Goal: Task Accomplishment & Management: Manage account settings

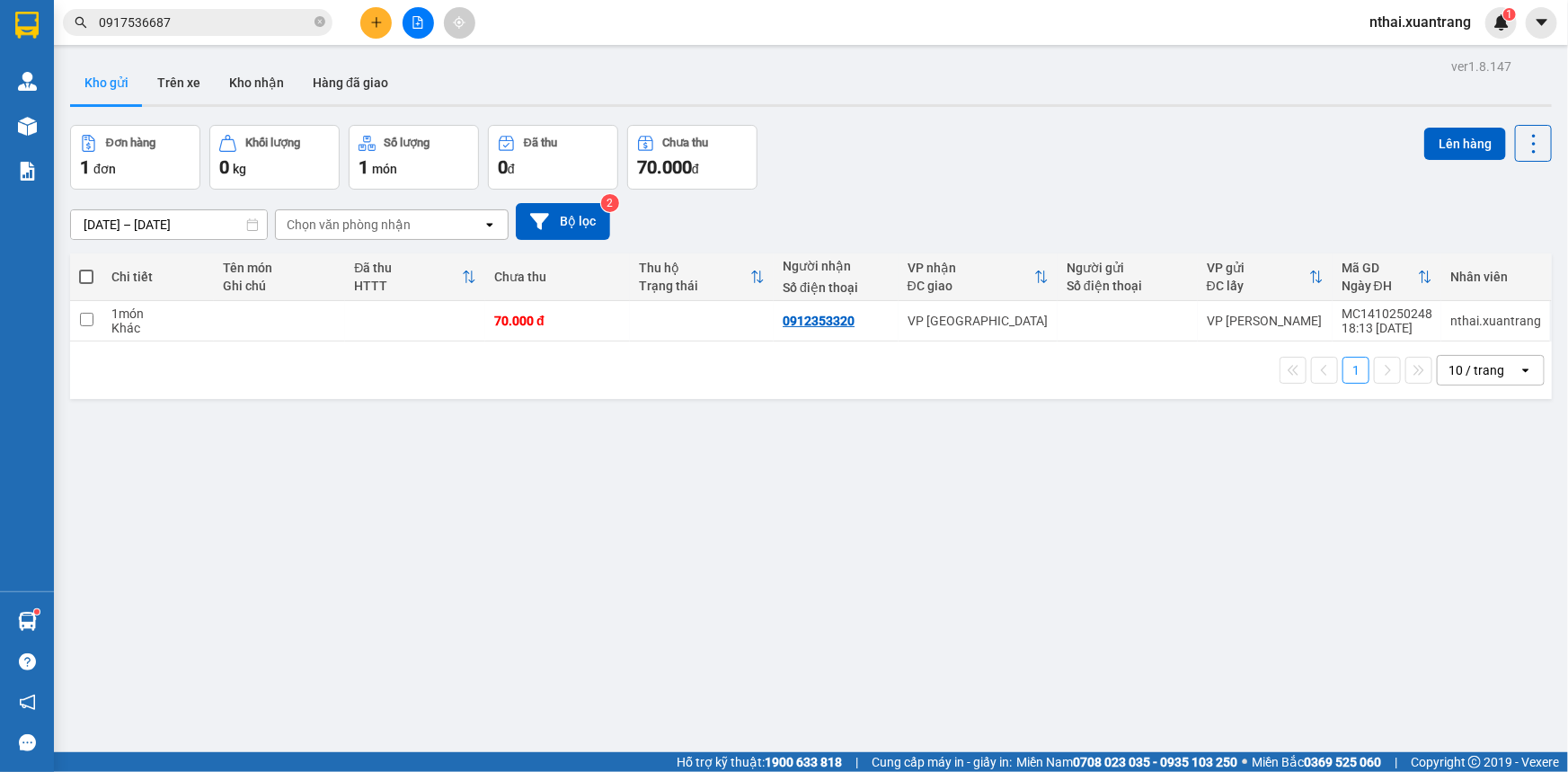
click at [165, 30] on input "0917536687" at bounding box center [205, 22] width 212 height 19
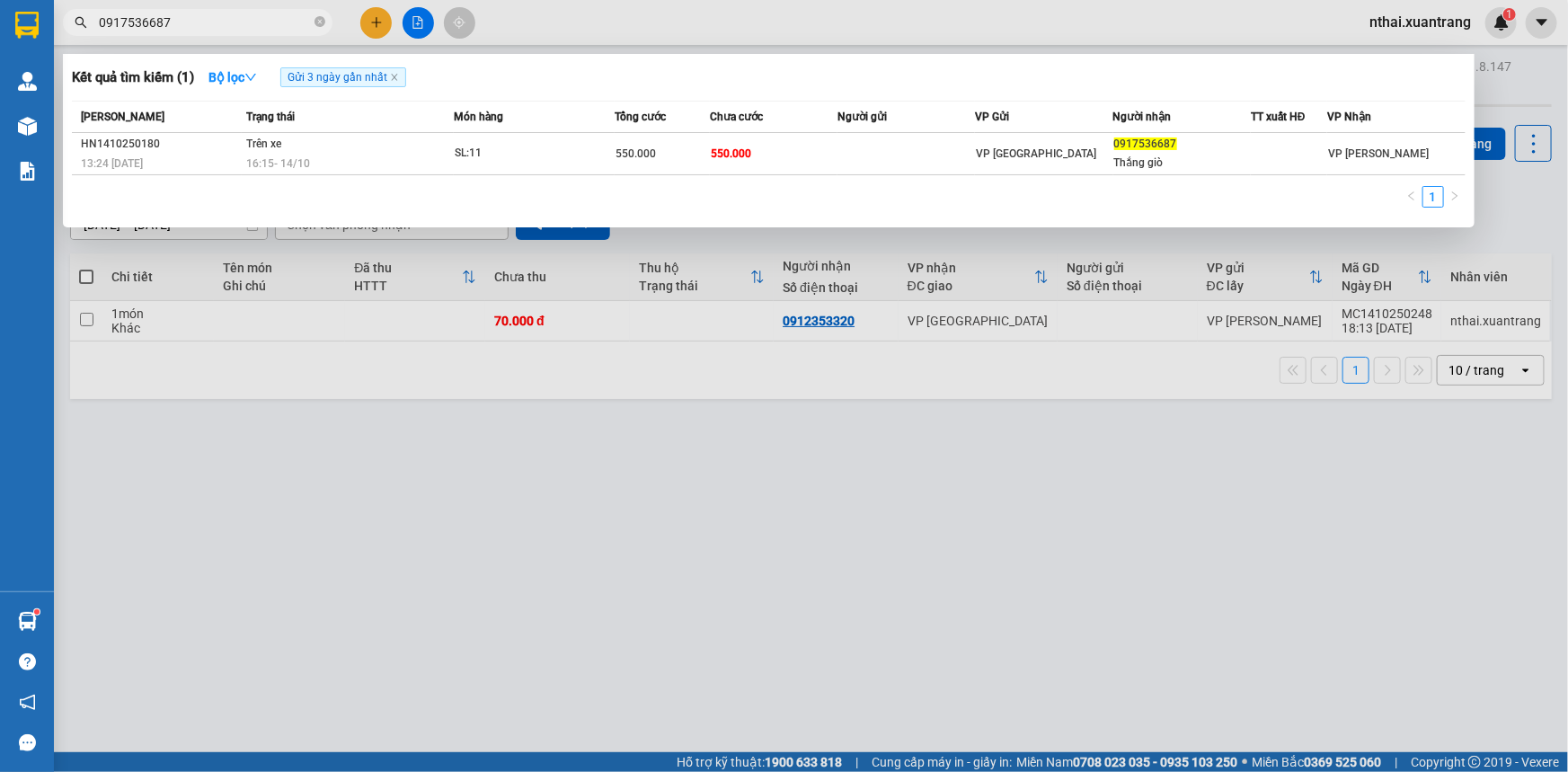
click at [166, 30] on input "0917536687" at bounding box center [205, 22] width 212 height 19
paste input "43618658"
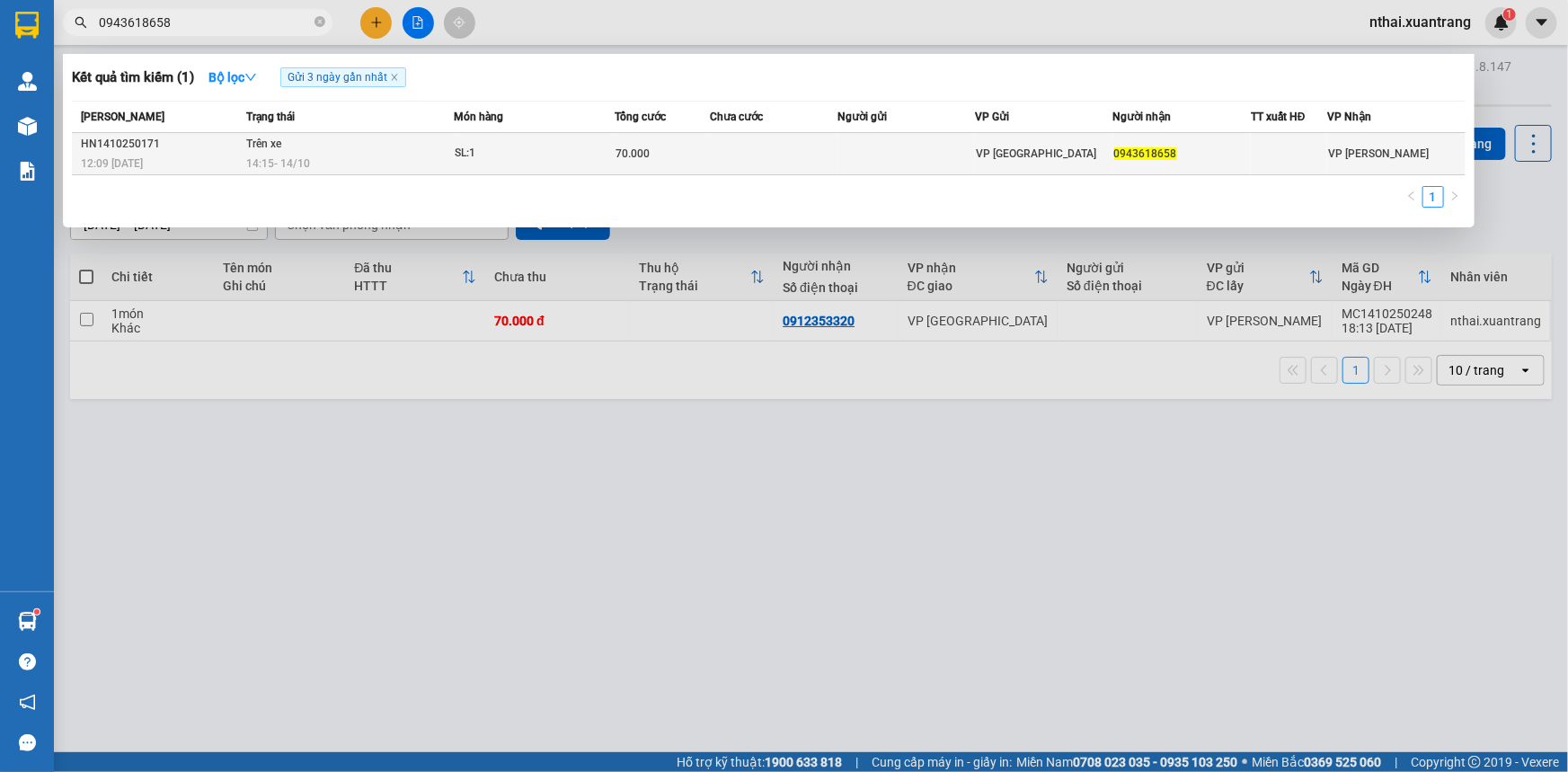
type input "0943618658"
click at [340, 151] on td "Trên xe 14:15 [DATE]" at bounding box center [348, 154] width 212 height 43
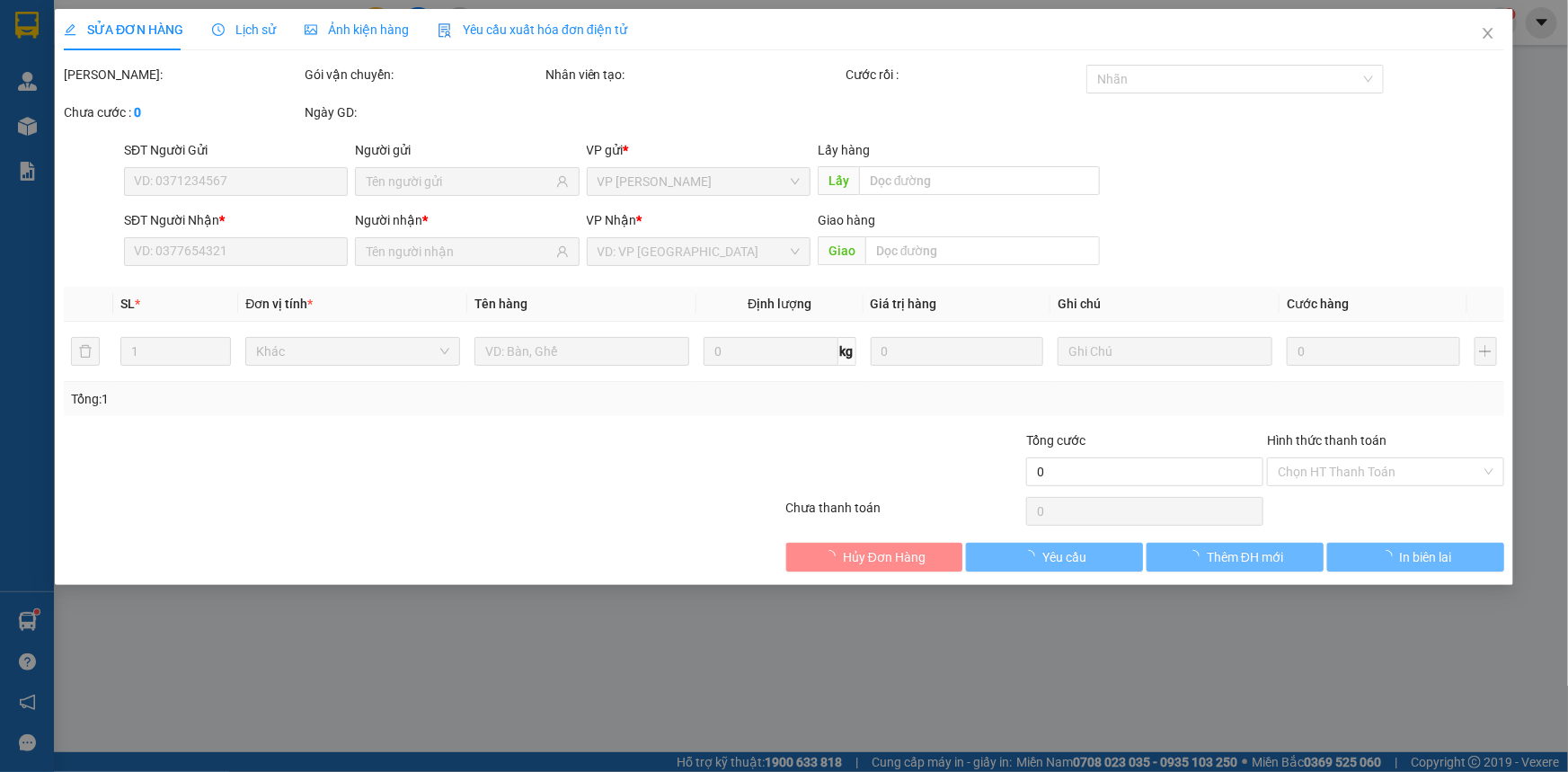
type input "0943618658"
type input "70.000"
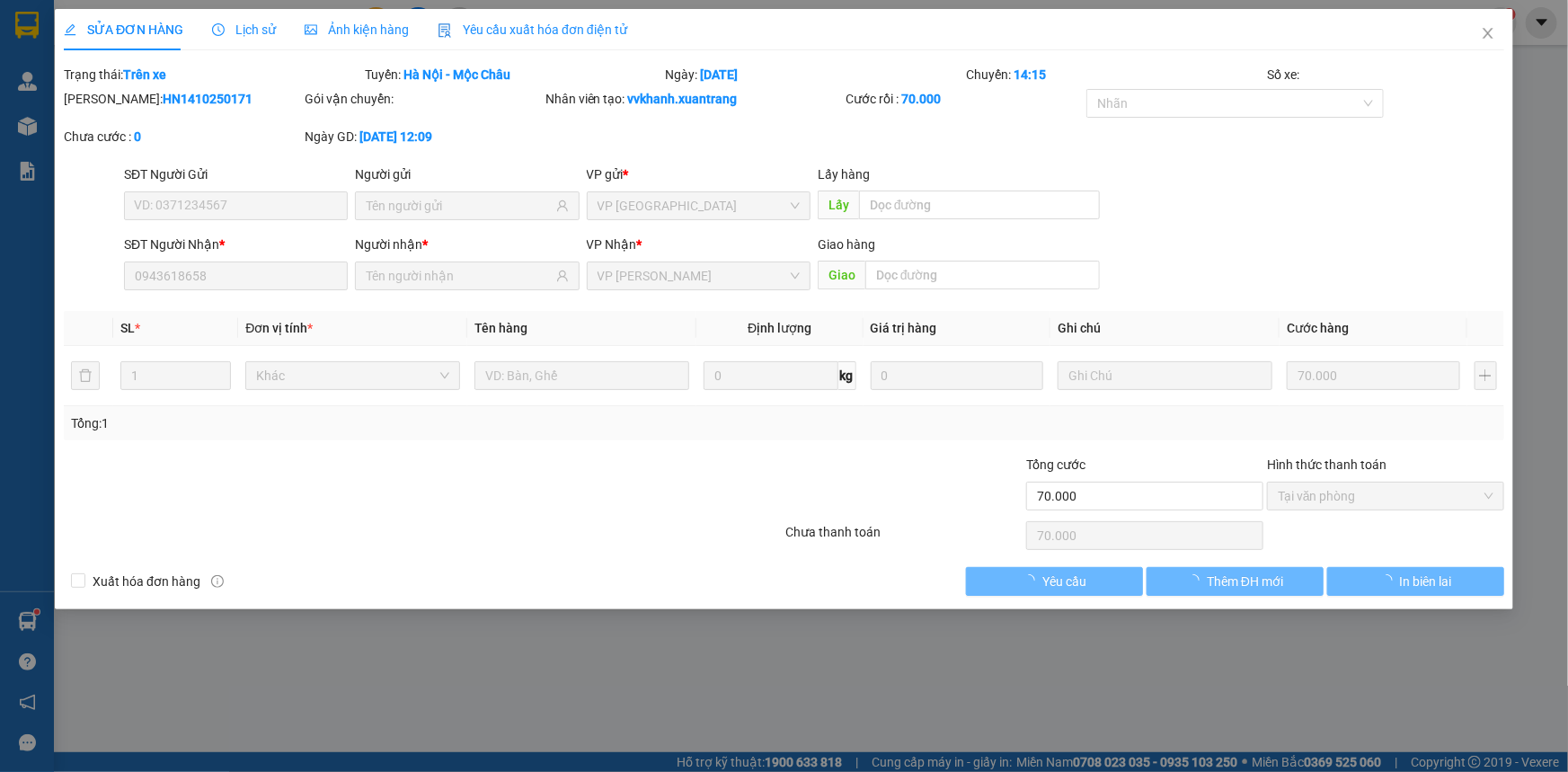
click at [358, 31] on span "Ảnh kiện hàng" at bounding box center [356, 29] width 104 height 14
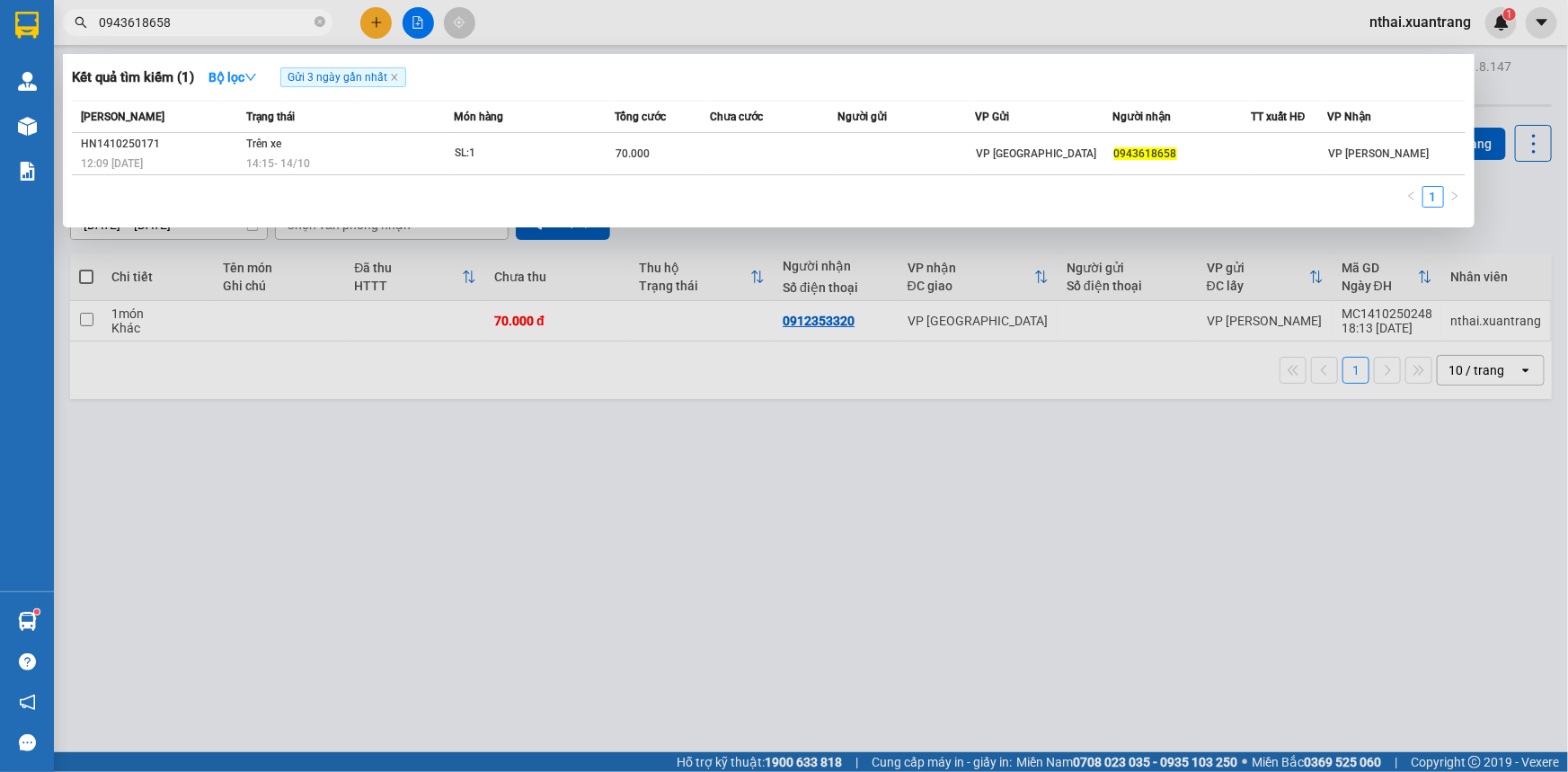
click at [186, 30] on input "0943618658" at bounding box center [205, 22] width 212 height 19
drag, startPoint x: 332, startPoint y: 378, endPoint x: 161, endPoint y: 238, distance: 221.0
click at [329, 379] on div at bounding box center [784, 386] width 1568 height 772
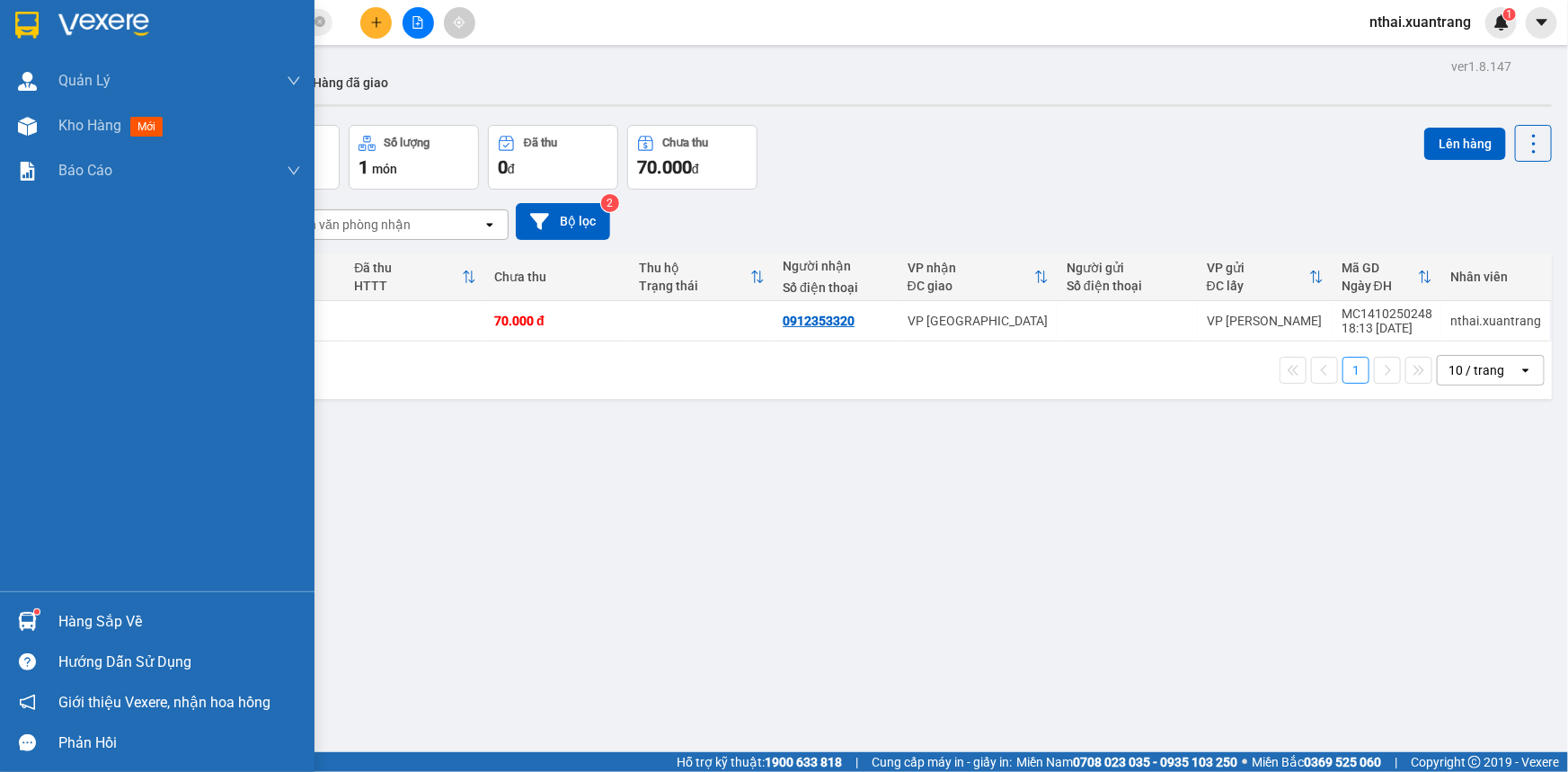
click at [18, 16] on img at bounding box center [26, 25] width 23 height 27
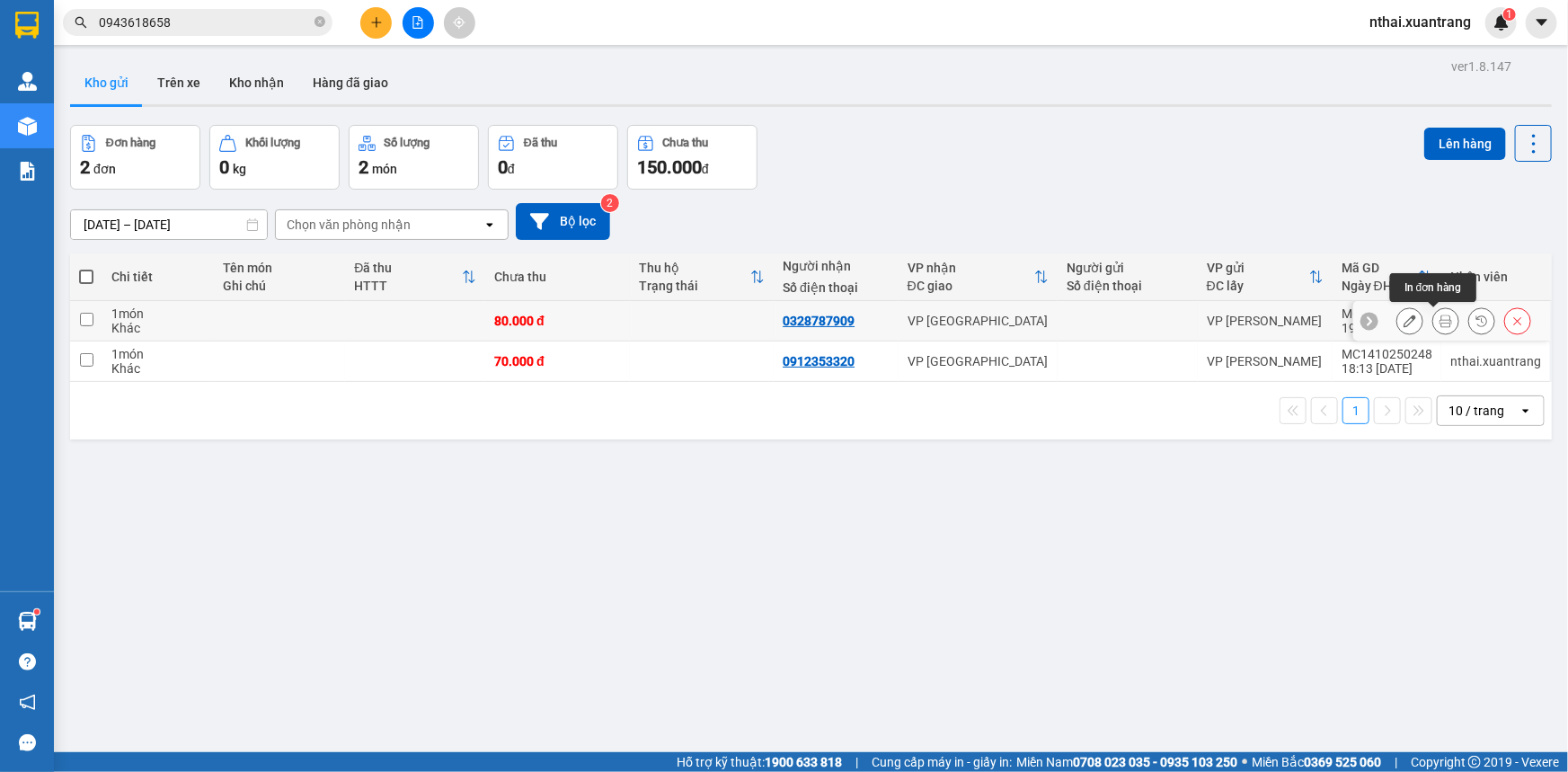
click at [1440, 320] on icon at bounding box center [1446, 321] width 13 height 13
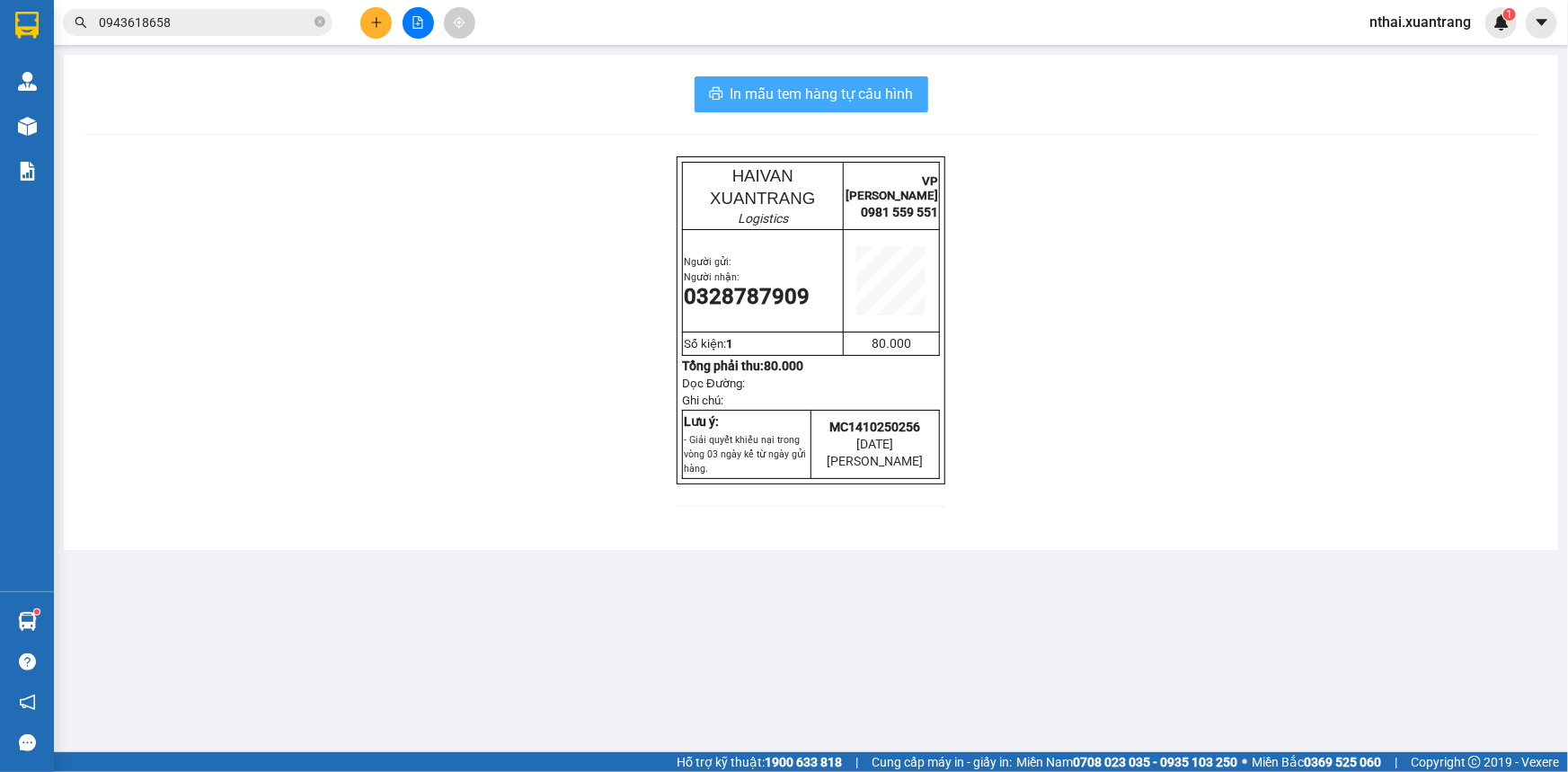
click at [880, 91] on span "In mẫu tem hàng tự cấu hình" at bounding box center [823, 94] width 184 height 22
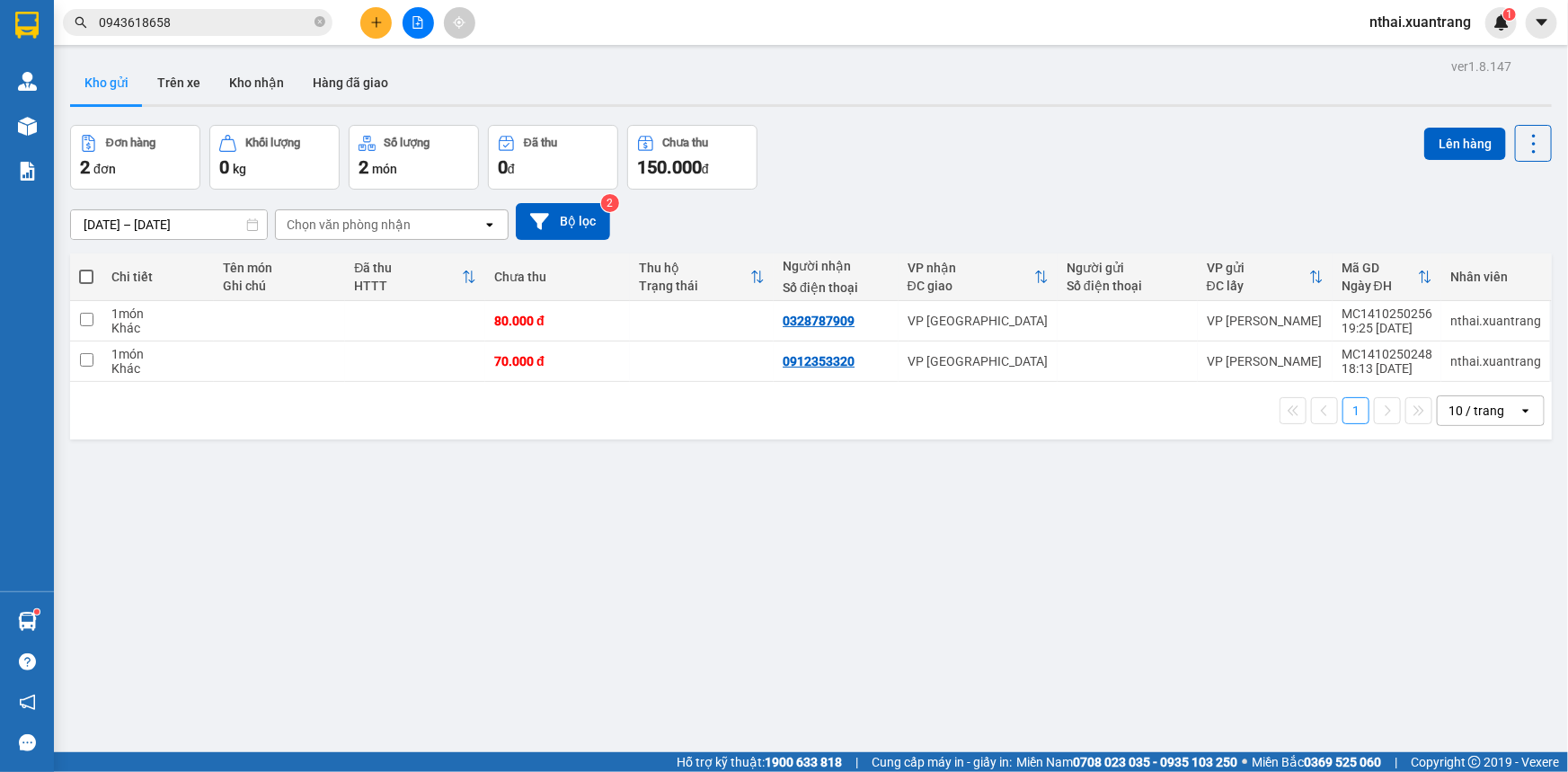
click at [680, 611] on div "ver 1.8.147 Kho gửi Trên xe Kho nhận Hàng đã giao Đơn hàng 2 đơn Khối lượng 0 k…" at bounding box center [811, 440] width 1497 height 772
click at [56, 49] on main "ver 1.8.147 Kho gửi Trên xe Kho nhận Hàng đã giao Đơn hàng 2 đơn Khối lượng 0 k…" at bounding box center [784, 376] width 1568 height 753
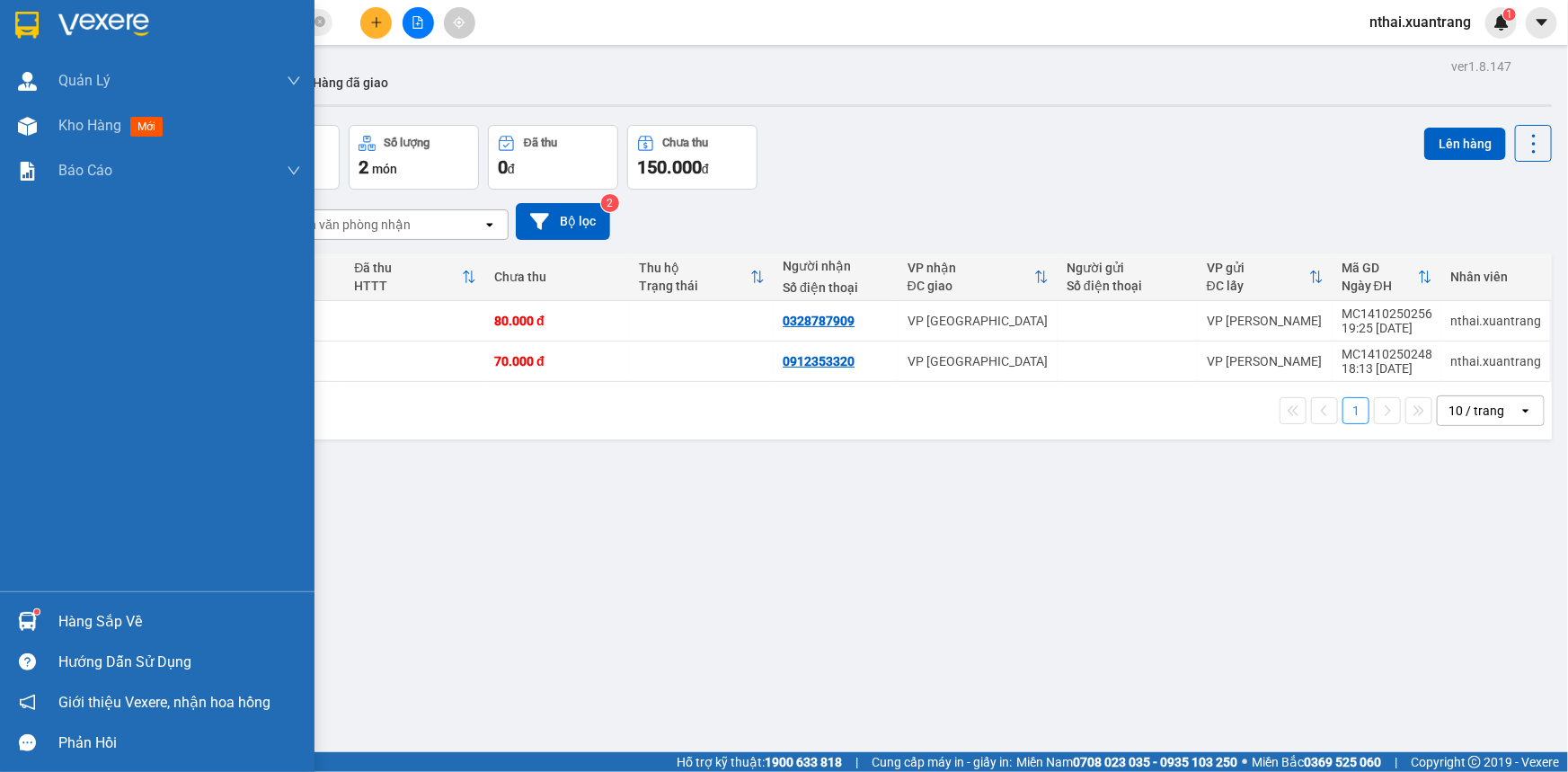
click at [17, 22] on img at bounding box center [26, 25] width 23 height 27
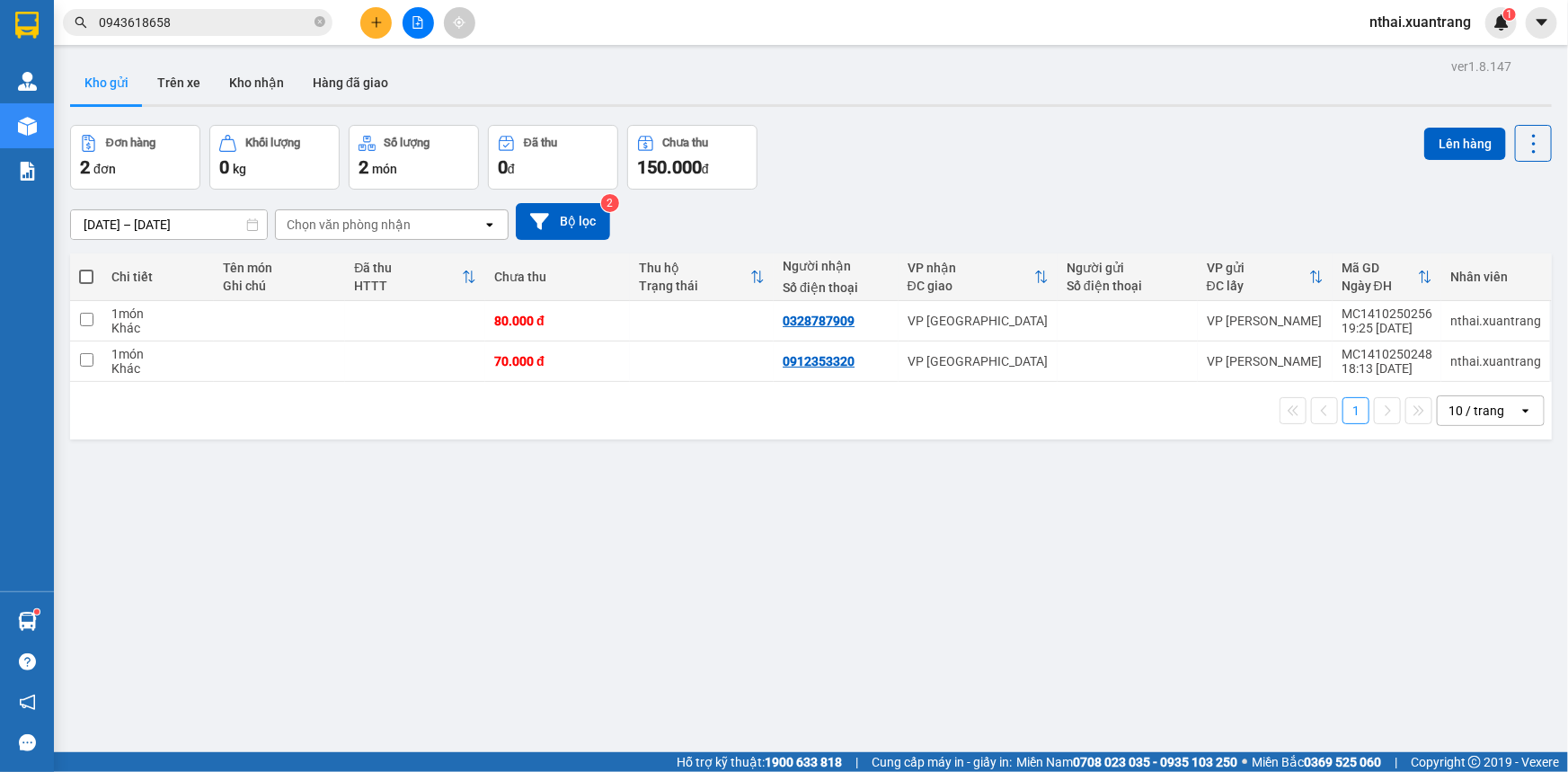
click at [421, 16] on icon "file-add" at bounding box center [418, 22] width 13 height 13
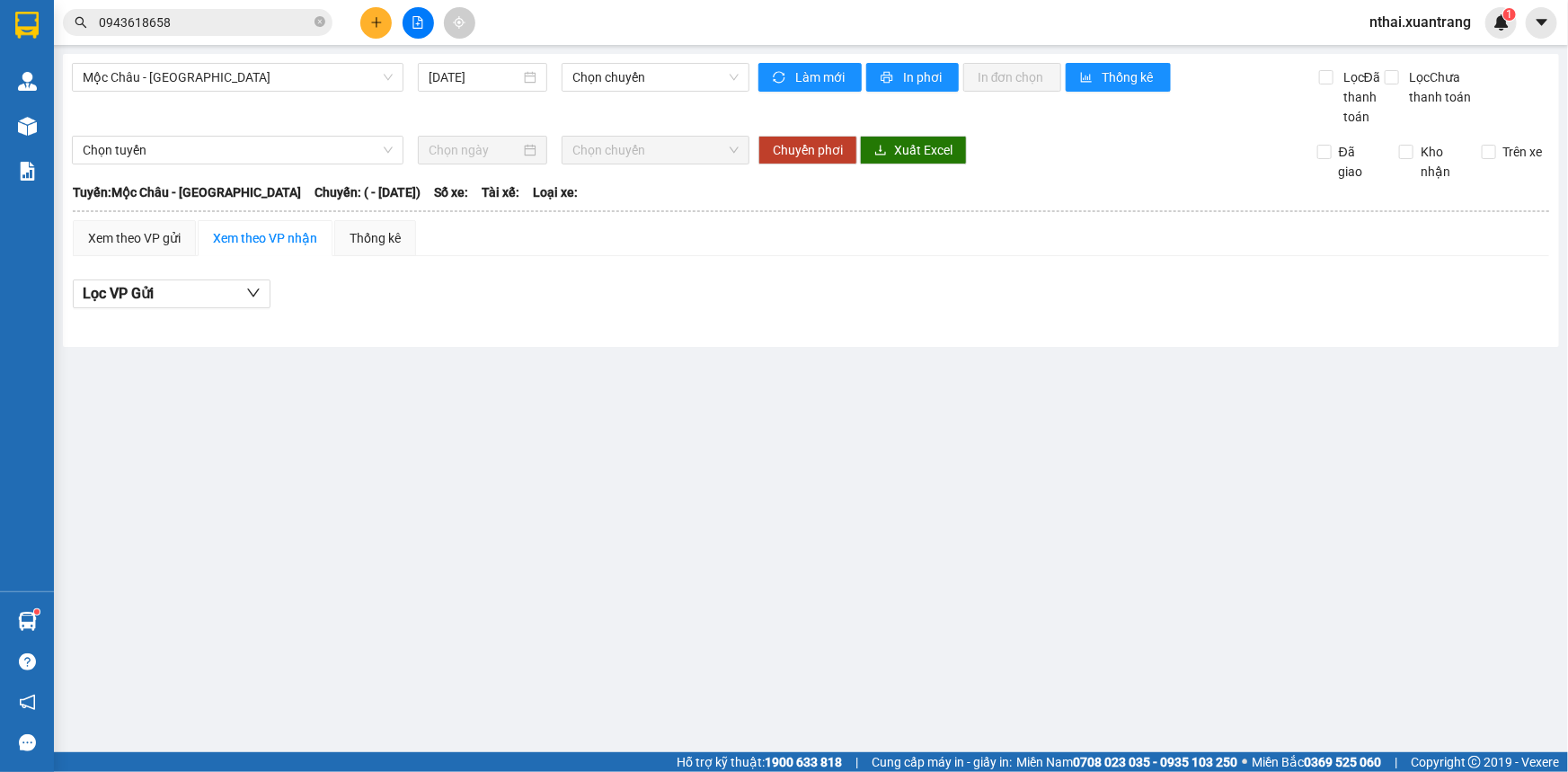
click at [201, 34] on span "0943618658" at bounding box center [198, 22] width 270 height 27
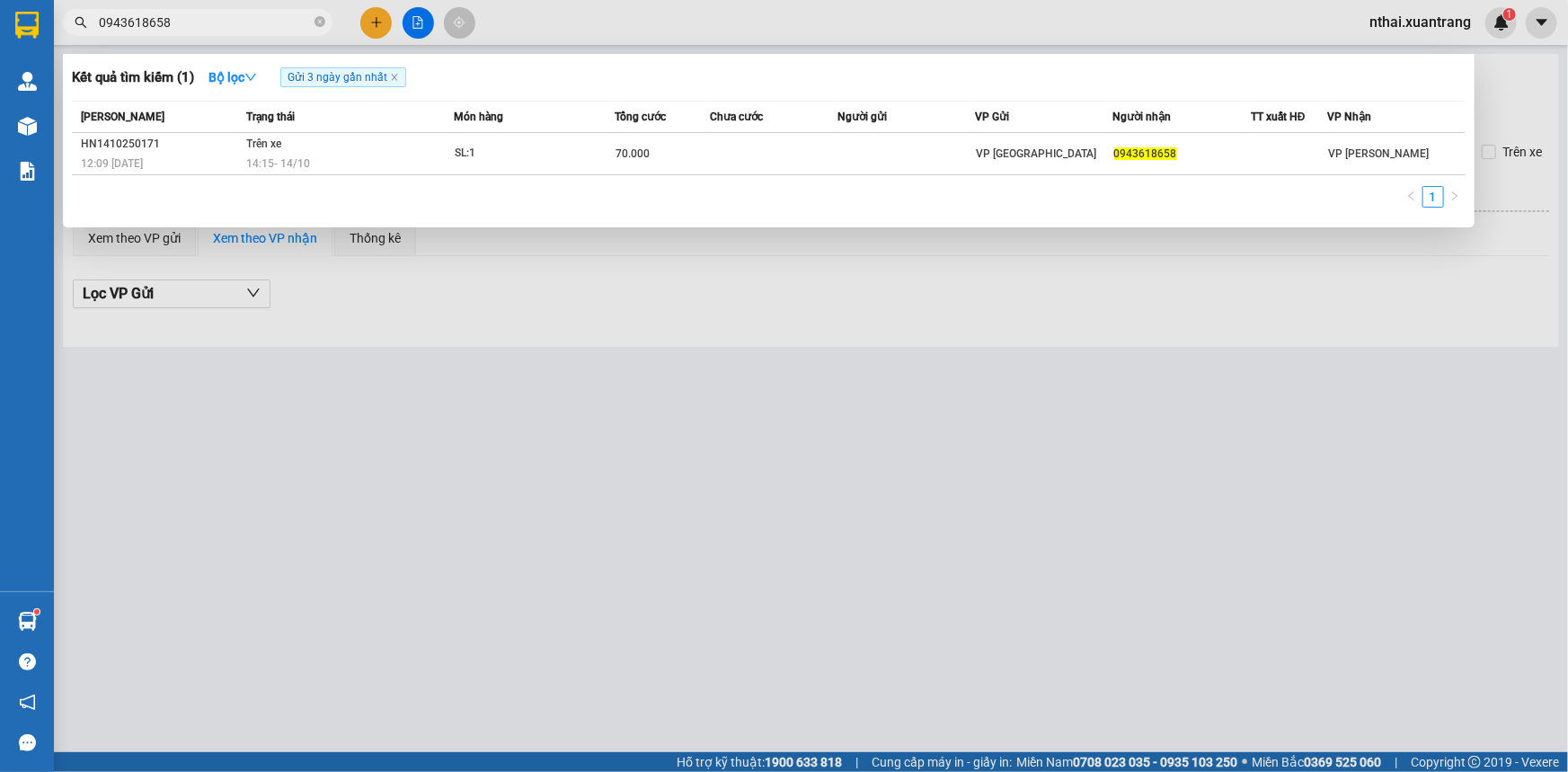
click at [201, 34] on span "0943618658" at bounding box center [198, 22] width 270 height 27
click at [201, 25] on input "0943618658" at bounding box center [205, 22] width 212 height 19
click at [201, 24] on input "0943618658" at bounding box center [205, 22] width 212 height 19
paste input "17536687"
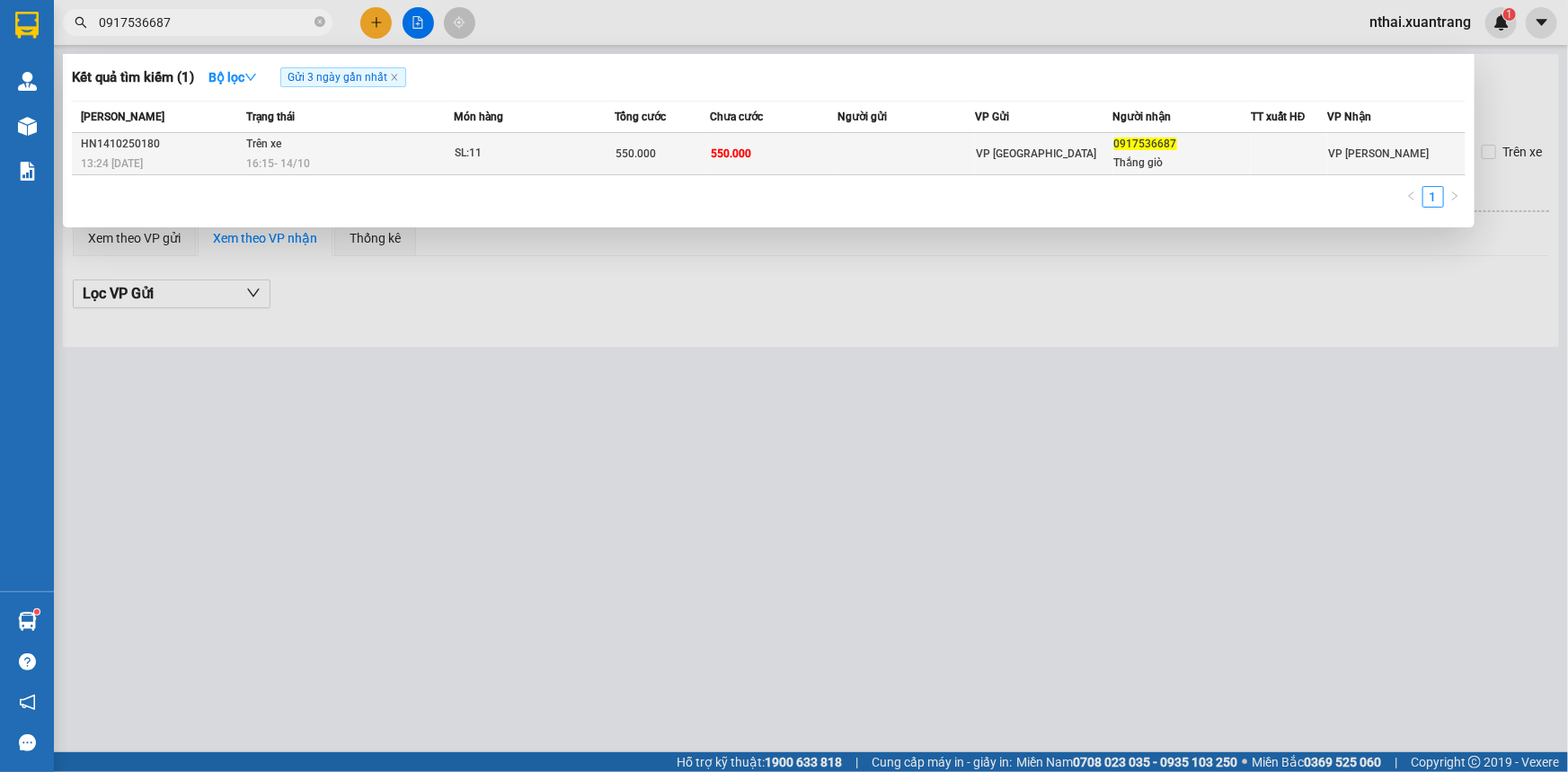
type input "0917536687"
click at [601, 155] on span "SL: 11" at bounding box center [533, 153] width 159 height 19
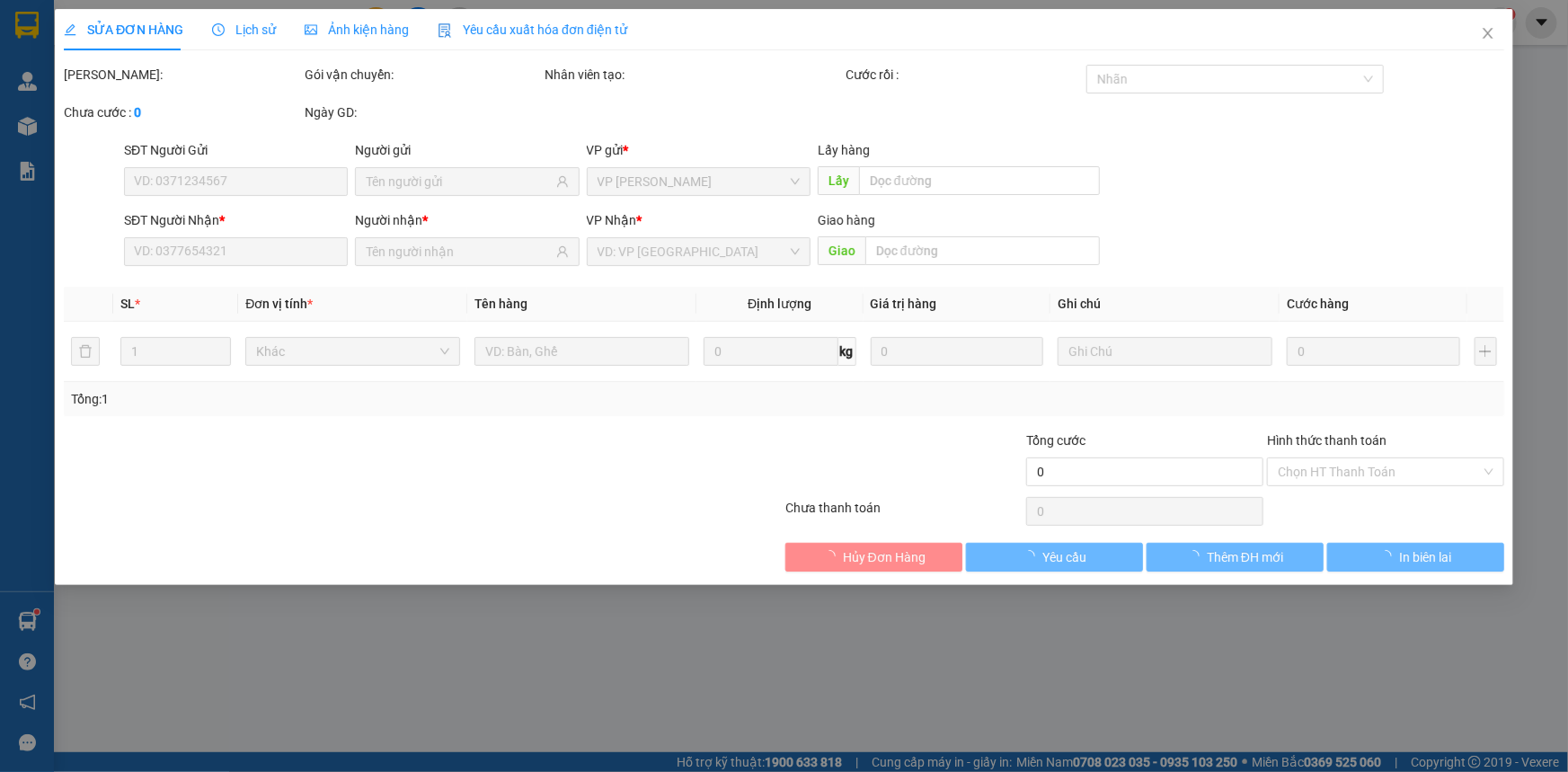
type input "0917536687"
type input "Thắng giò"
type input "550.000"
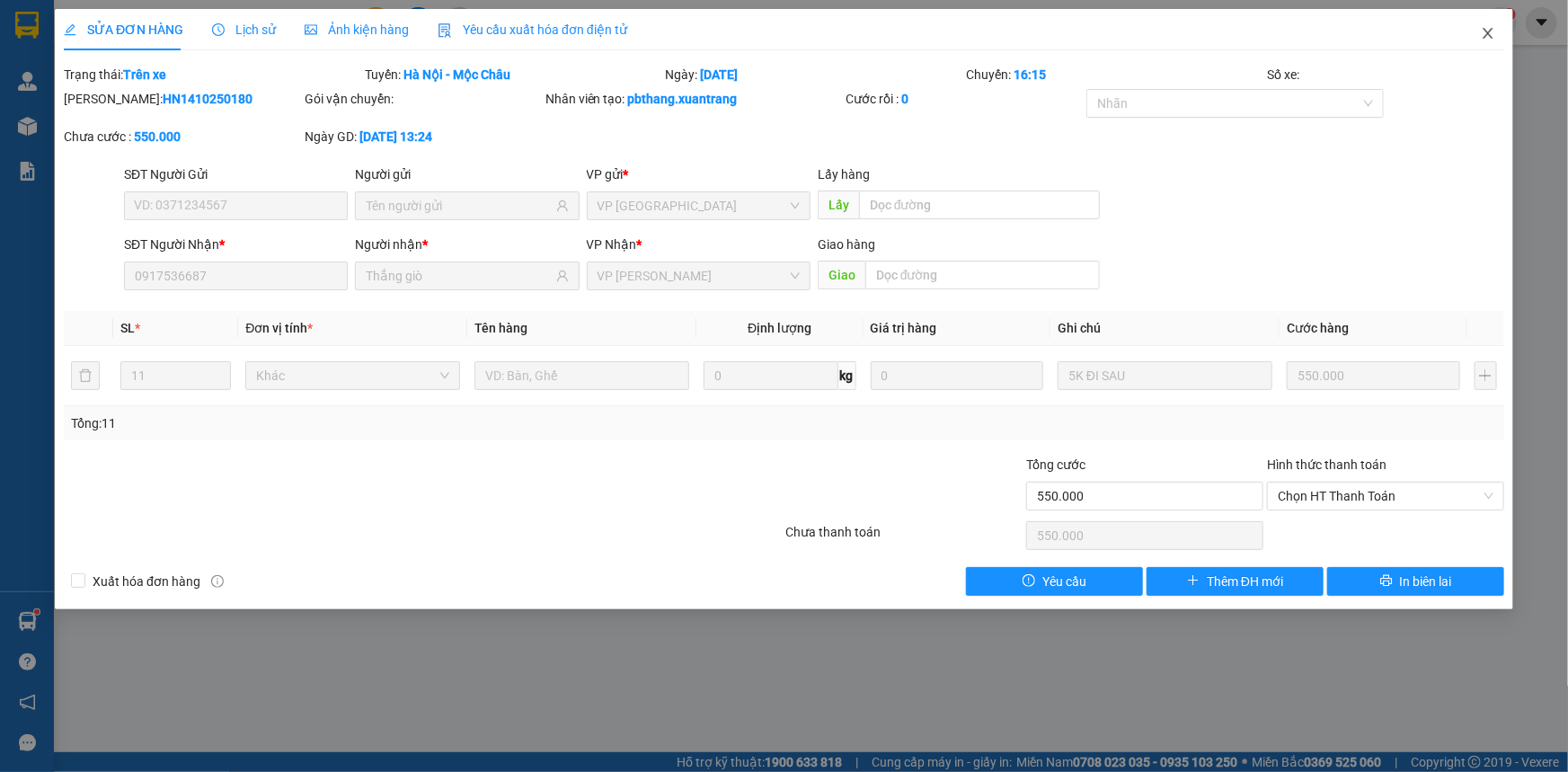
click at [1487, 32] on icon "close" at bounding box center [1487, 33] width 10 height 11
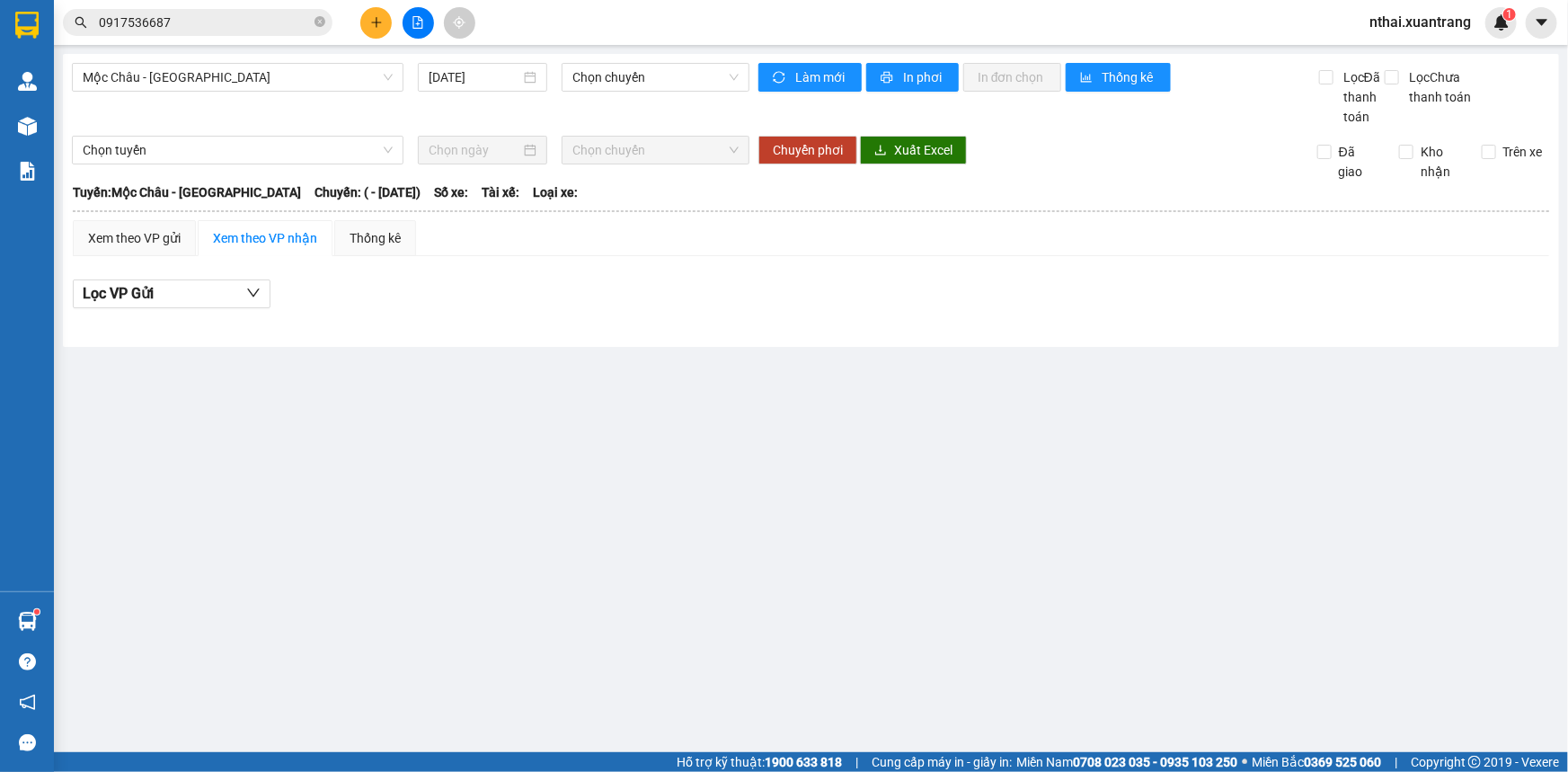
click at [238, 23] on input "0917536687" at bounding box center [205, 22] width 212 height 19
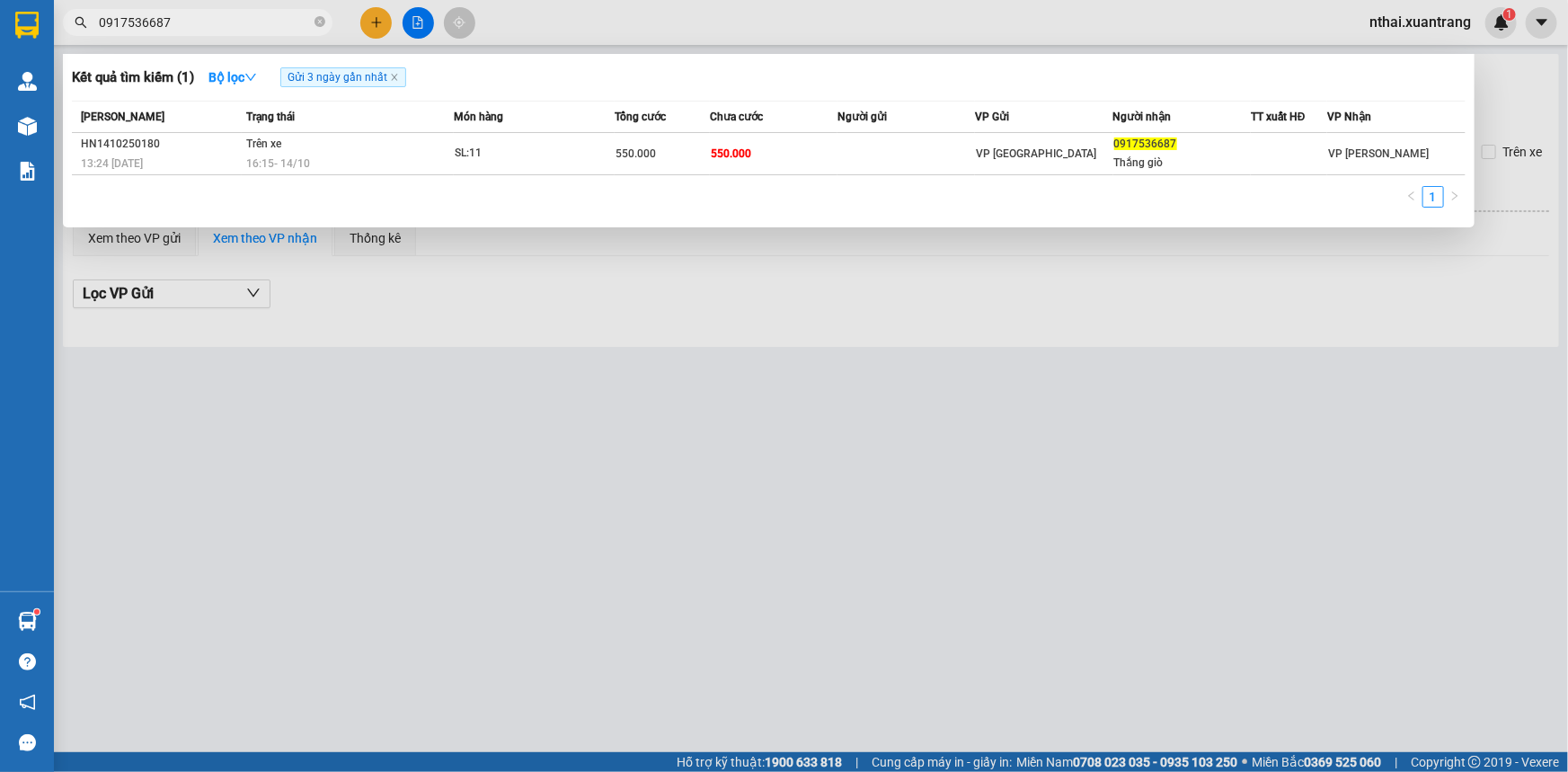
click at [228, 22] on input "0917536687" at bounding box center [205, 22] width 212 height 19
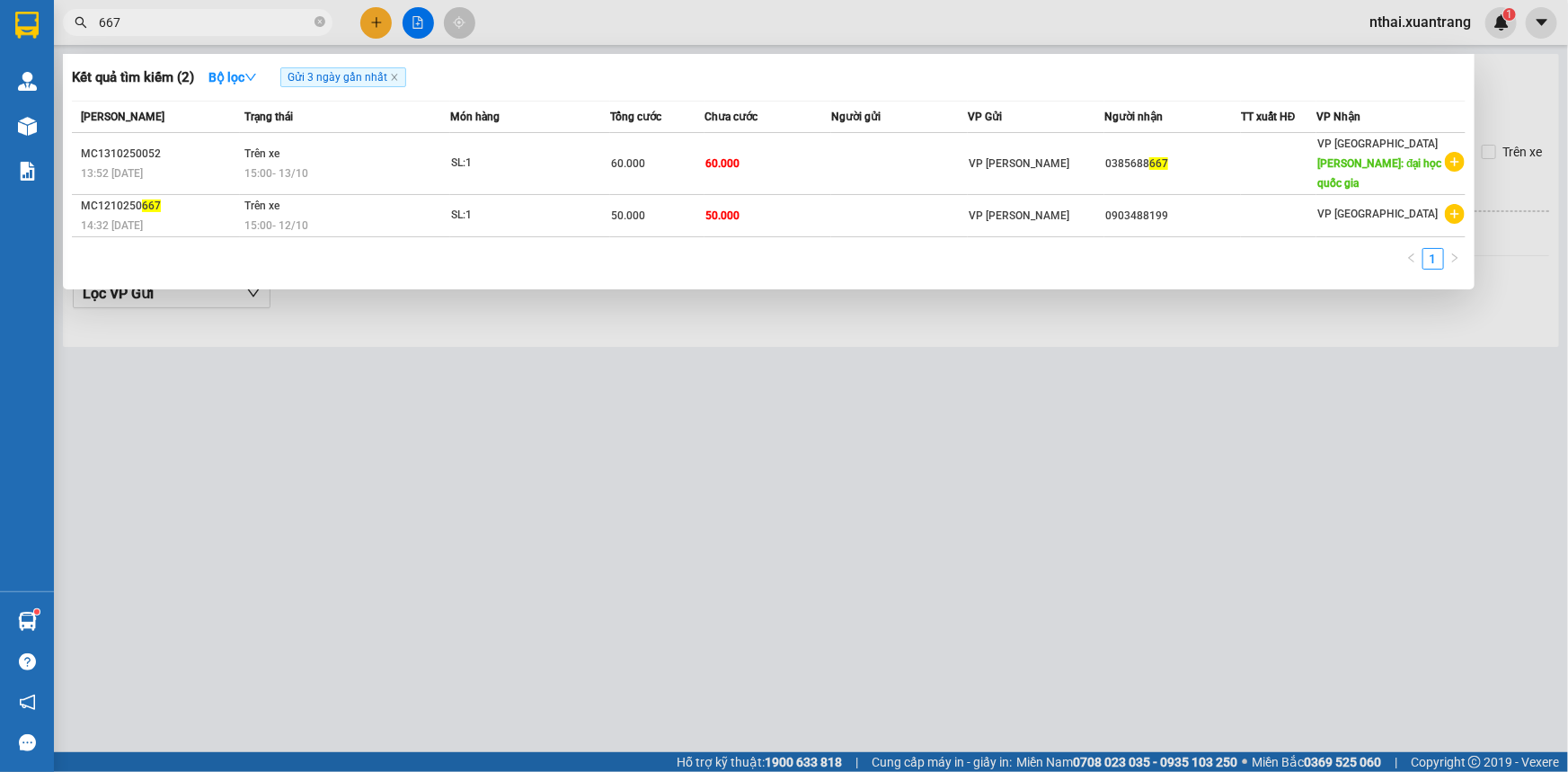
type input "667"
click at [20, 16] on img at bounding box center [26, 25] width 23 height 27
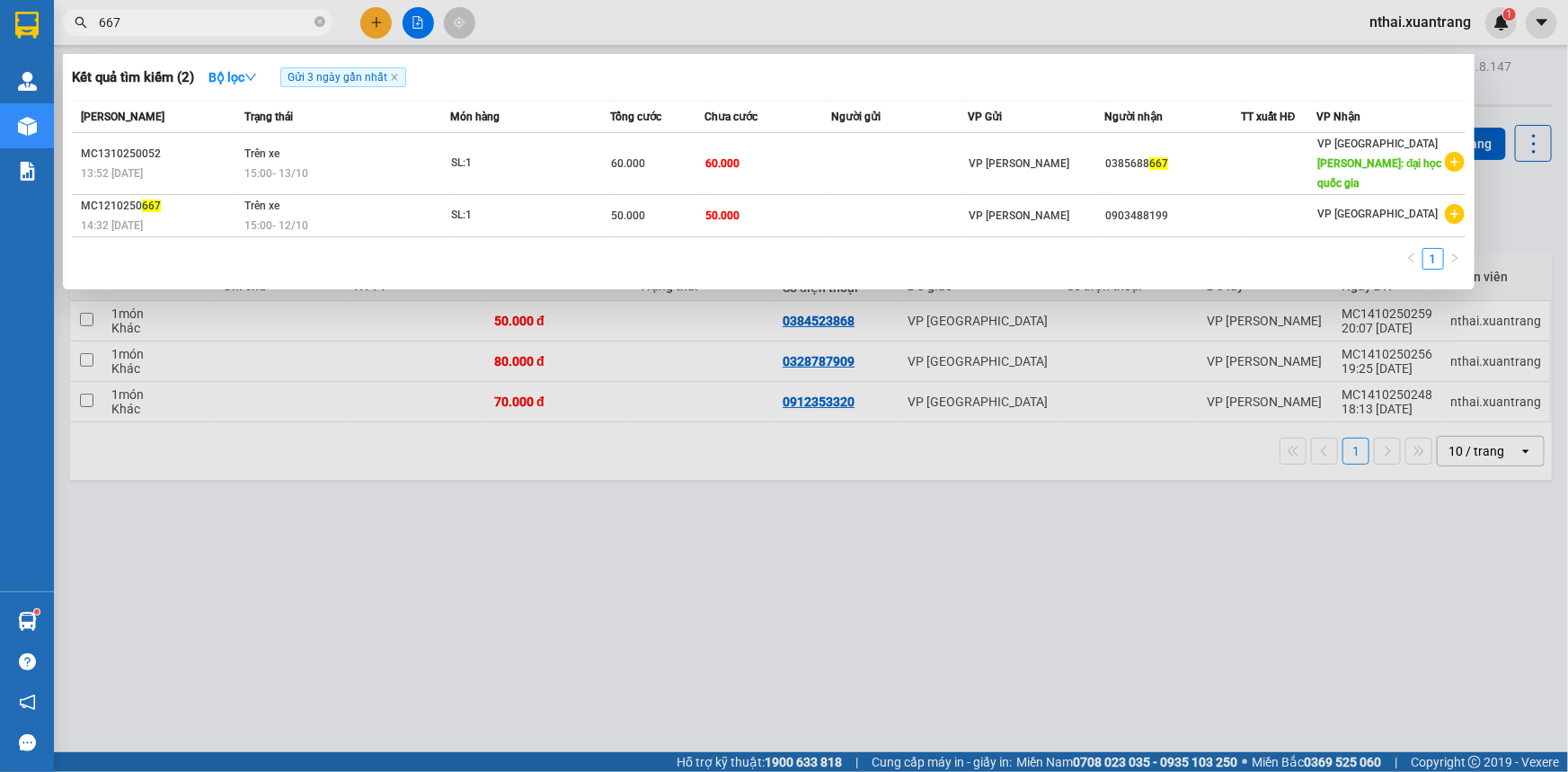
click at [1404, 311] on div at bounding box center [784, 386] width 1568 height 772
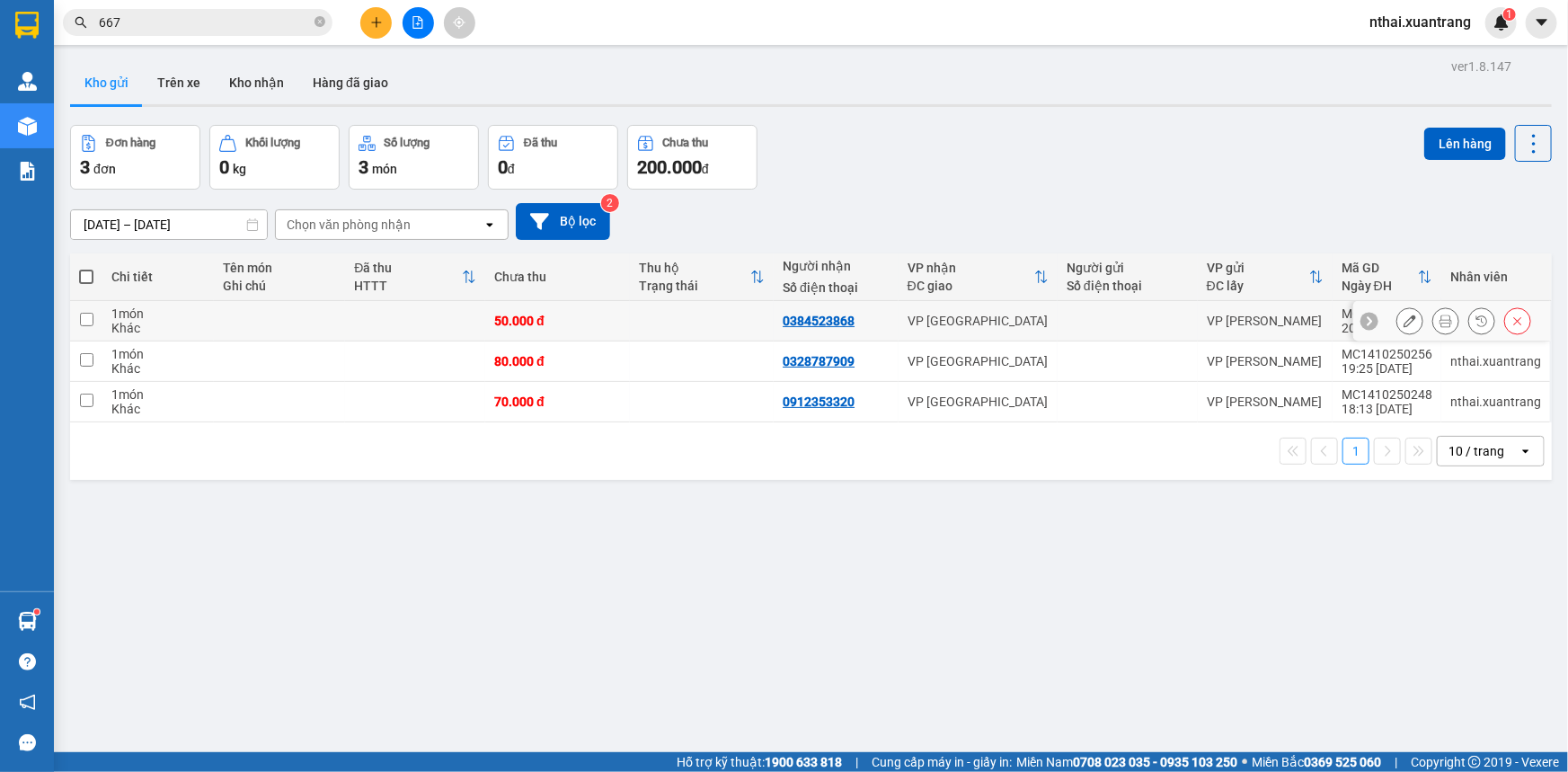
click at [1440, 318] on icon at bounding box center [1446, 321] width 13 height 13
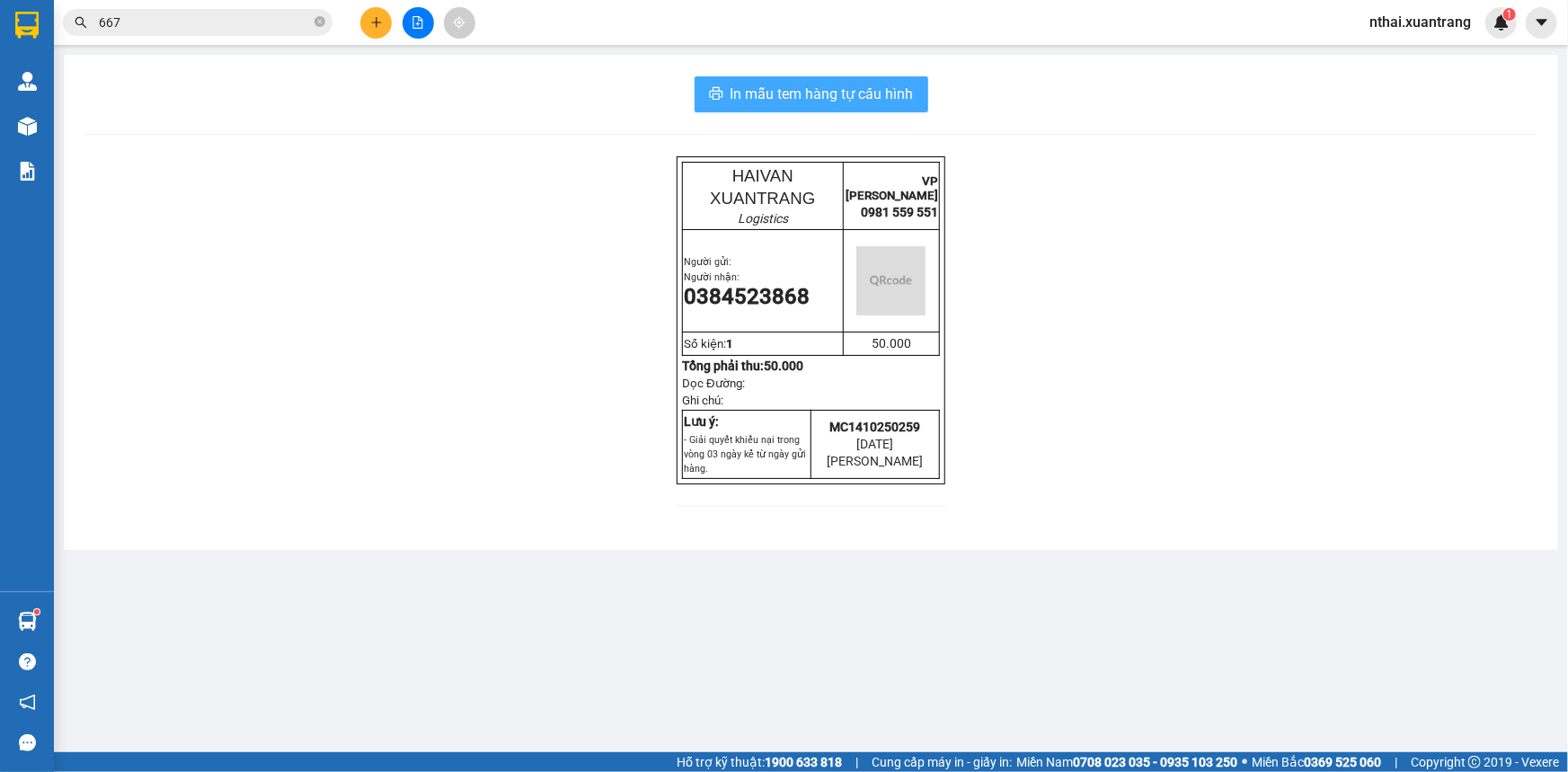
click at [826, 86] on span "In mẫu tem hàng tự cấu hình" at bounding box center [823, 94] width 184 height 22
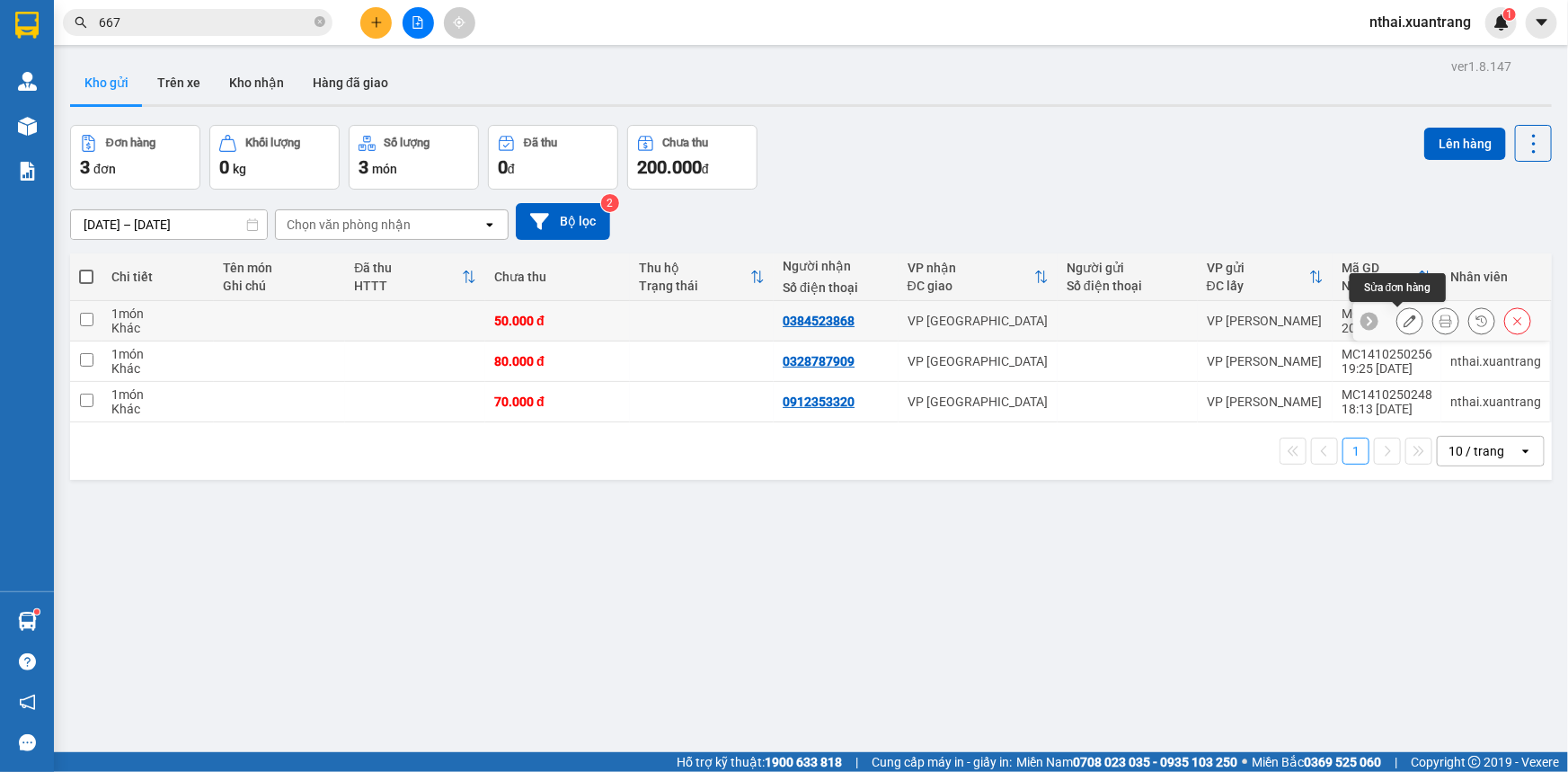
click at [1404, 325] on icon at bounding box center [1410, 321] width 13 height 13
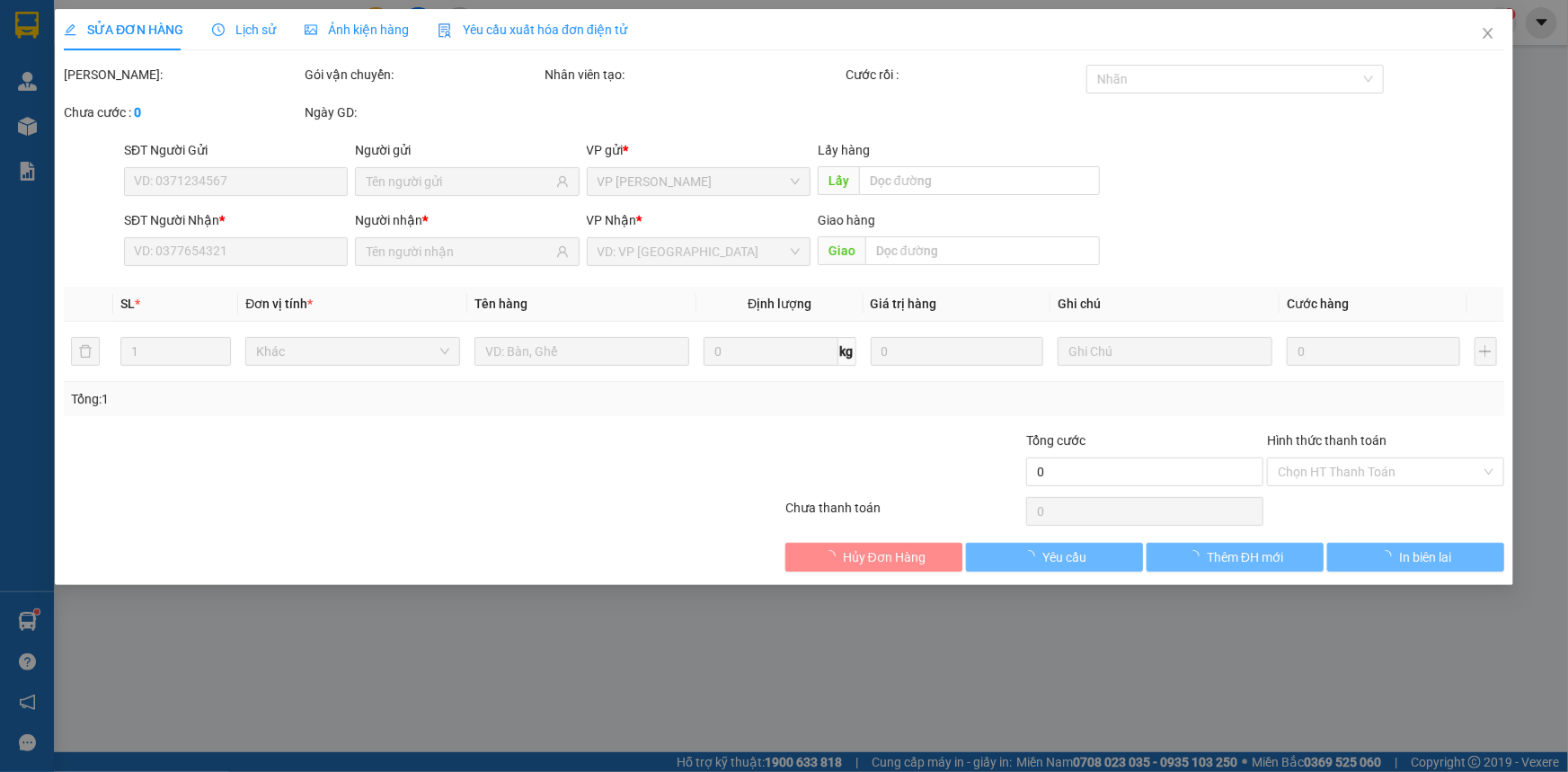
type input "0384523868"
type input "50.000"
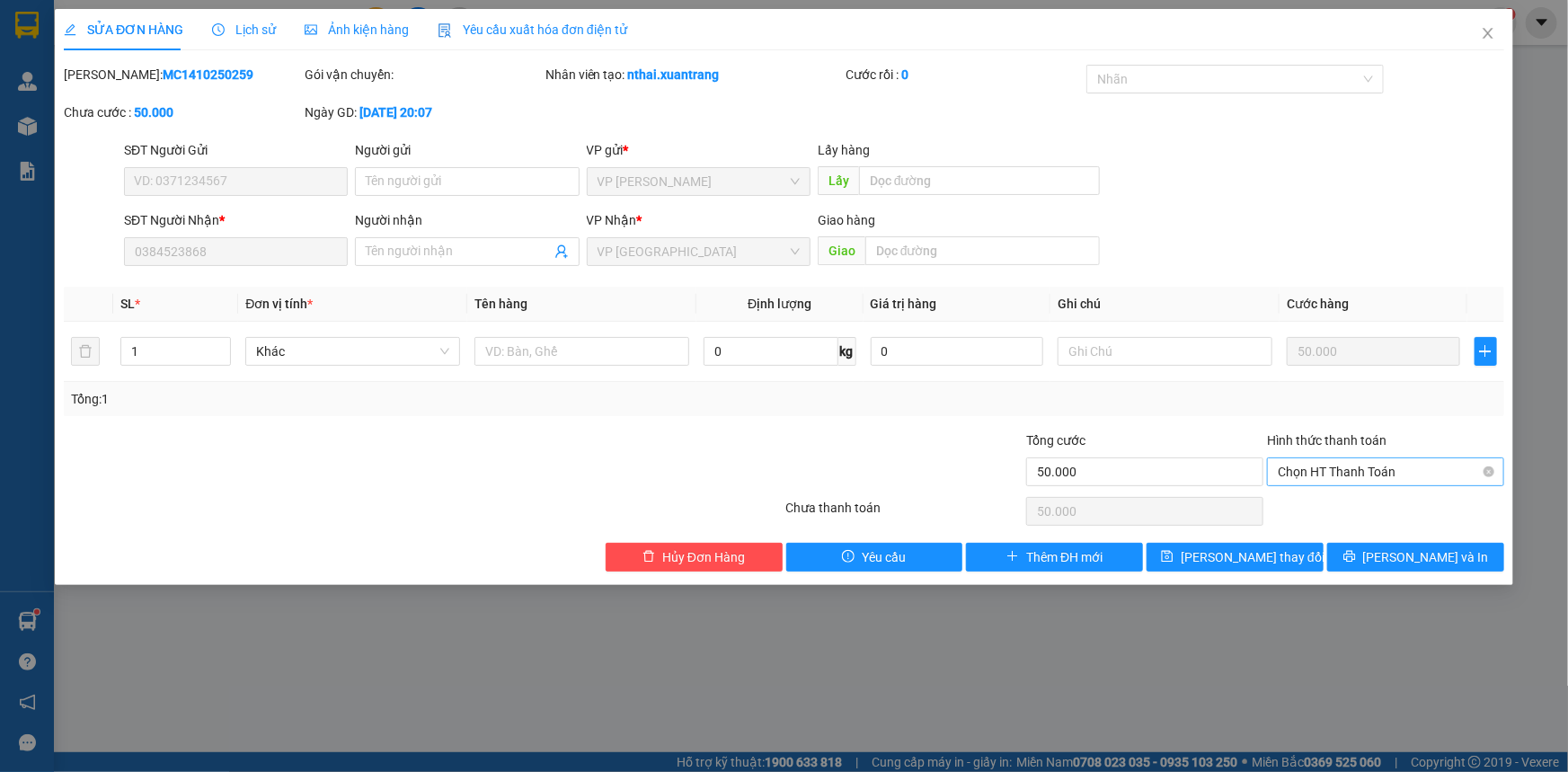
click at [1392, 468] on span "Chọn HT Thanh Toán" at bounding box center [1385, 471] width 215 height 27
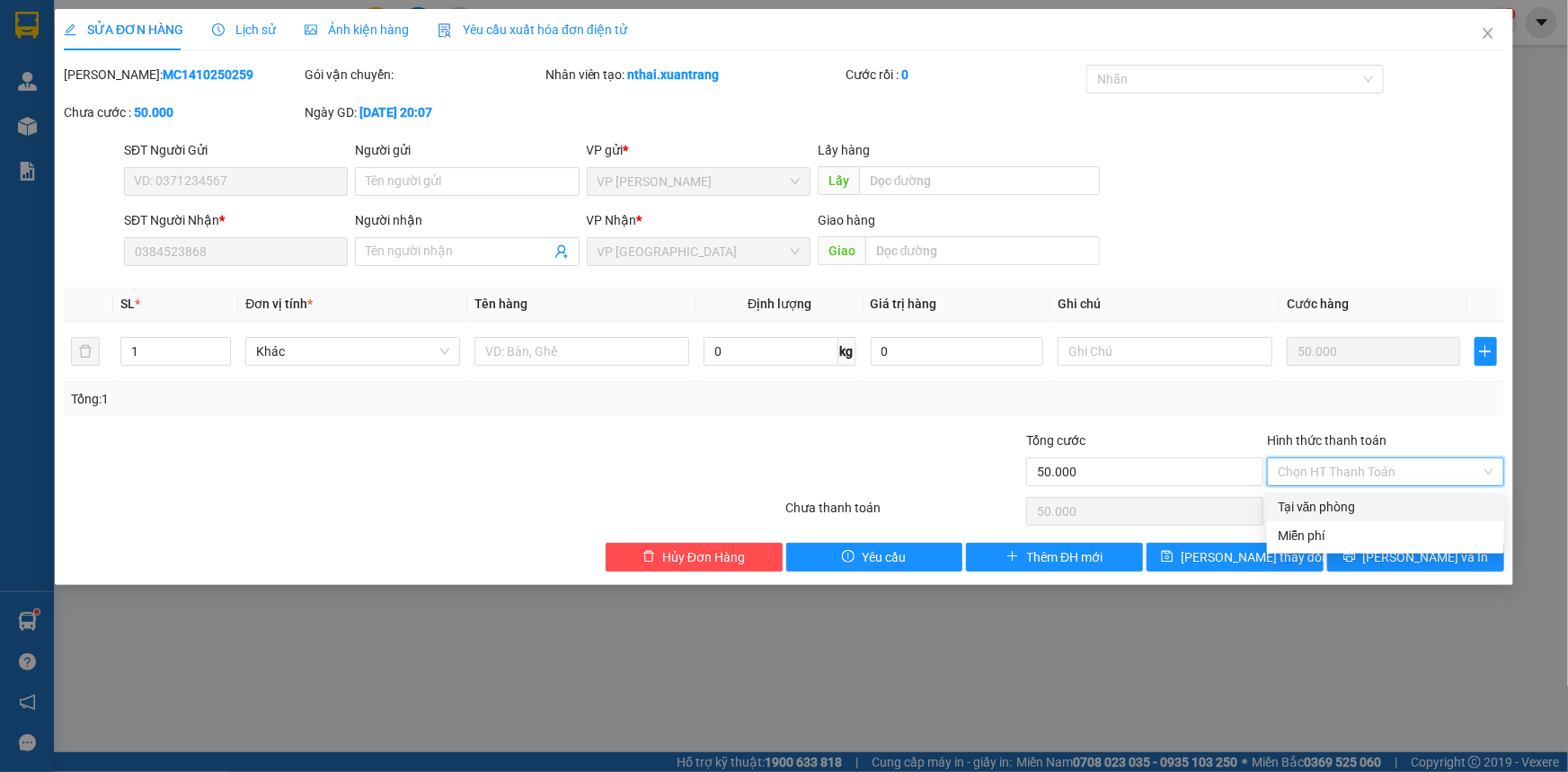
click at [1305, 509] on div "Tại văn phòng" at bounding box center [1385, 507] width 215 height 19
type input "0"
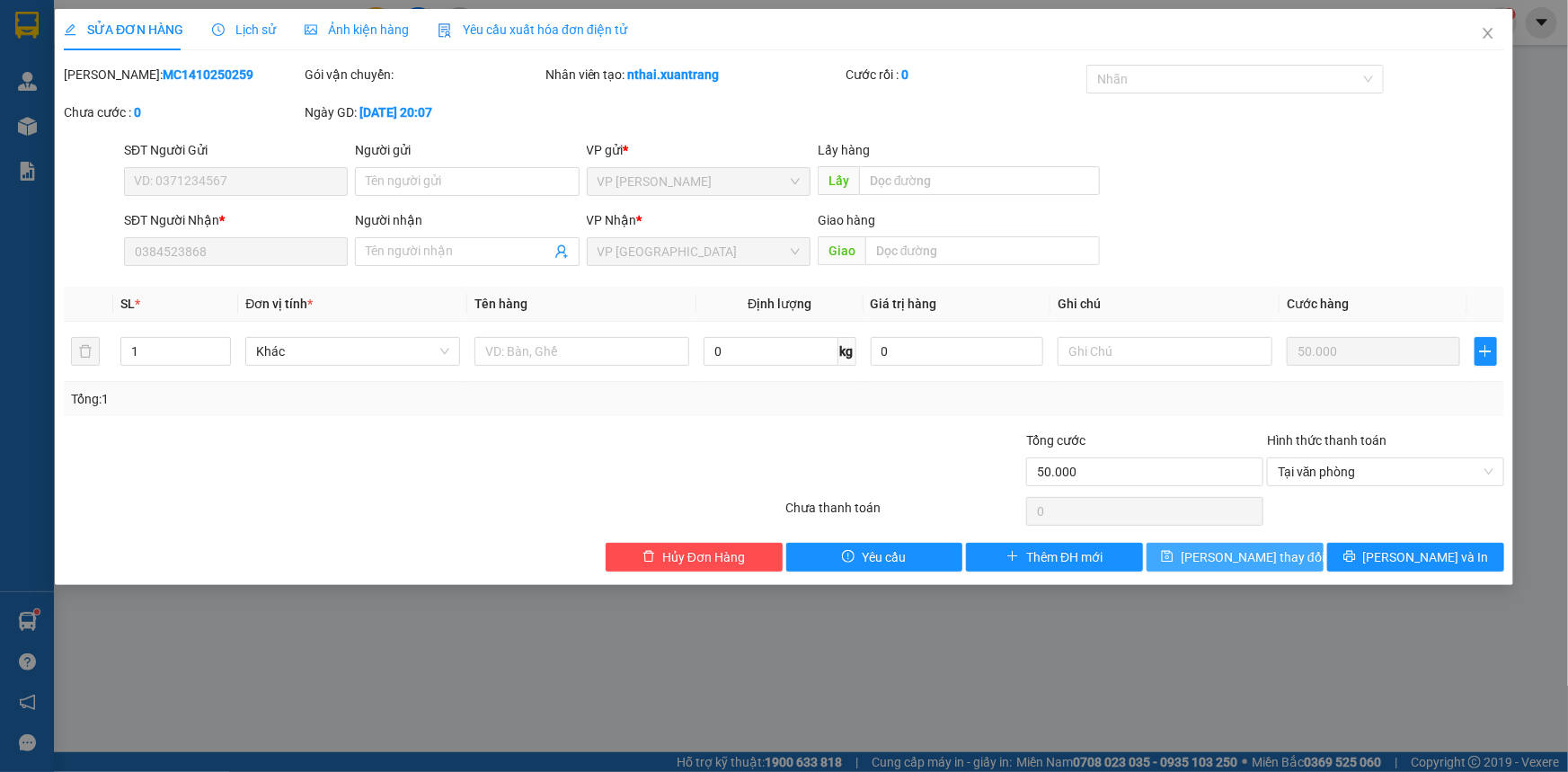
click at [1260, 561] on span "[PERSON_NAME] thay đổi" at bounding box center [1253, 557] width 144 height 19
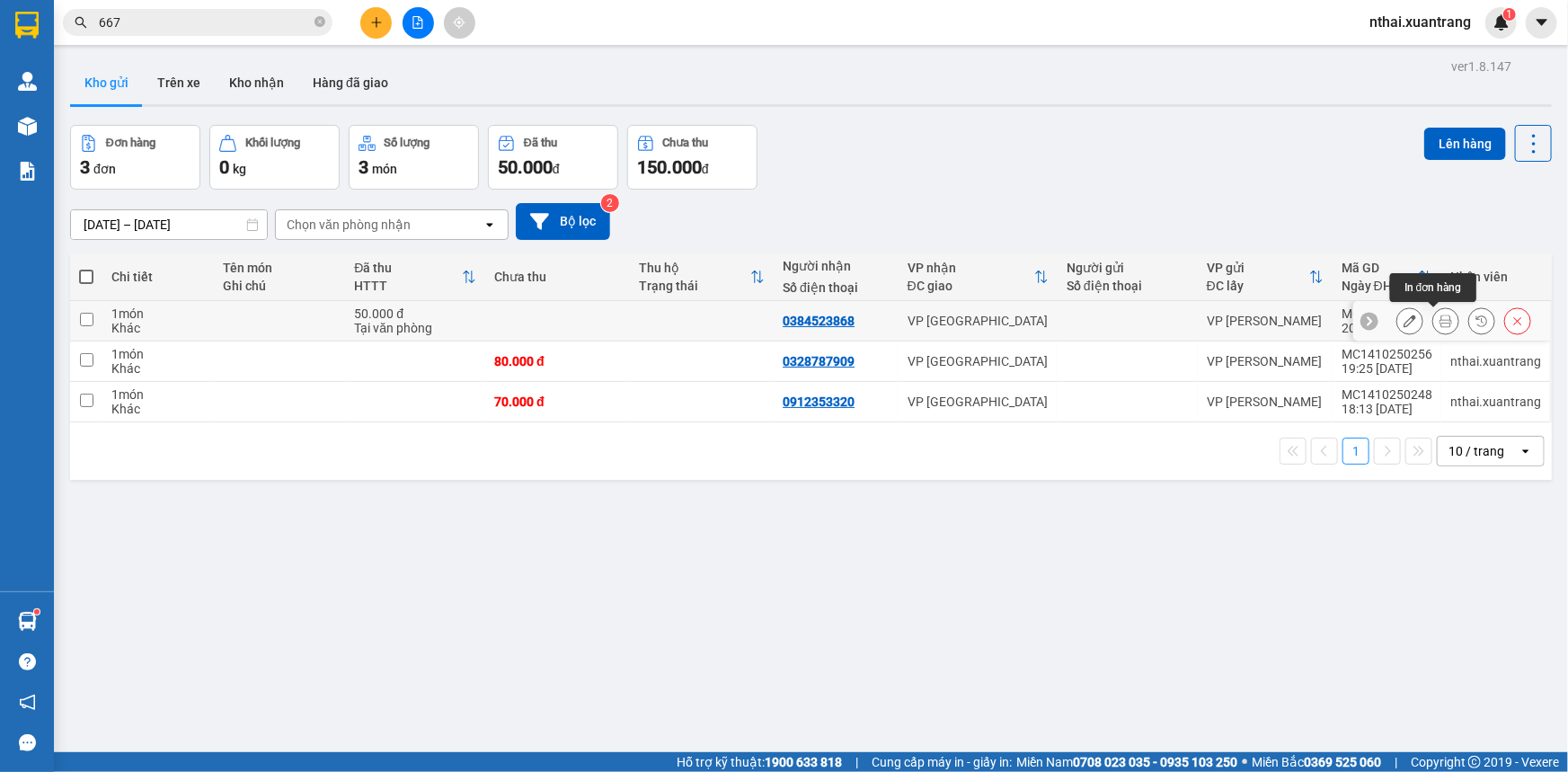
click at [1440, 321] on icon at bounding box center [1446, 321] width 13 height 13
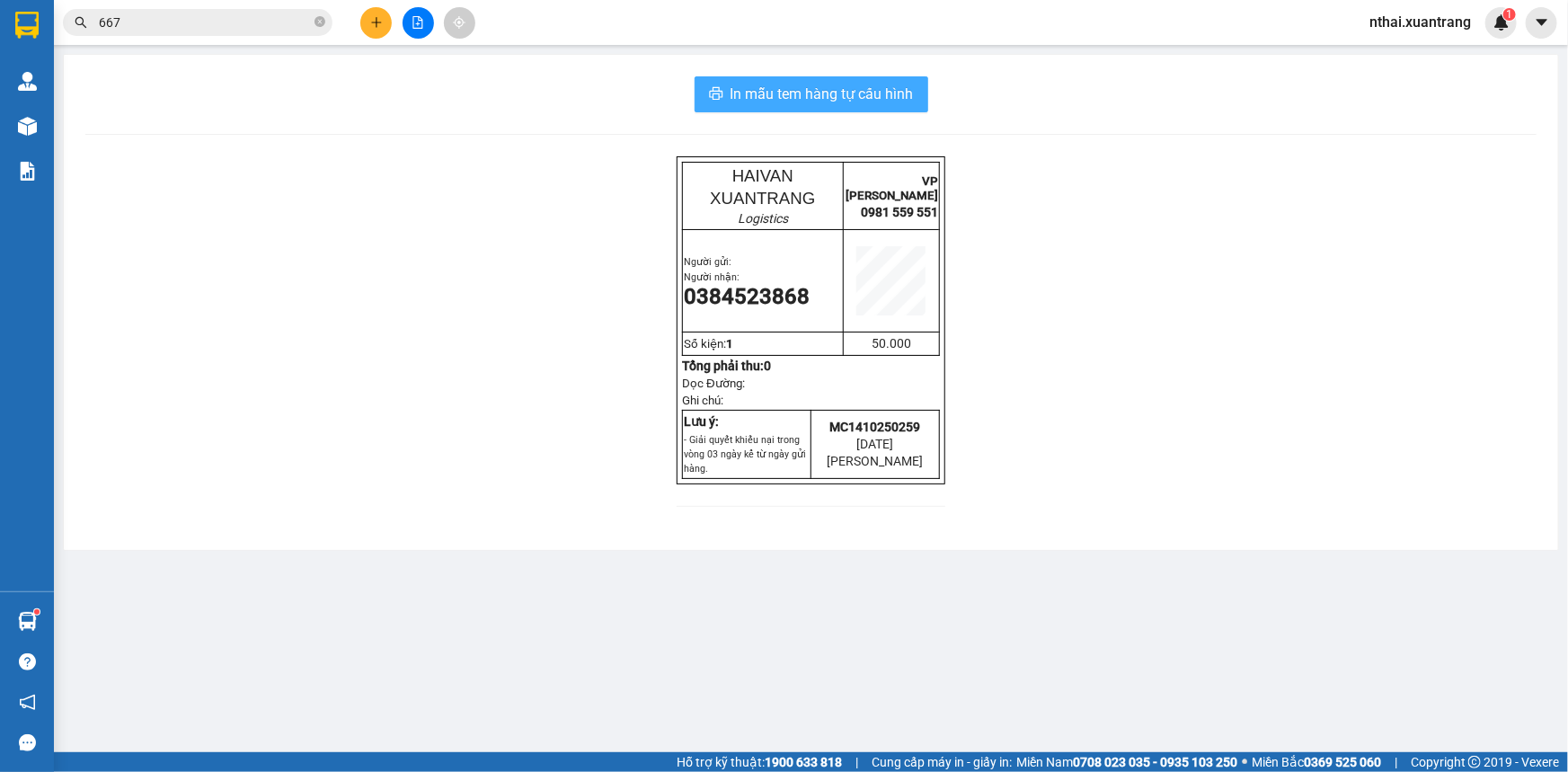
click at [848, 79] on button "In mẫu tem hàng tự cấu hình" at bounding box center [812, 94] width 234 height 36
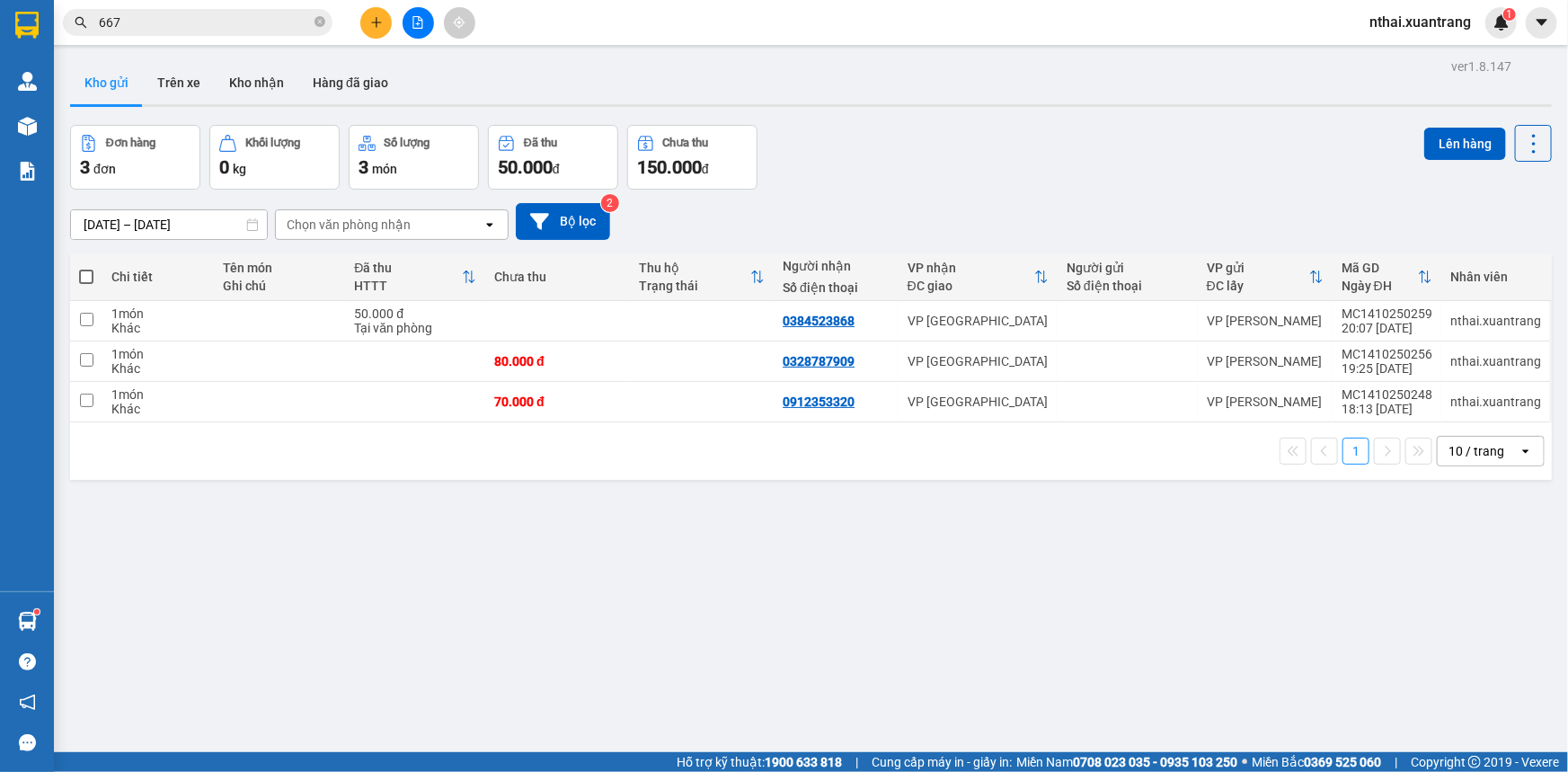
click at [140, 13] on input "667" at bounding box center [205, 22] width 212 height 19
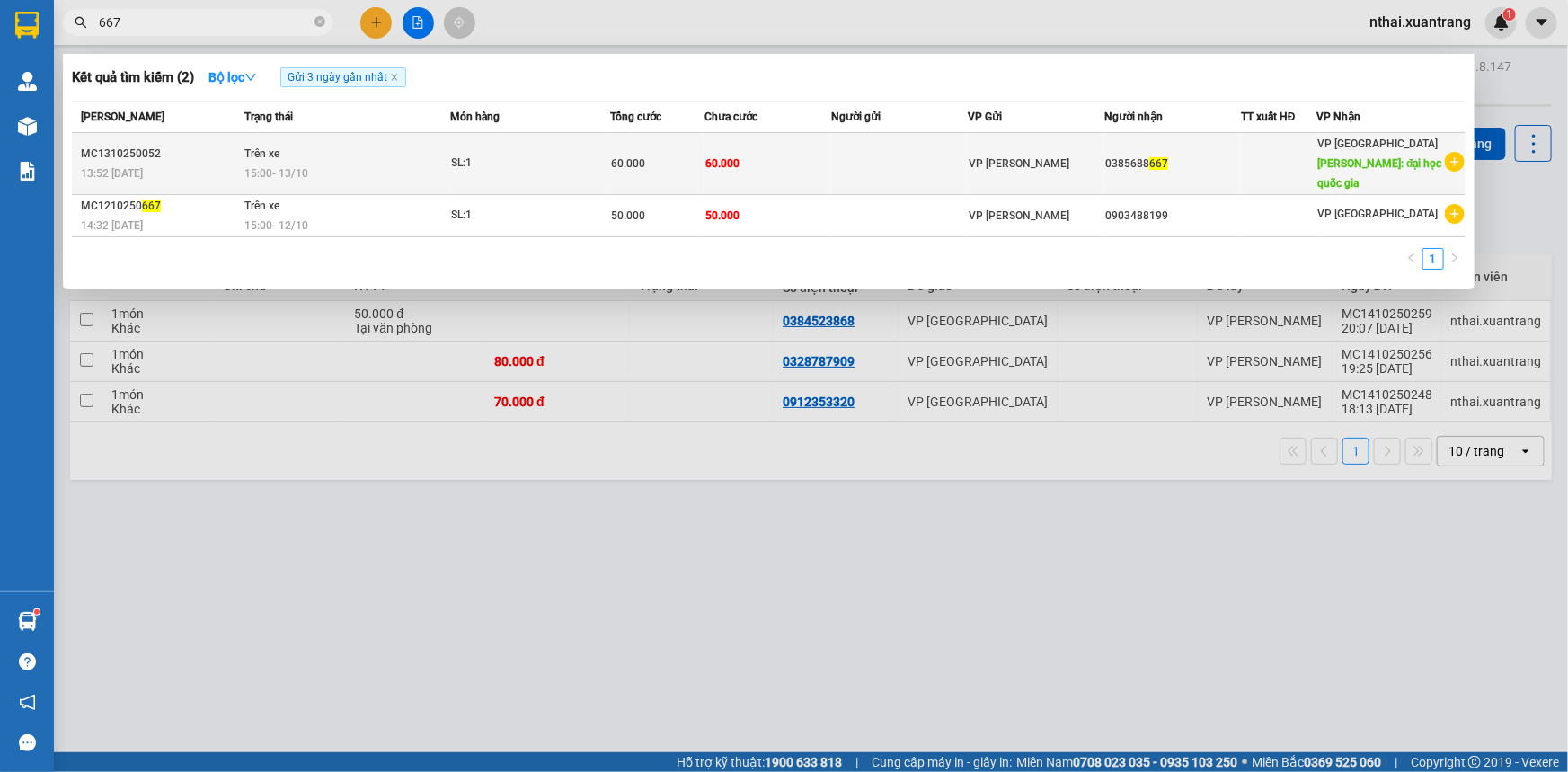
click at [236, 153] on div "MC1310250052" at bounding box center [160, 154] width 158 height 19
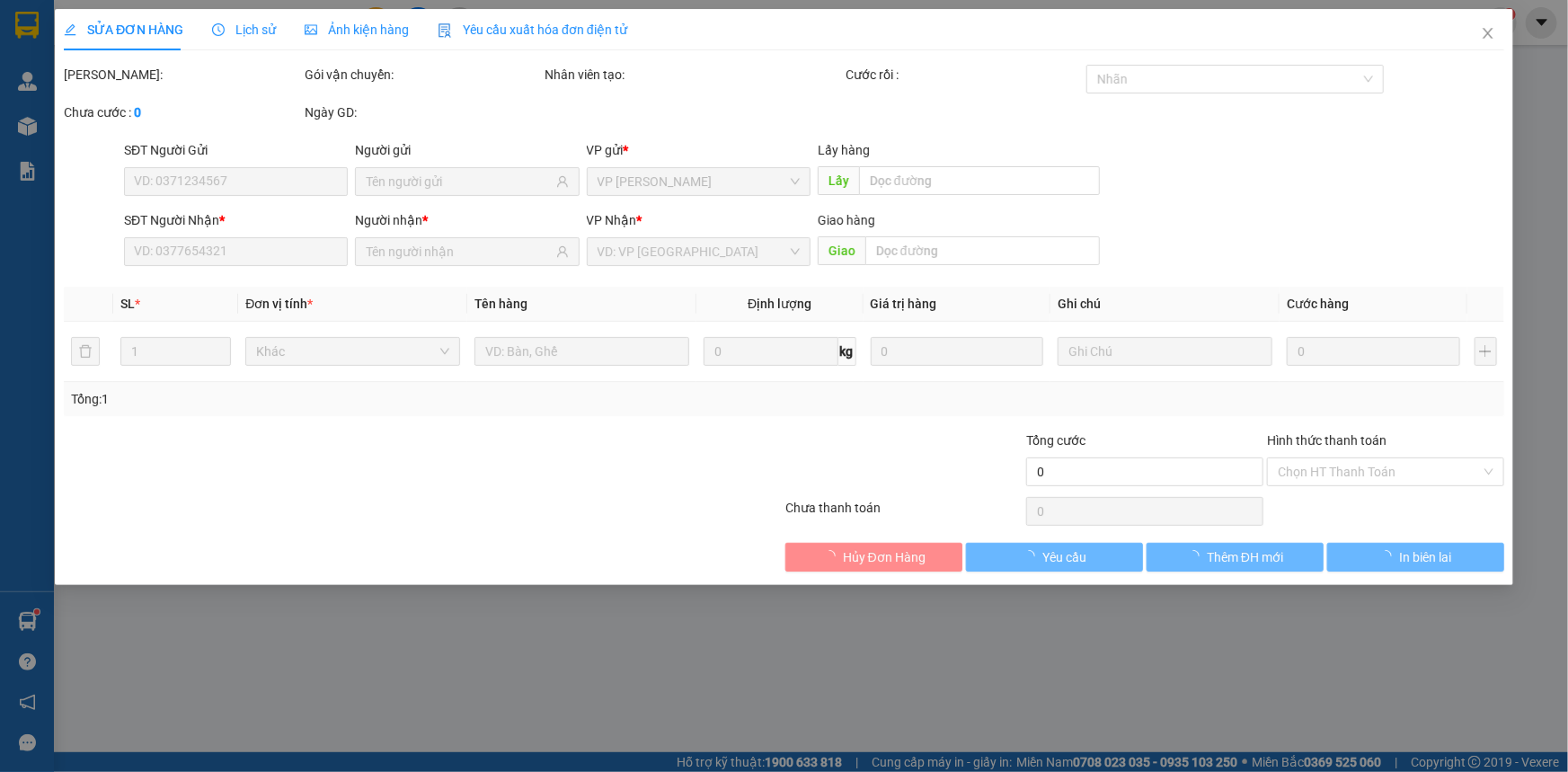
type input "0385688667"
type input "đại học quốc gia"
type input "60.000"
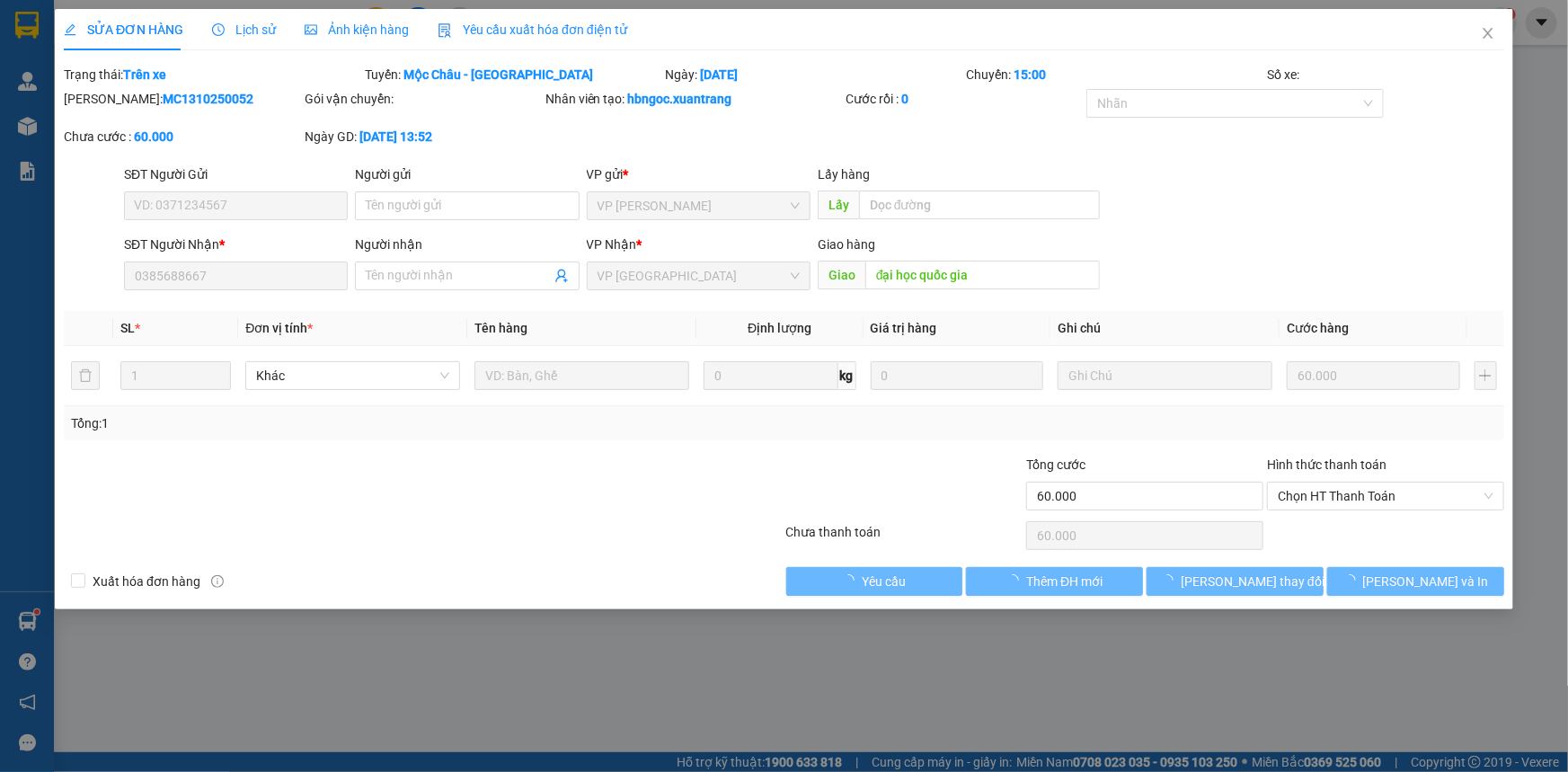
click at [315, 29] on span "Ảnh kiện hàng" at bounding box center [356, 29] width 104 height 14
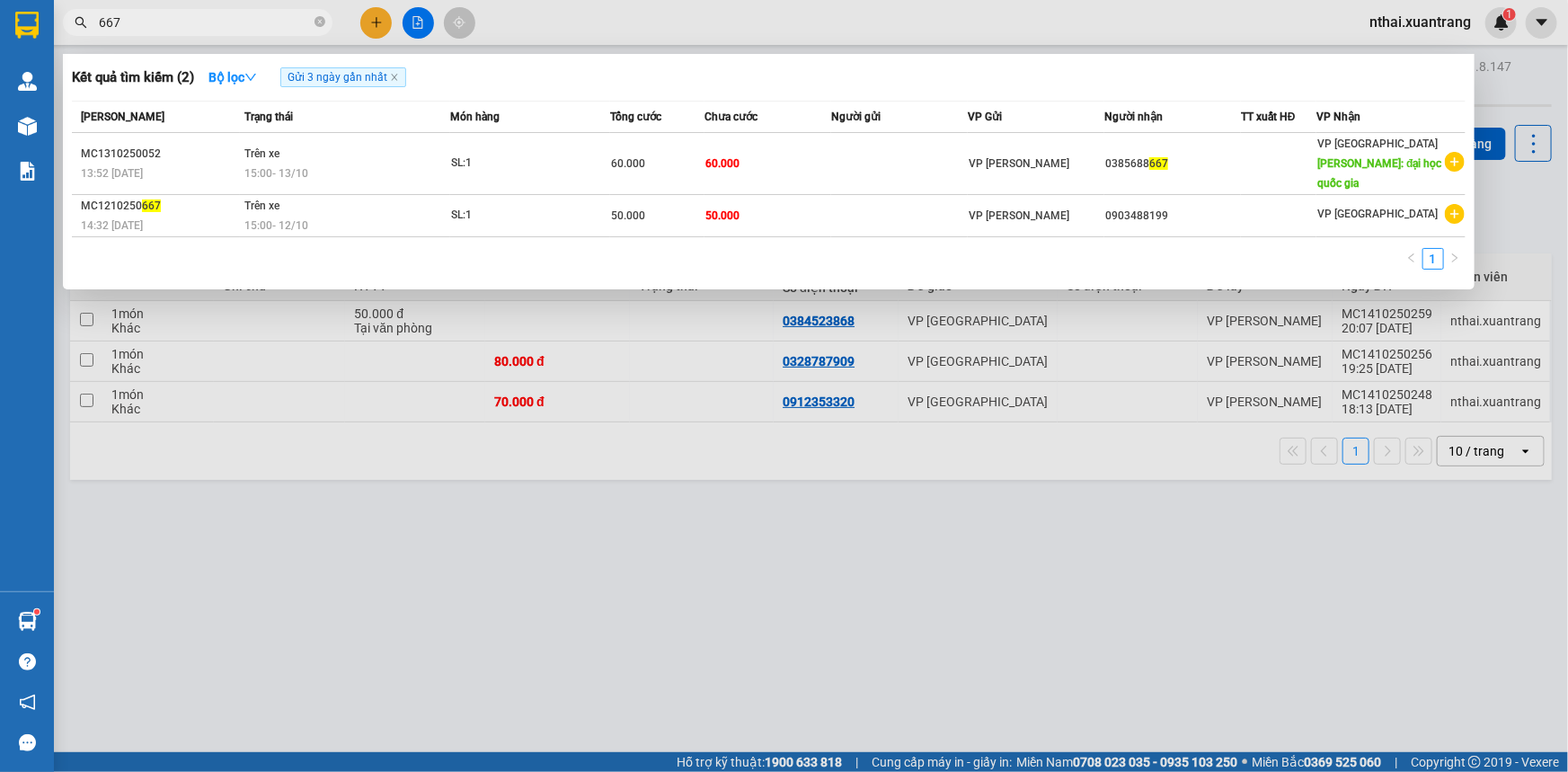
click at [190, 19] on input "667" at bounding box center [205, 22] width 212 height 19
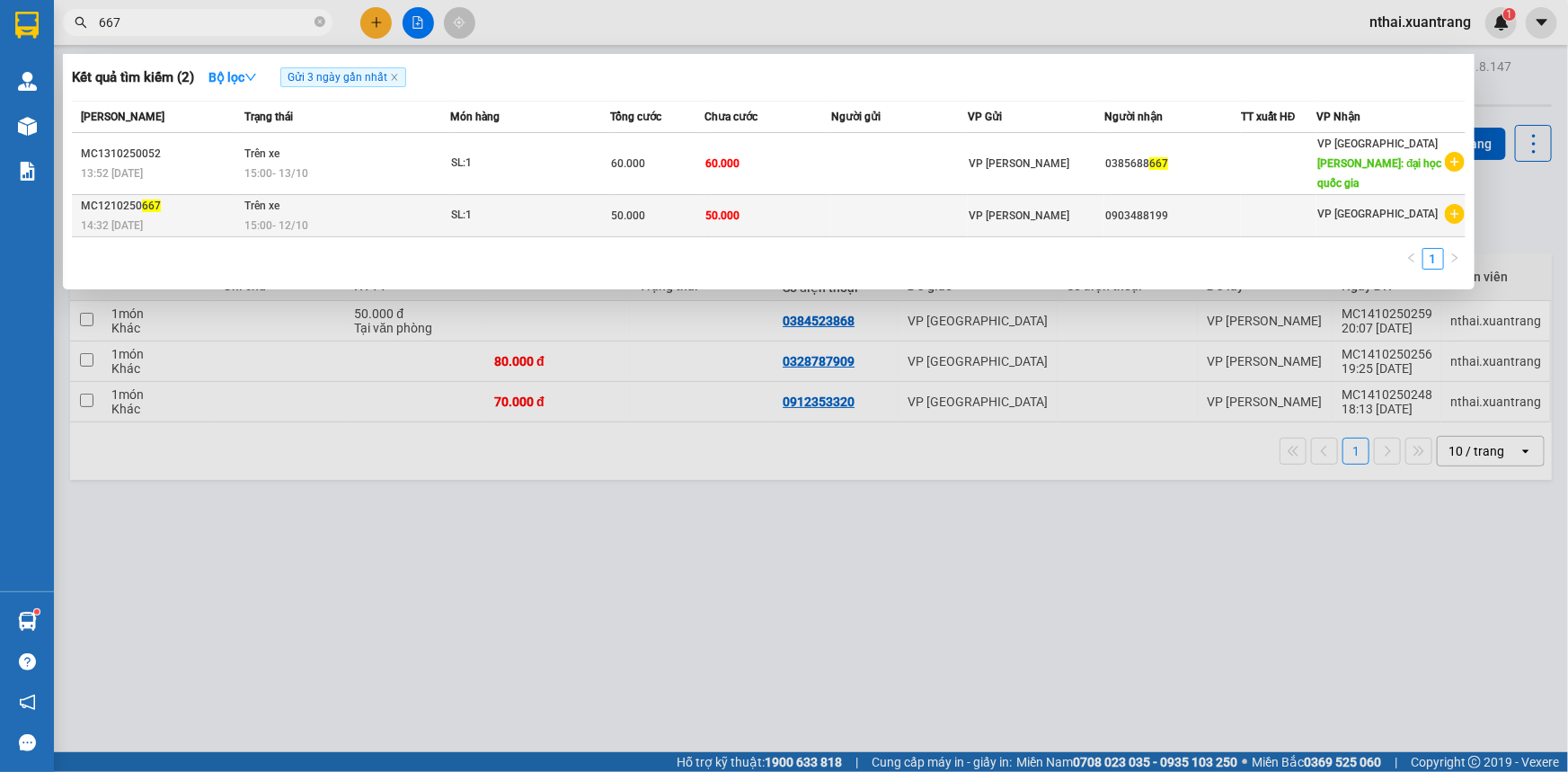
click at [168, 204] on div "MC1210250 667" at bounding box center [160, 206] width 158 height 19
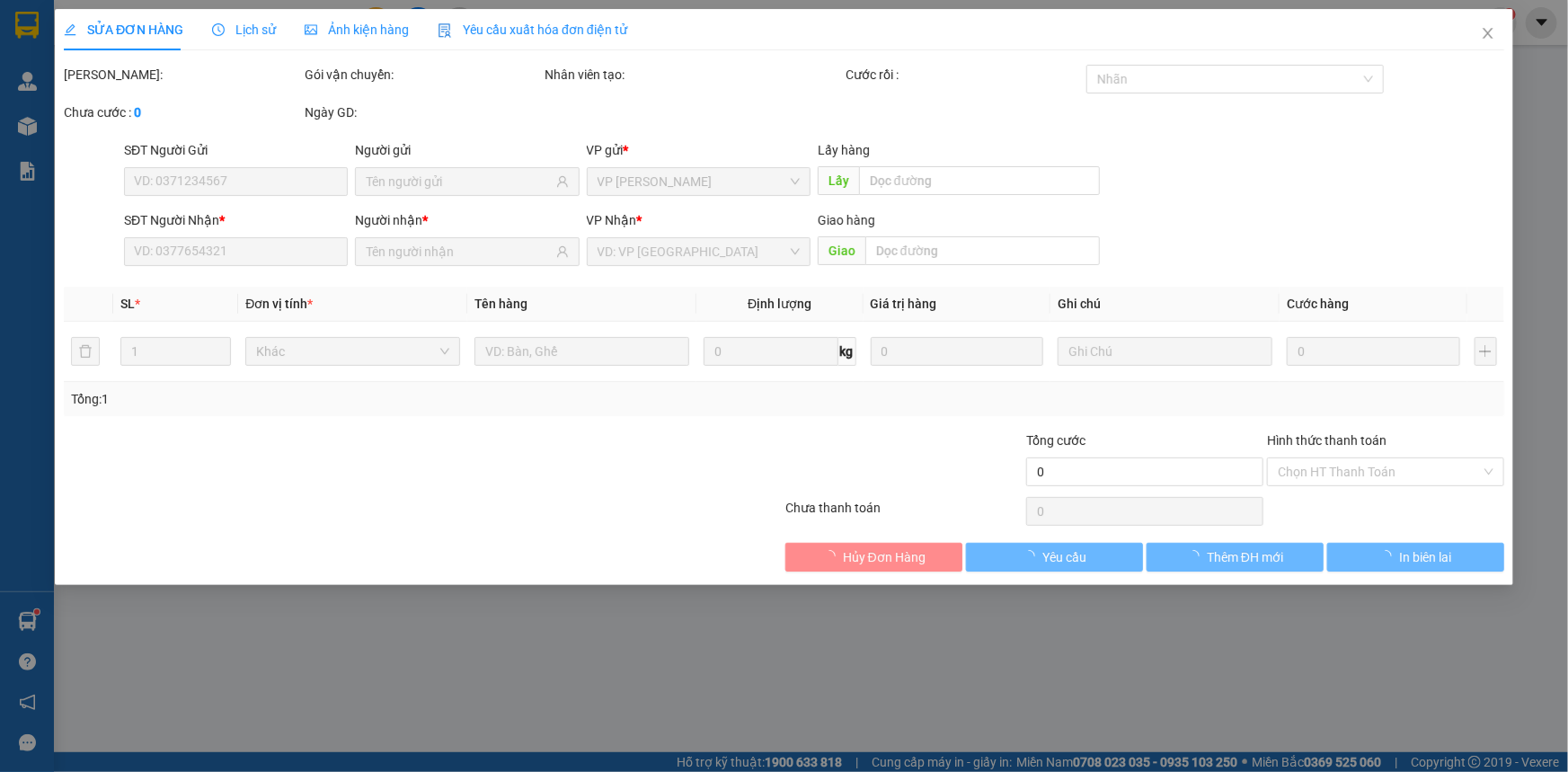
type input "0903488199"
type input "50.000"
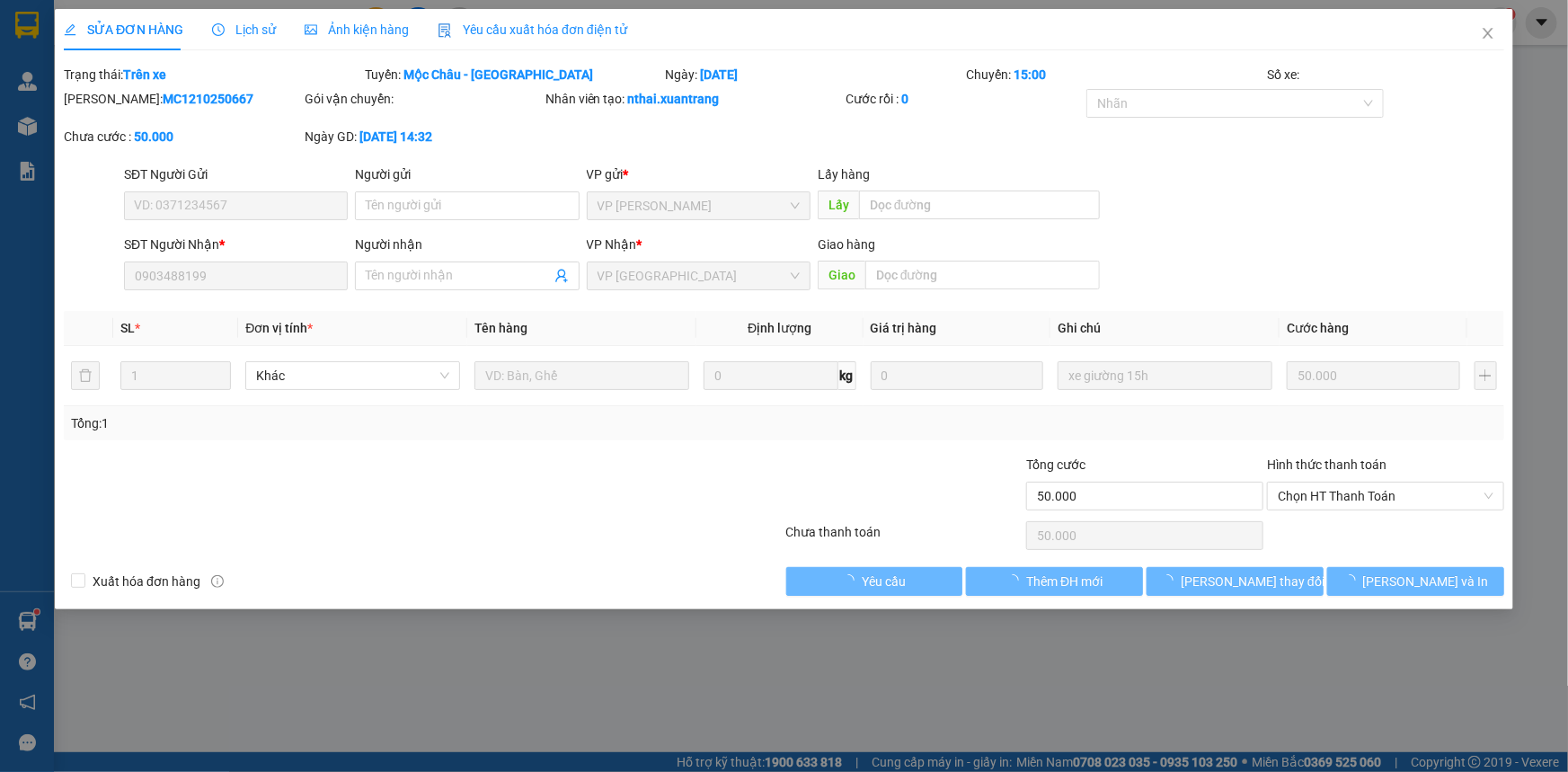
click at [329, 35] on span "Ảnh kiện hàng" at bounding box center [356, 29] width 104 height 14
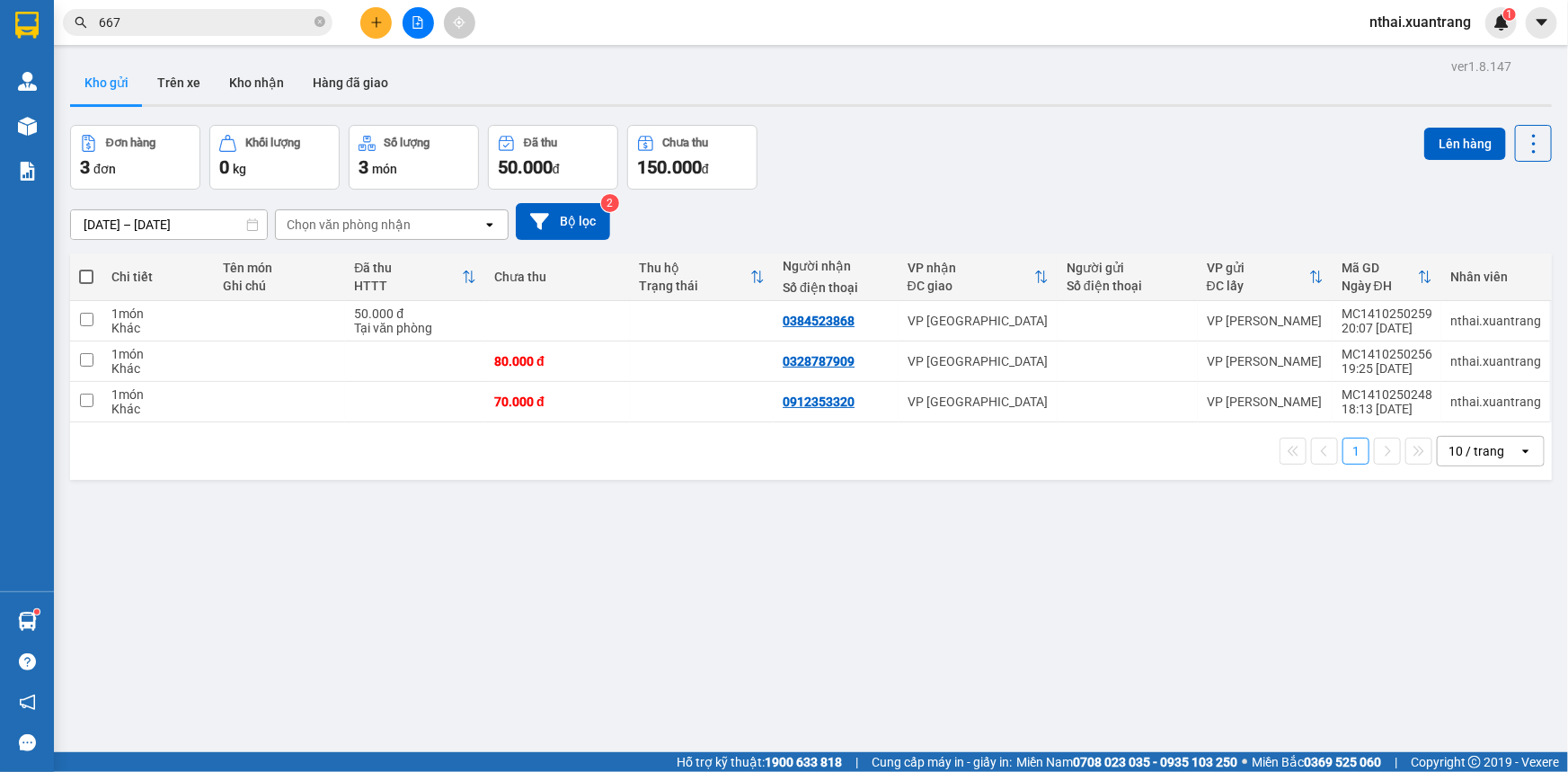
click at [200, 23] on input "667" at bounding box center [205, 22] width 212 height 19
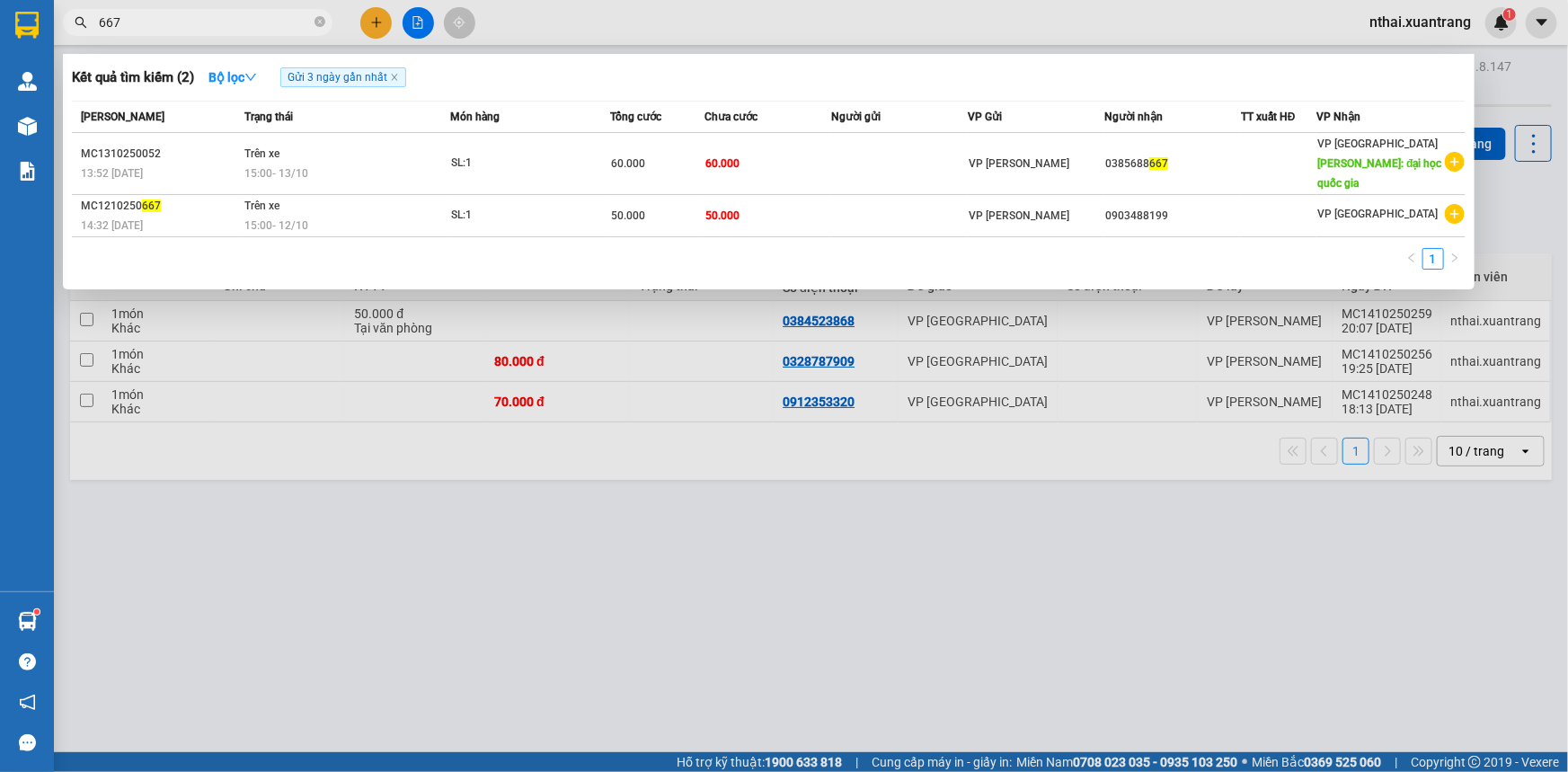
click at [129, 25] on input "667" at bounding box center [205, 22] width 212 height 19
click at [398, 79] on icon "close" at bounding box center [394, 77] width 9 height 9
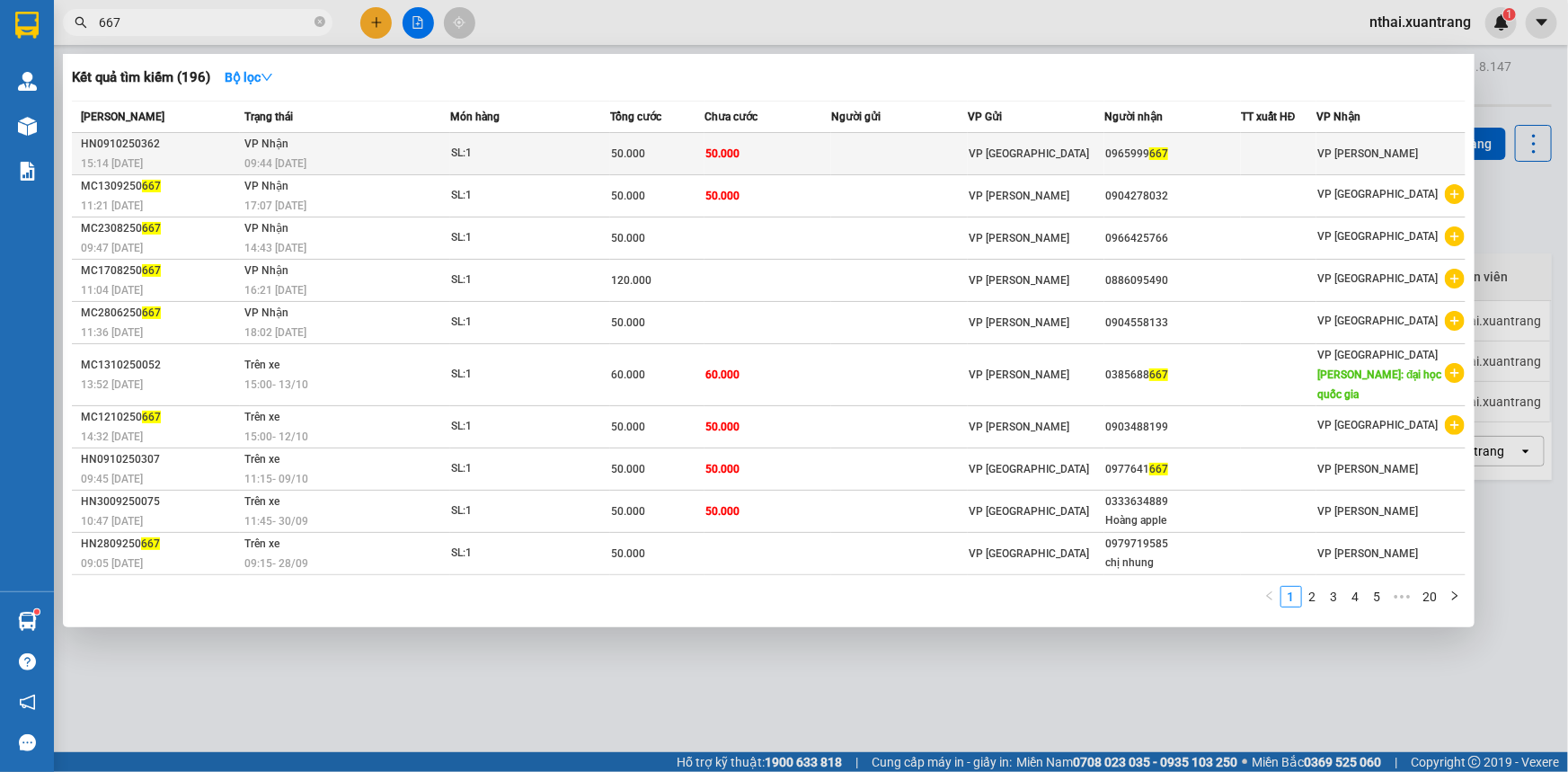
click at [349, 168] on div "09:44 [DATE]" at bounding box center [346, 163] width 205 height 19
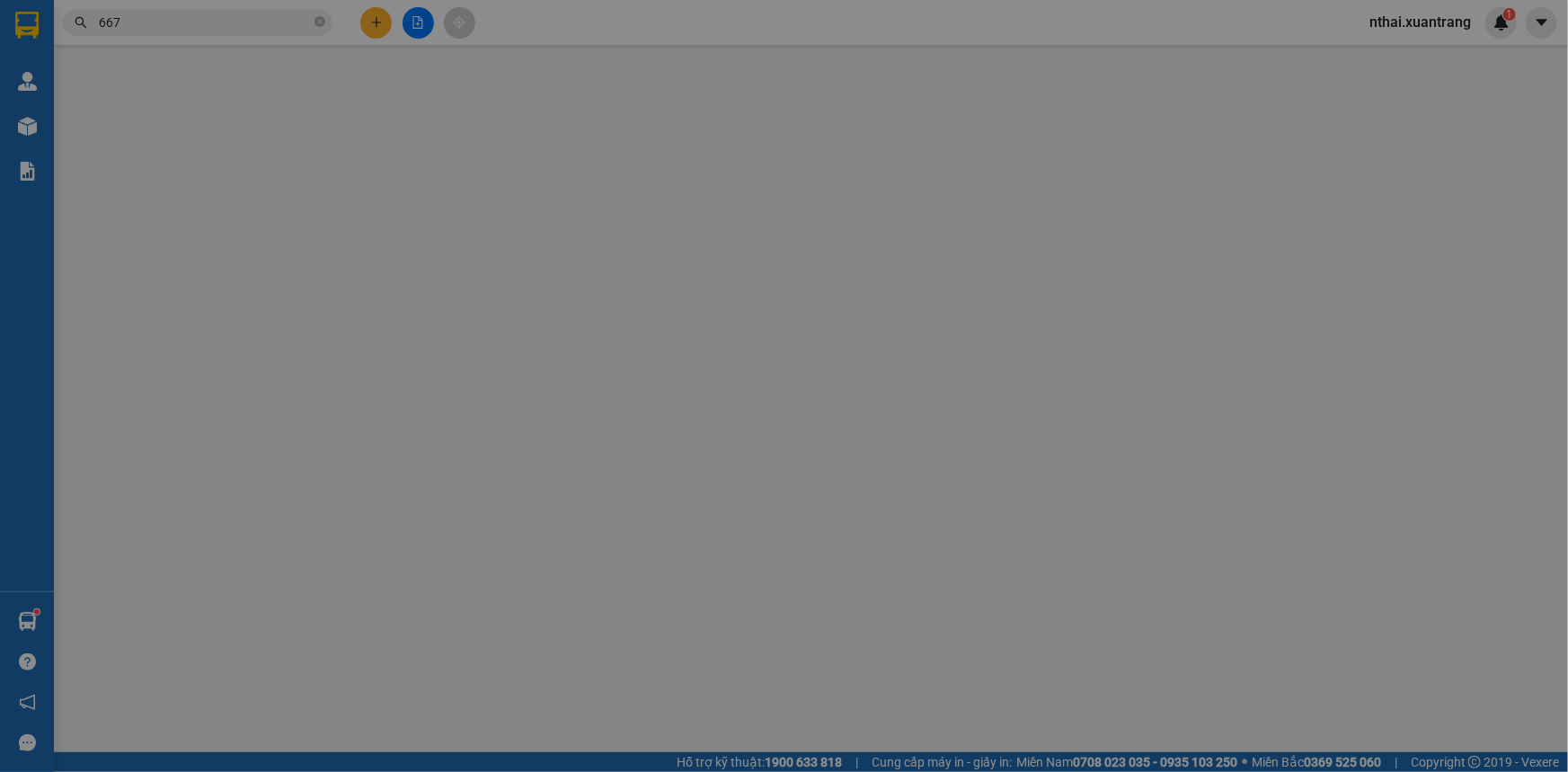
type input "0965999667"
type input "50.000"
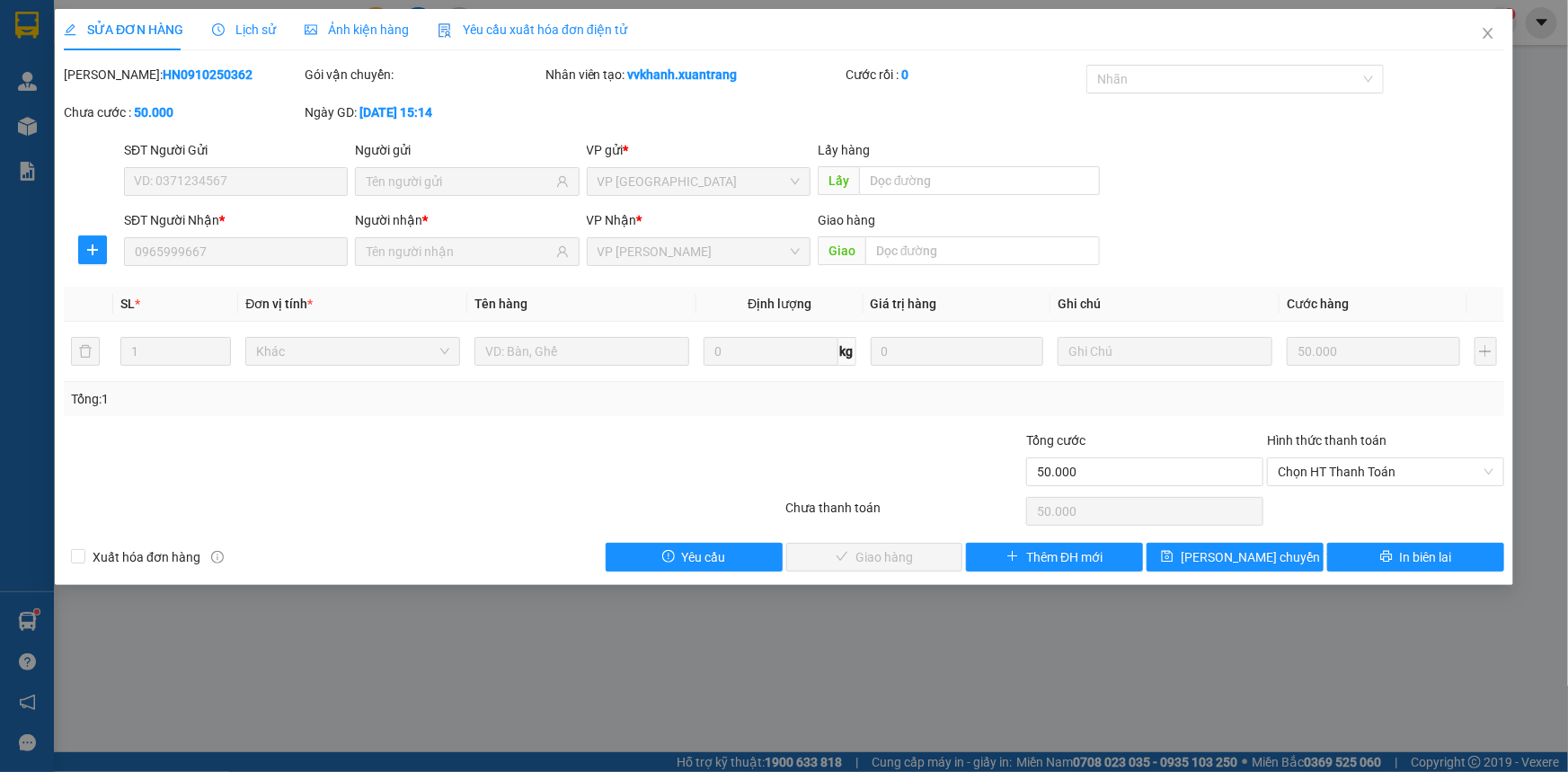
click at [378, 34] on span "Ảnh kiện hàng" at bounding box center [356, 29] width 104 height 14
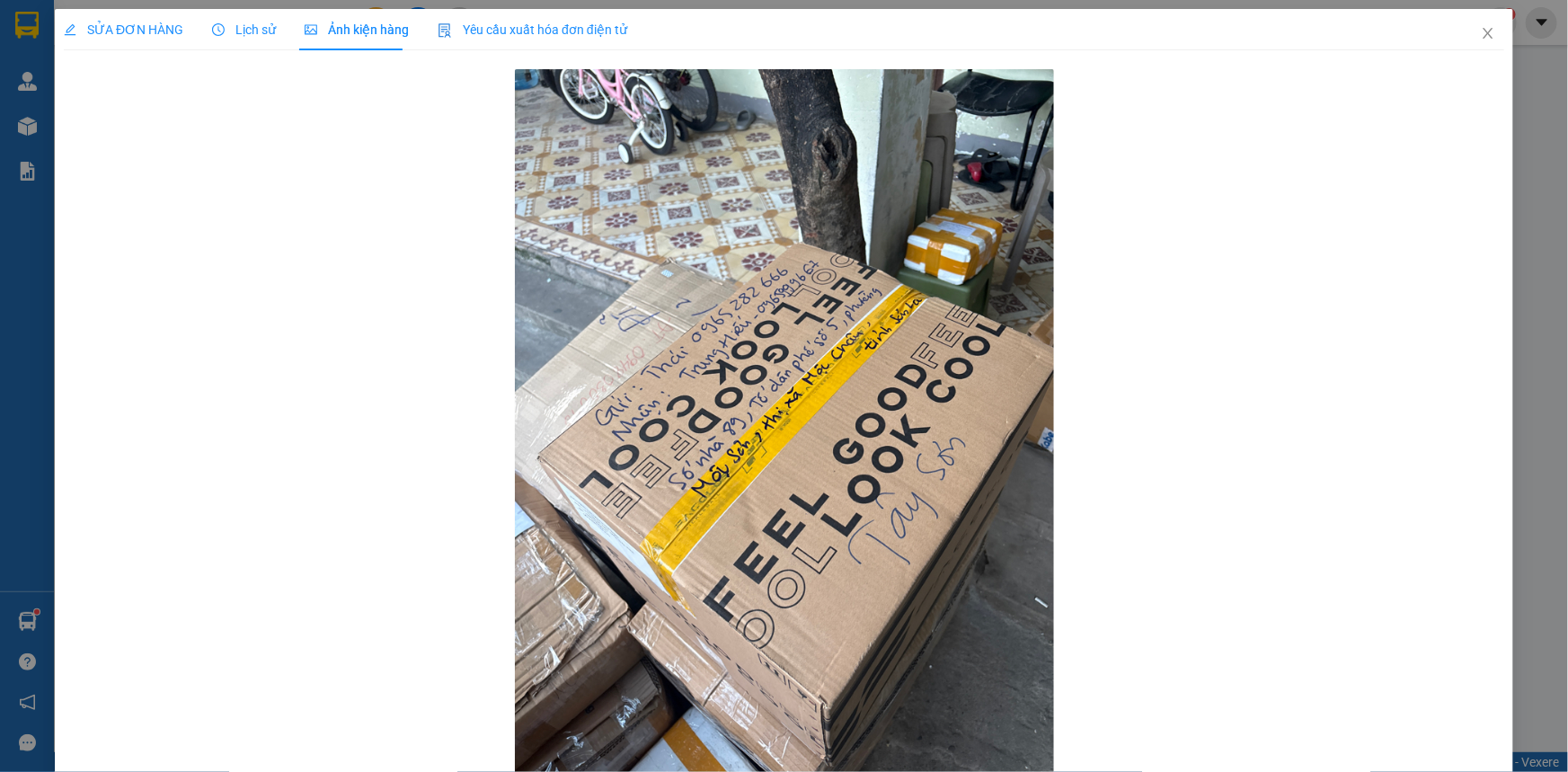
click at [119, 28] on span "SỬA ĐƠN HÀNG" at bounding box center [123, 29] width 120 height 14
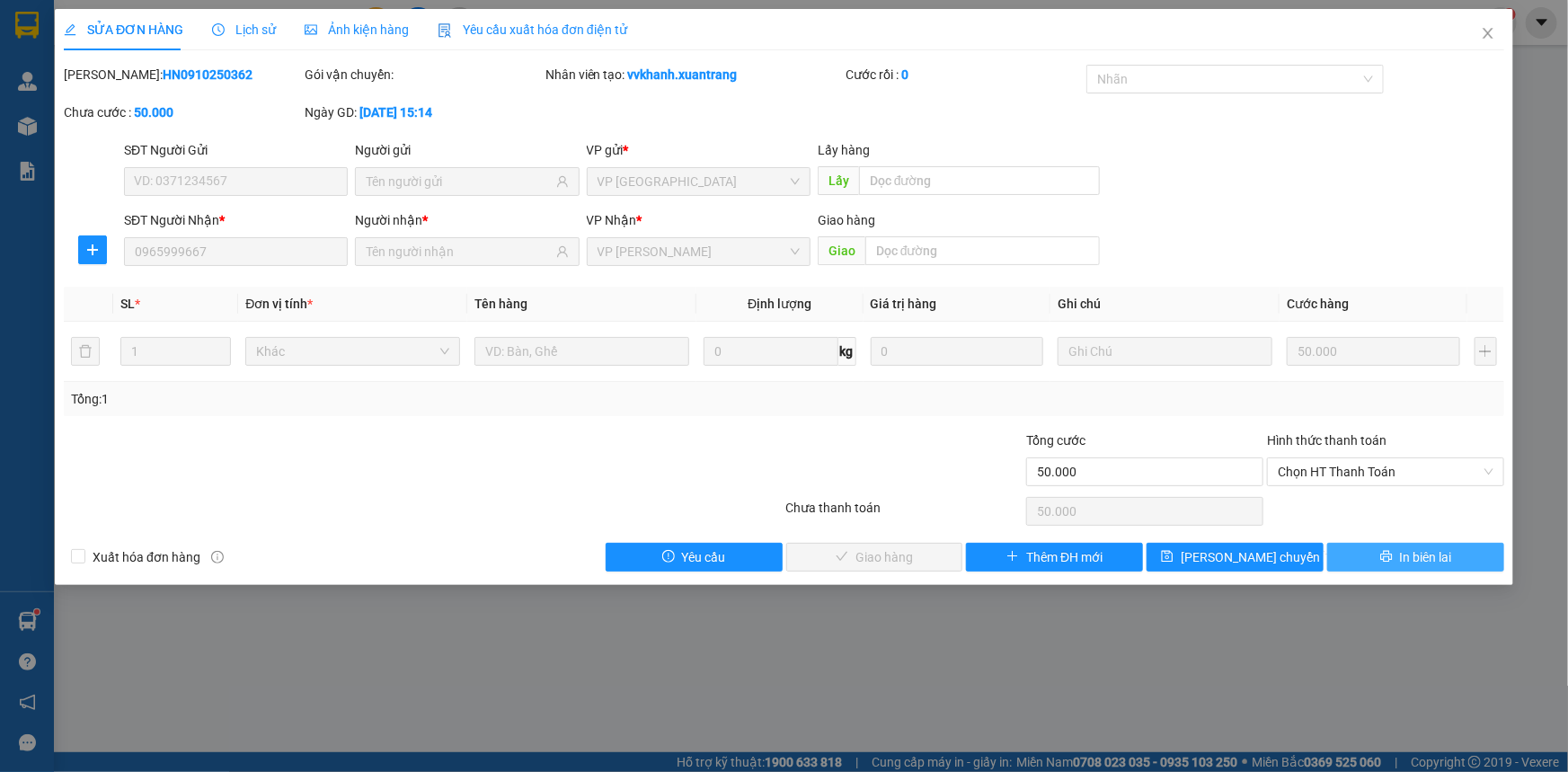
click at [1438, 560] on span "In biên lai" at bounding box center [1426, 557] width 52 height 19
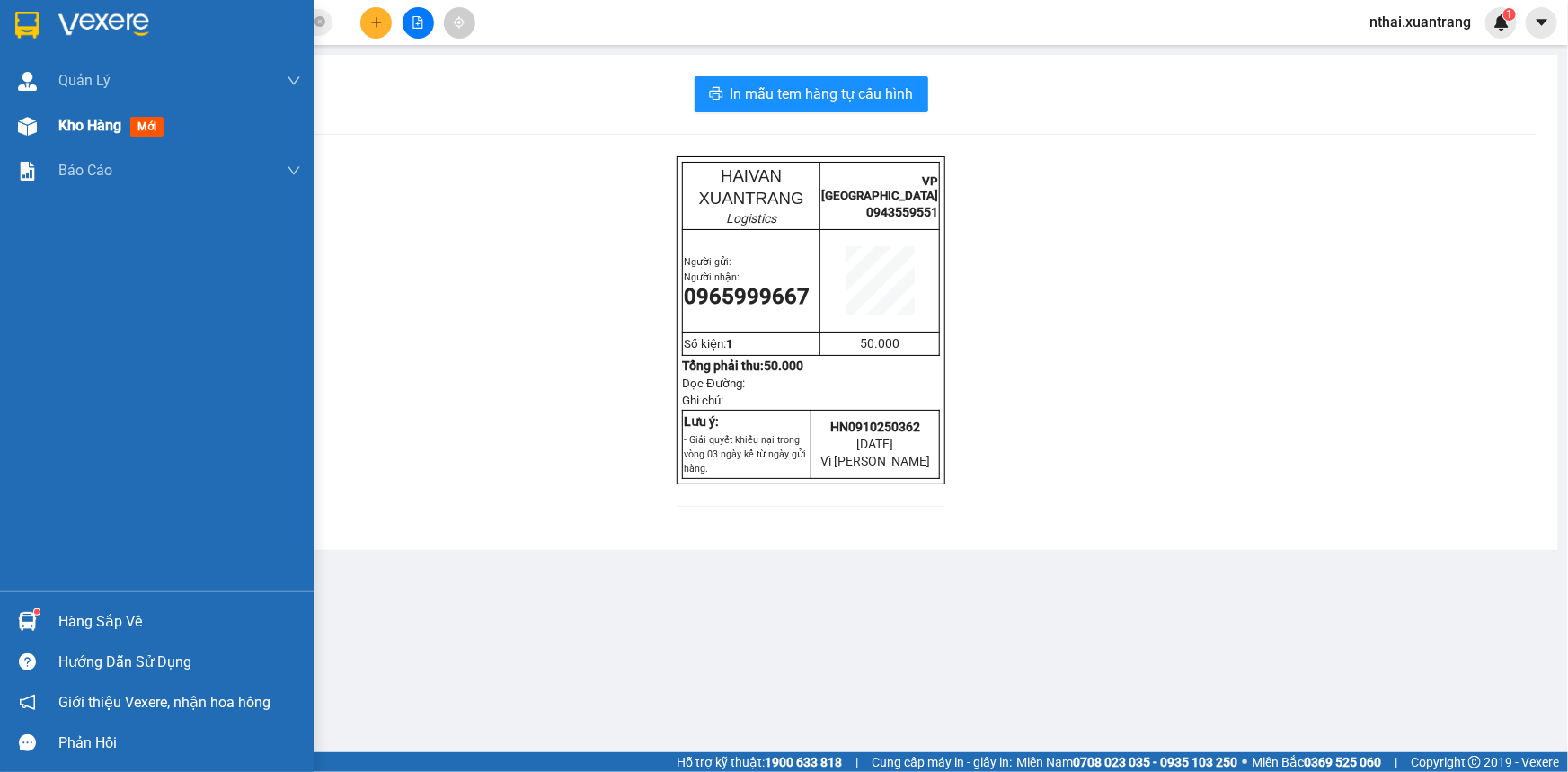
click at [38, 26] on img at bounding box center [26, 25] width 23 height 27
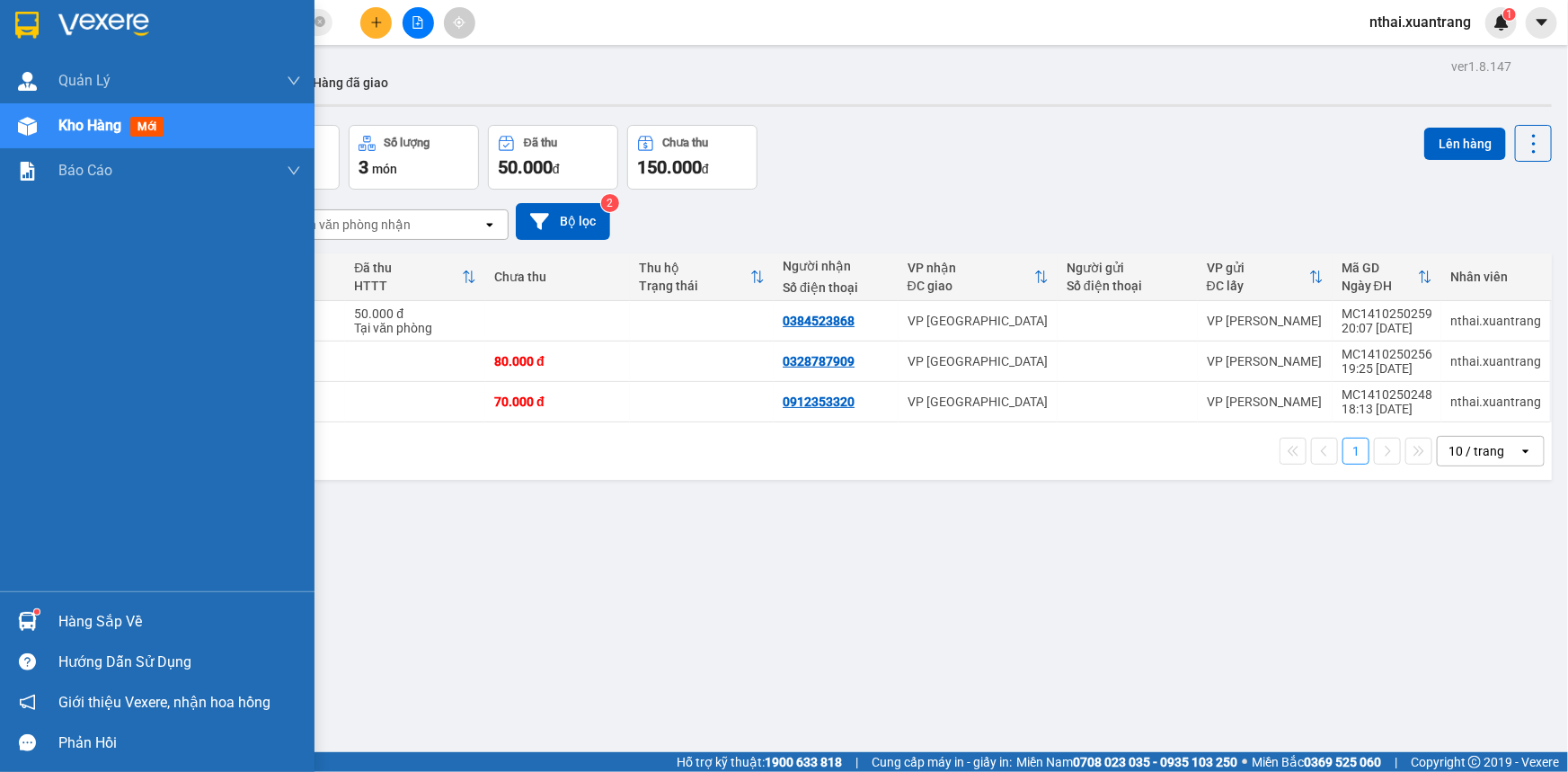
click at [23, 29] on img at bounding box center [26, 25] width 23 height 27
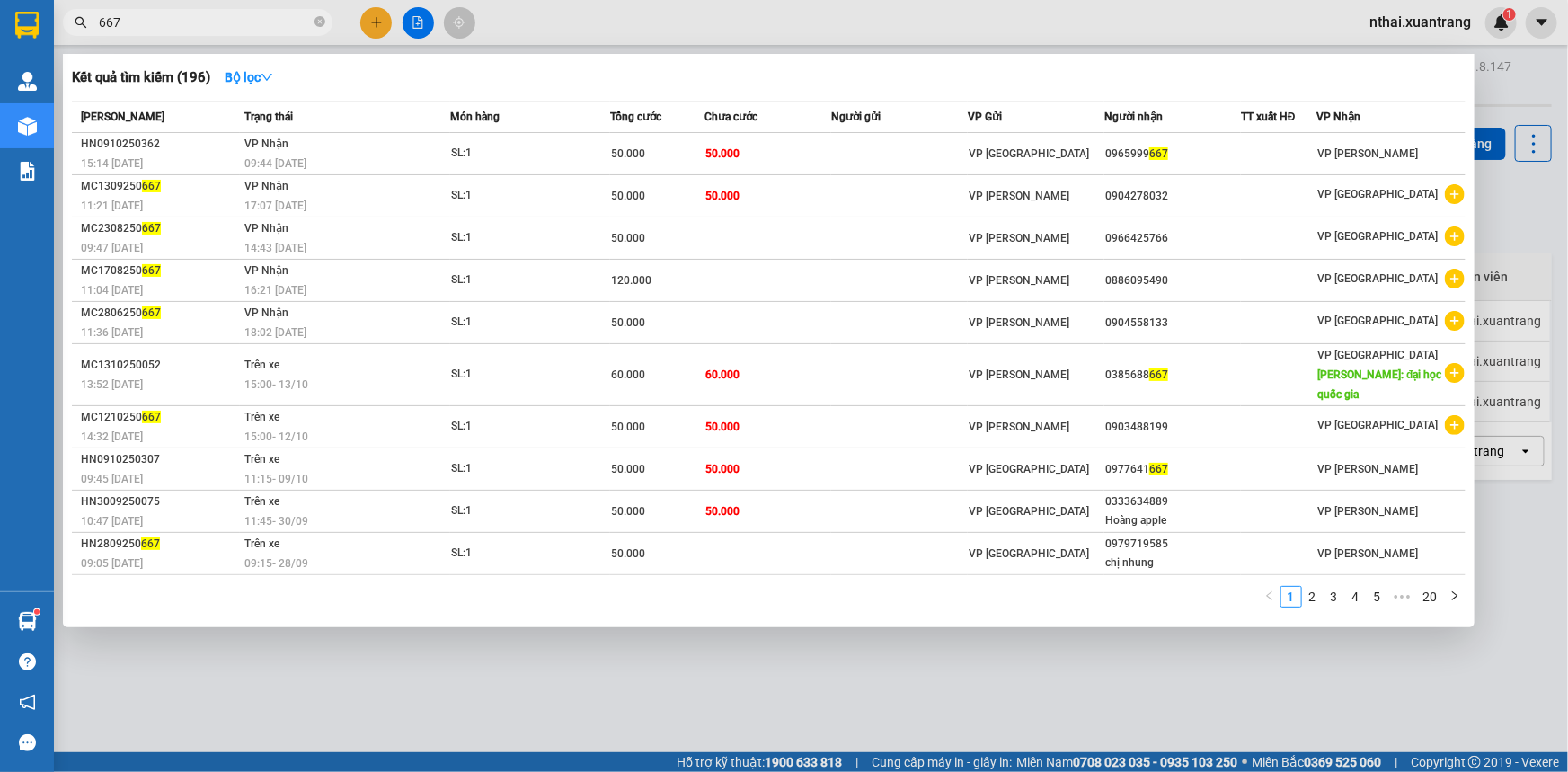
click at [220, 14] on input "667" at bounding box center [205, 22] width 212 height 19
paste input "0985214396"
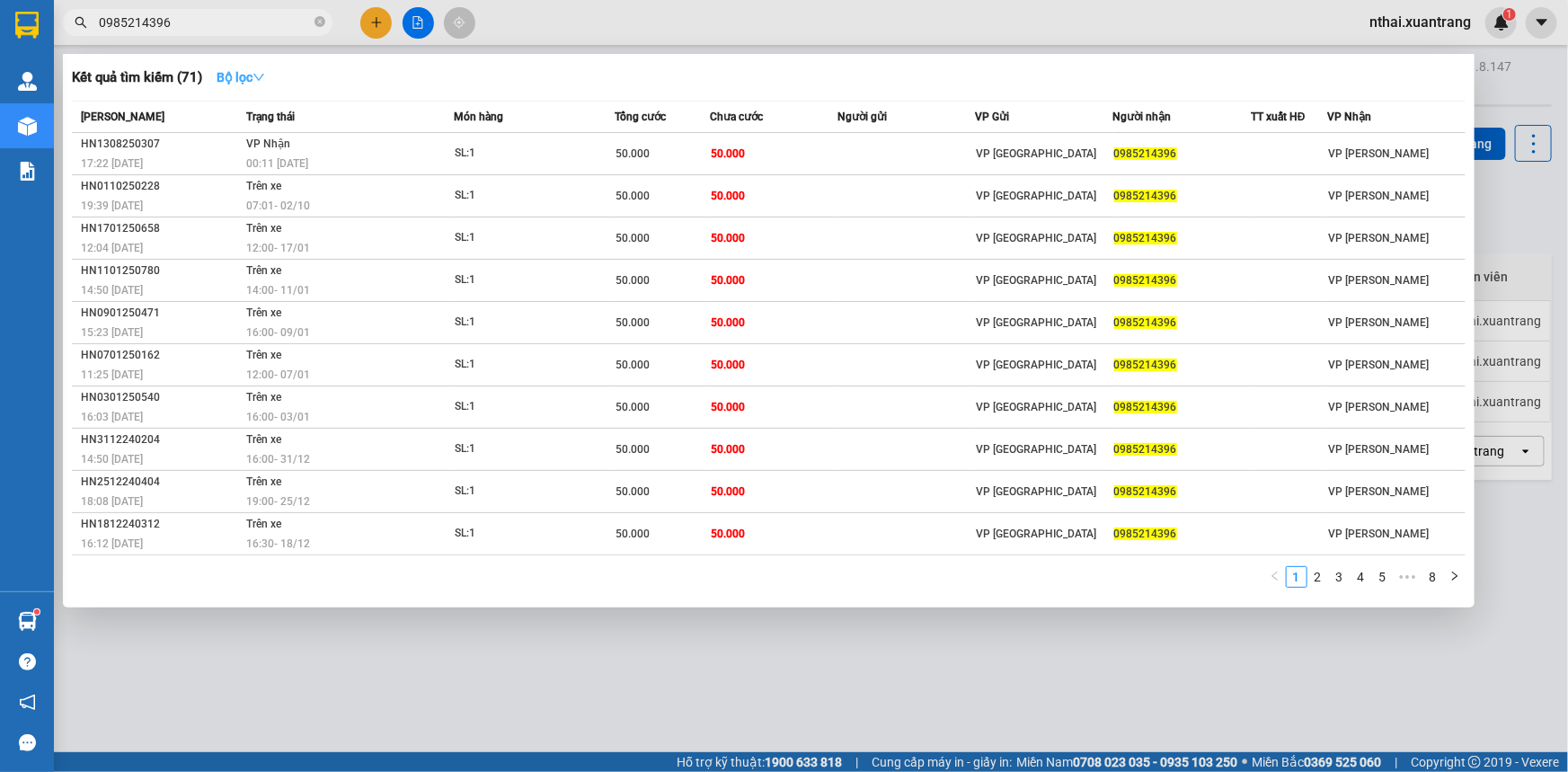
type input "0985214396"
click at [242, 71] on strong "Bộ lọc" at bounding box center [240, 77] width 48 height 14
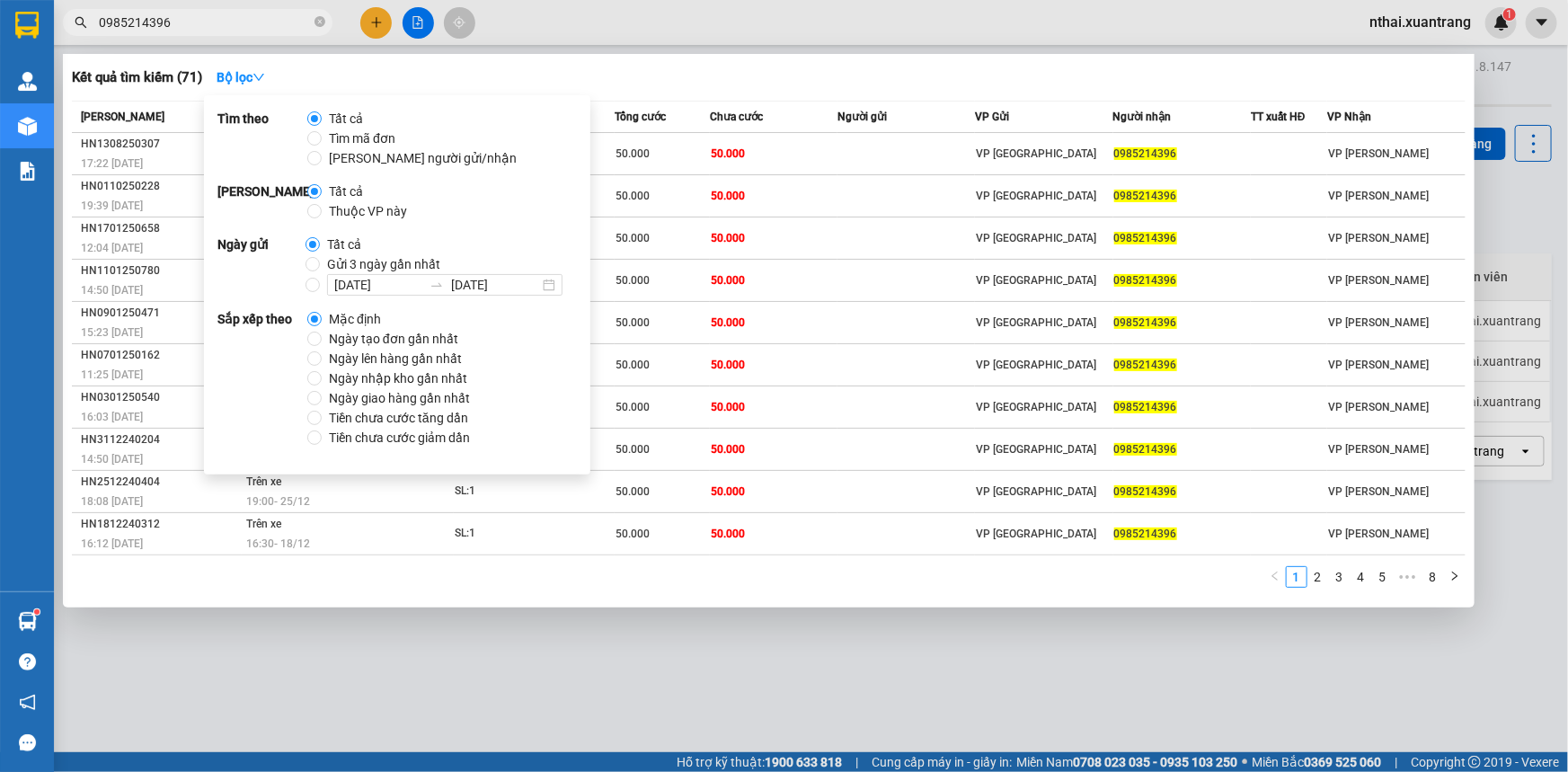
click at [351, 256] on span "Gửi 3 ngày gần nhất" at bounding box center [384, 264] width 128 height 19
click at [320, 257] on input "Gửi 3 ngày gần nhất" at bounding box center [312, 264] width 14 height 14
radio input "true"
radio input "false"
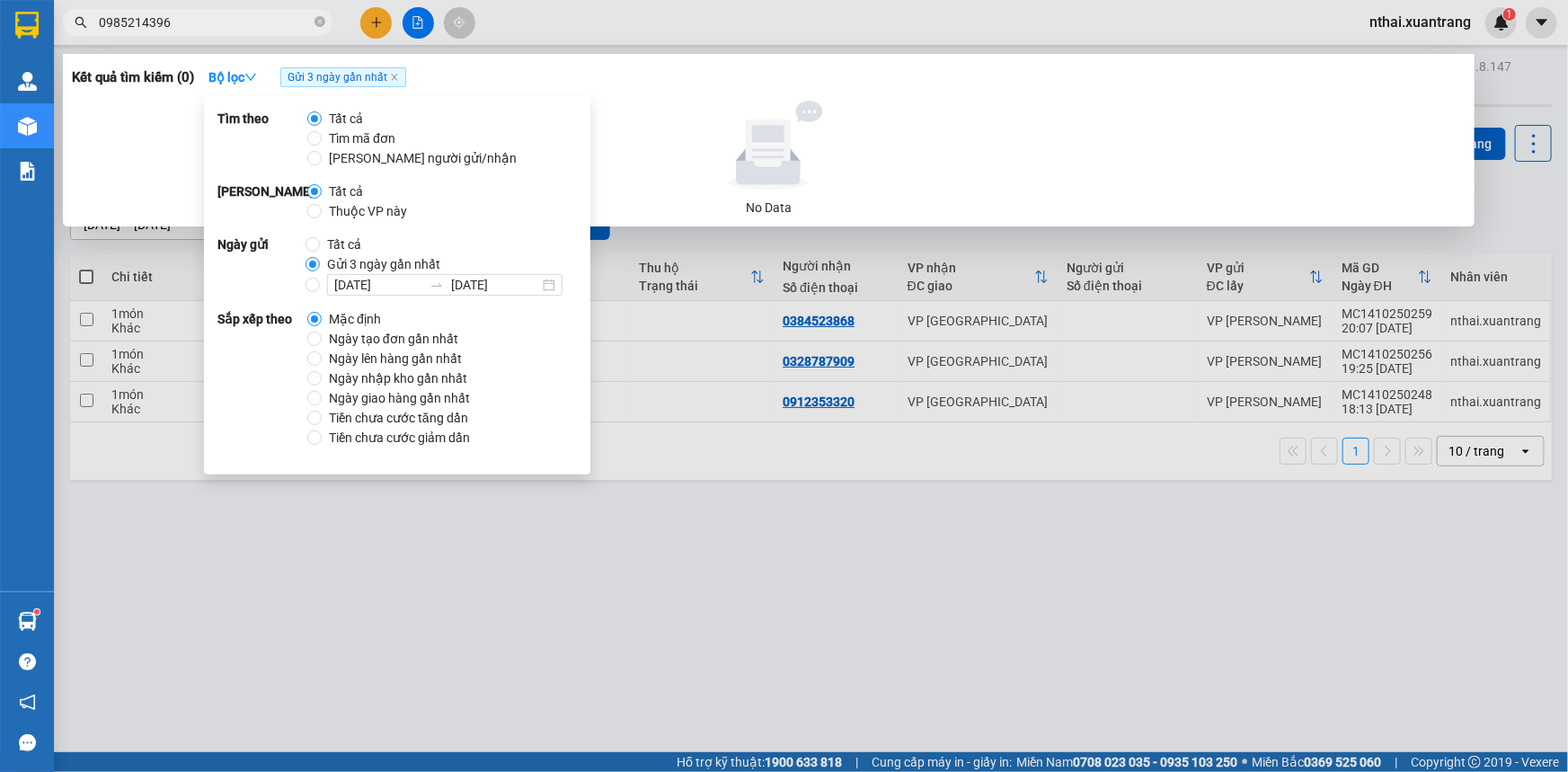
click at [501, 65] on div "Kết quả tìm kiếm ( 0 ) Bộ lọc Gửi 3 ngày gần nhất" at bounding box center [768, 77] width 1394 height 29
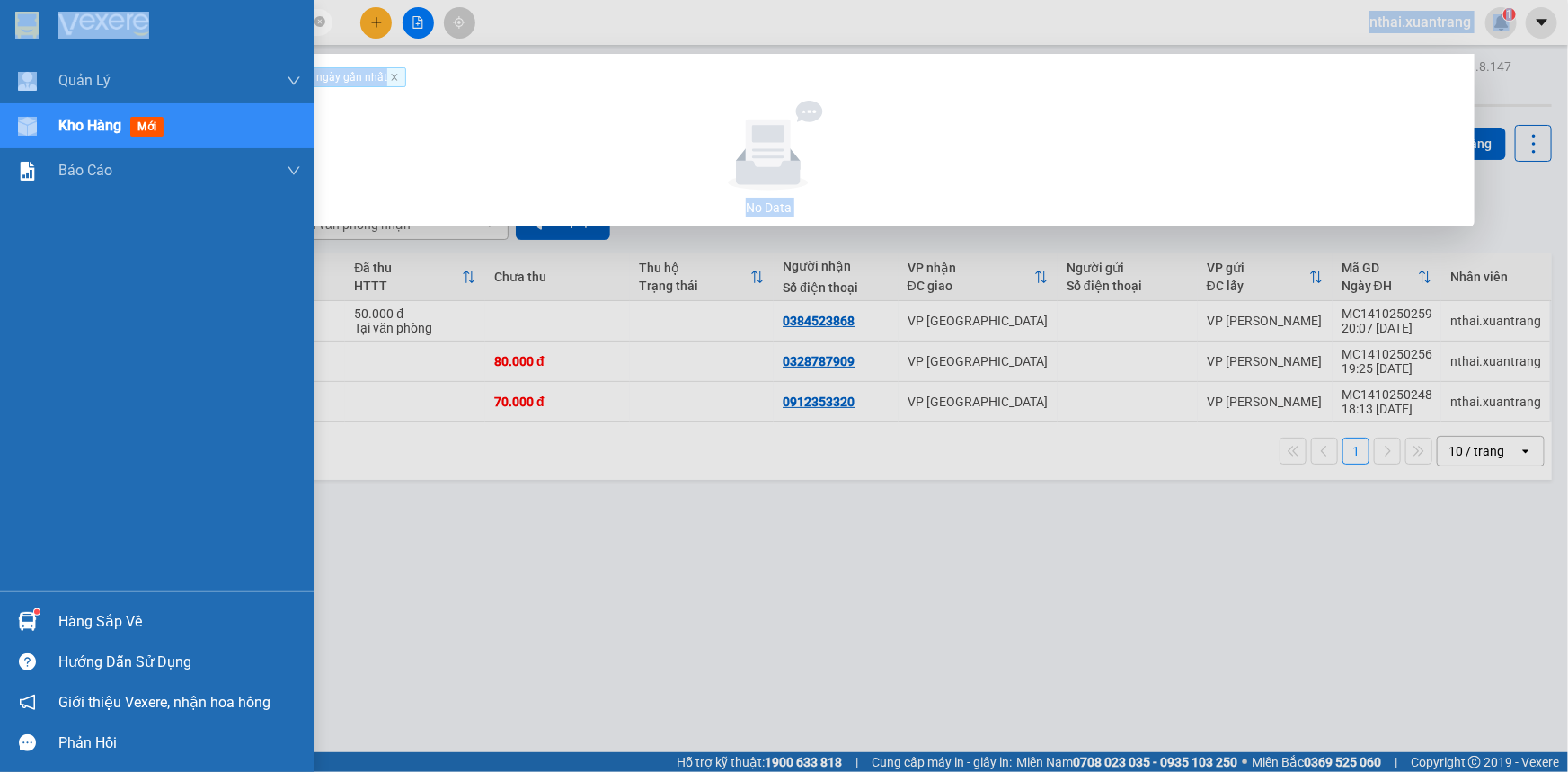
click at [359, 419] on section "Kết quả tìm kiếm ( 0 ) Bộ lọc Gửi 3 ngày gần nhất No Data 0985214396 nthai.xuan…" at bounding box center [784, 386] width 1568 height 772
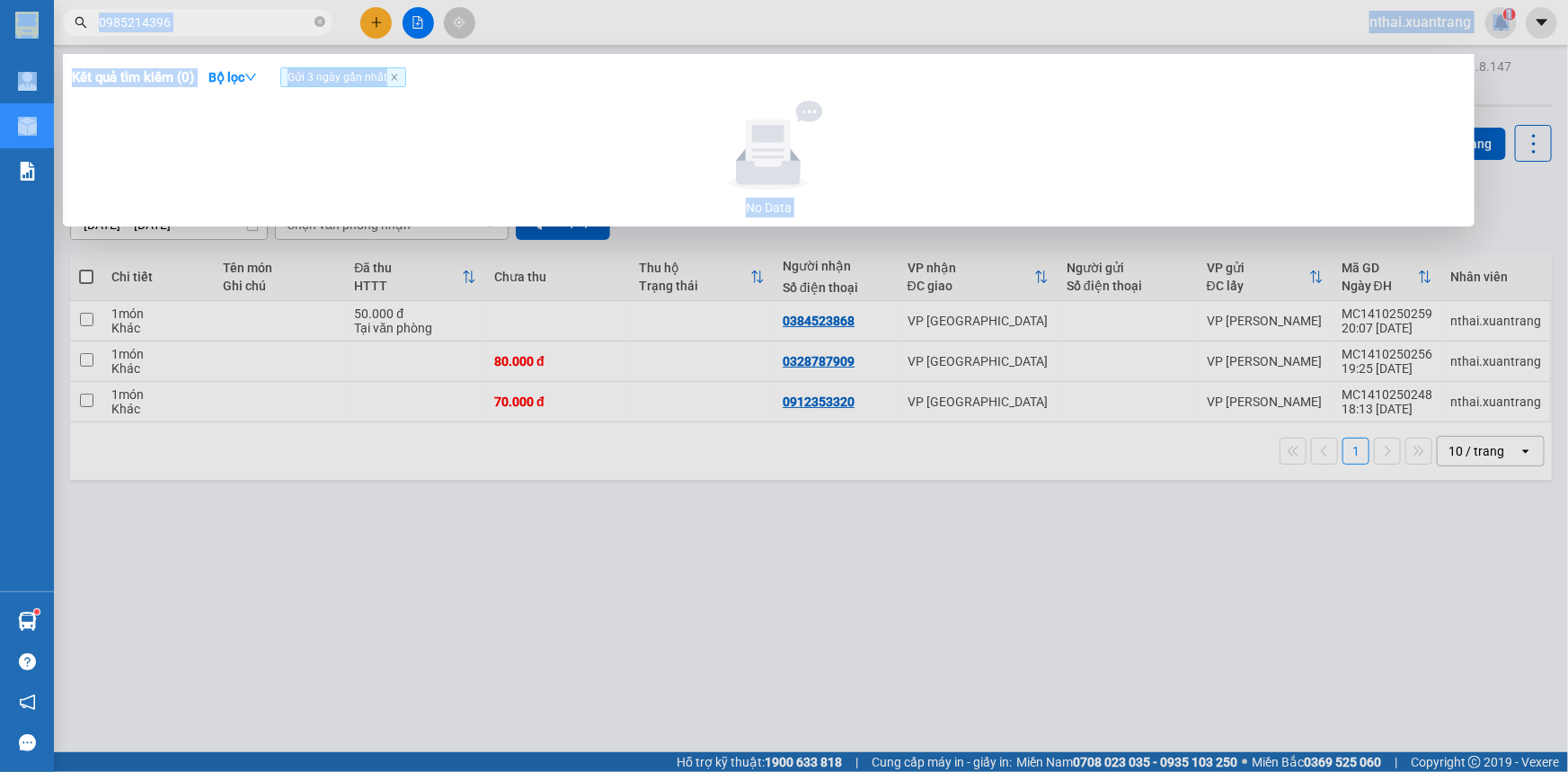
click at [359, 419] on div at bounding box center [784, 386] width 1568 height 772
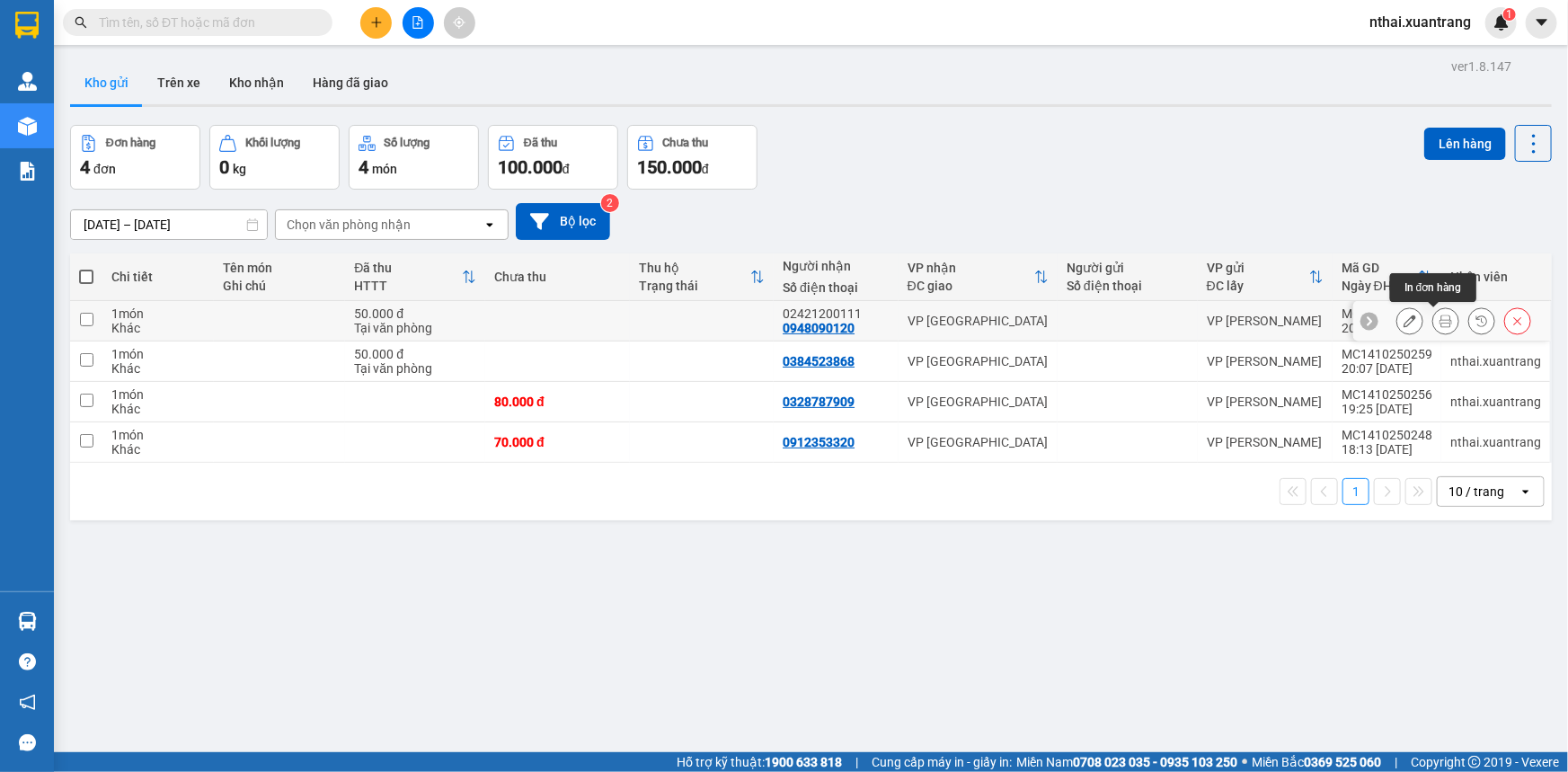
click at [1440, 318] on icon at bounding box center [1446, 321] width 13 height 13
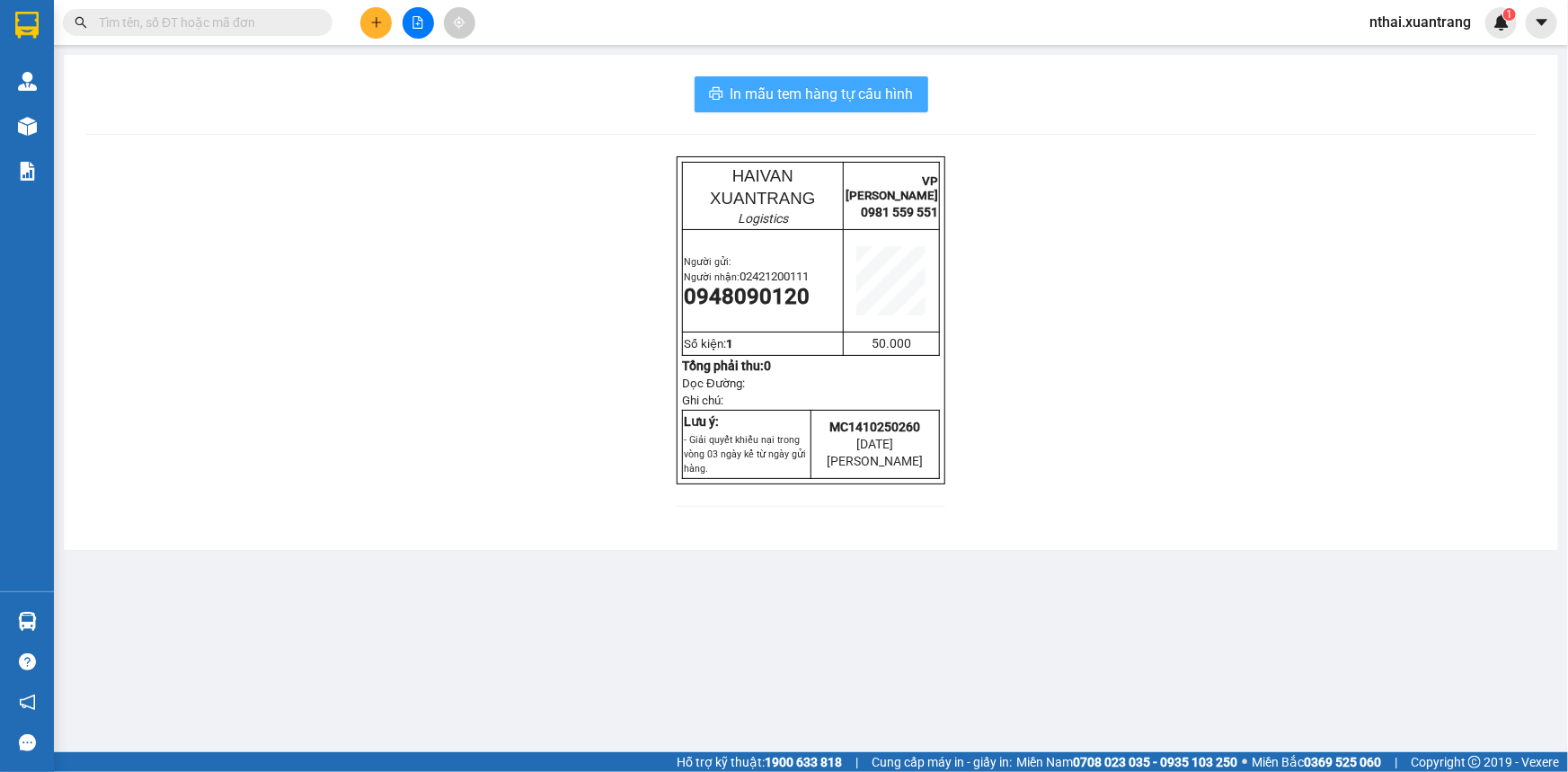
click at [907, 98] on span "In mẫu tem hàng tự cấu hình" at bounding box center [823, 94] width 184 height 22
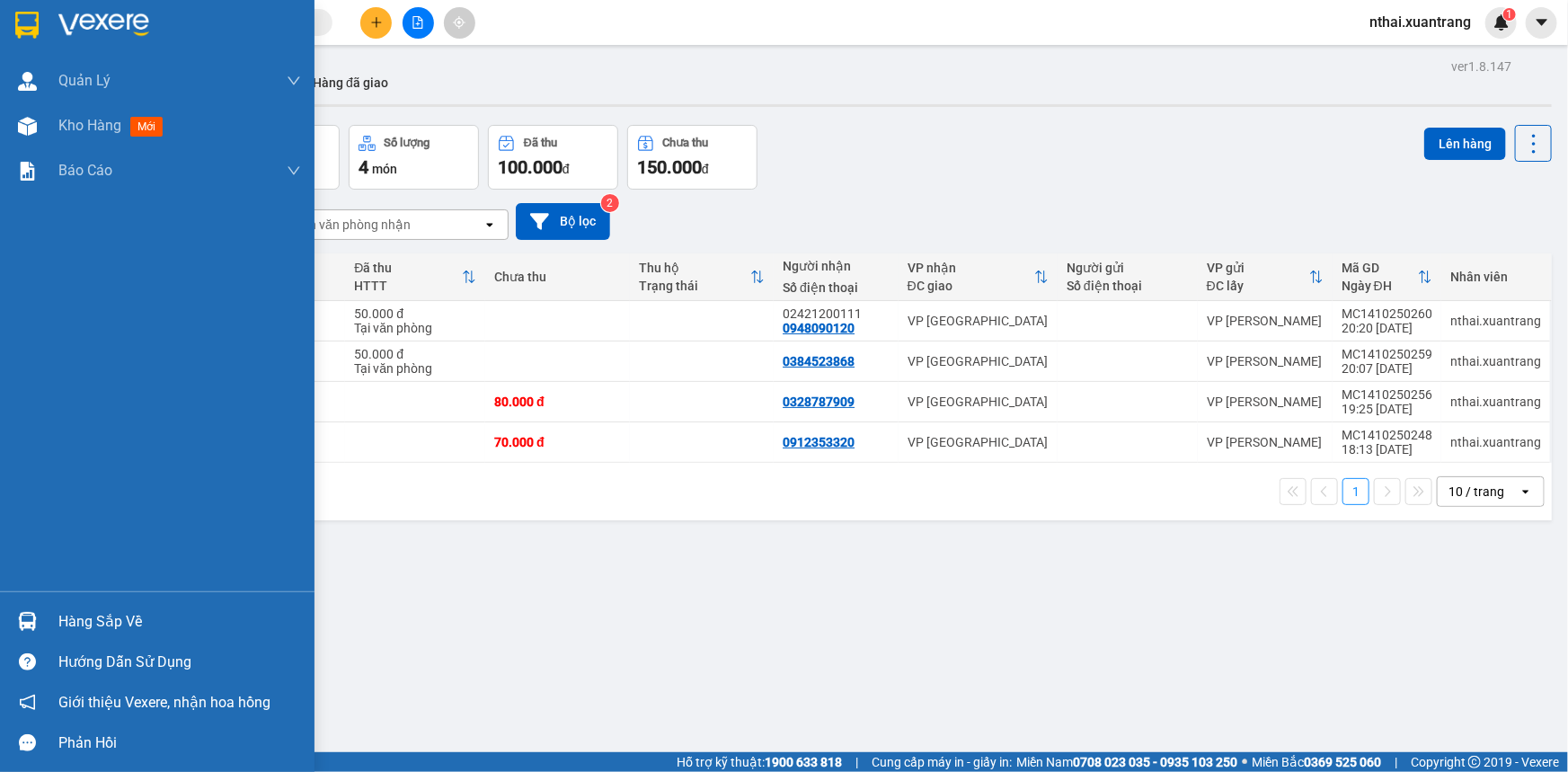
click at [53, 9] on div at bounding box center [157, 29] width 315 height 58
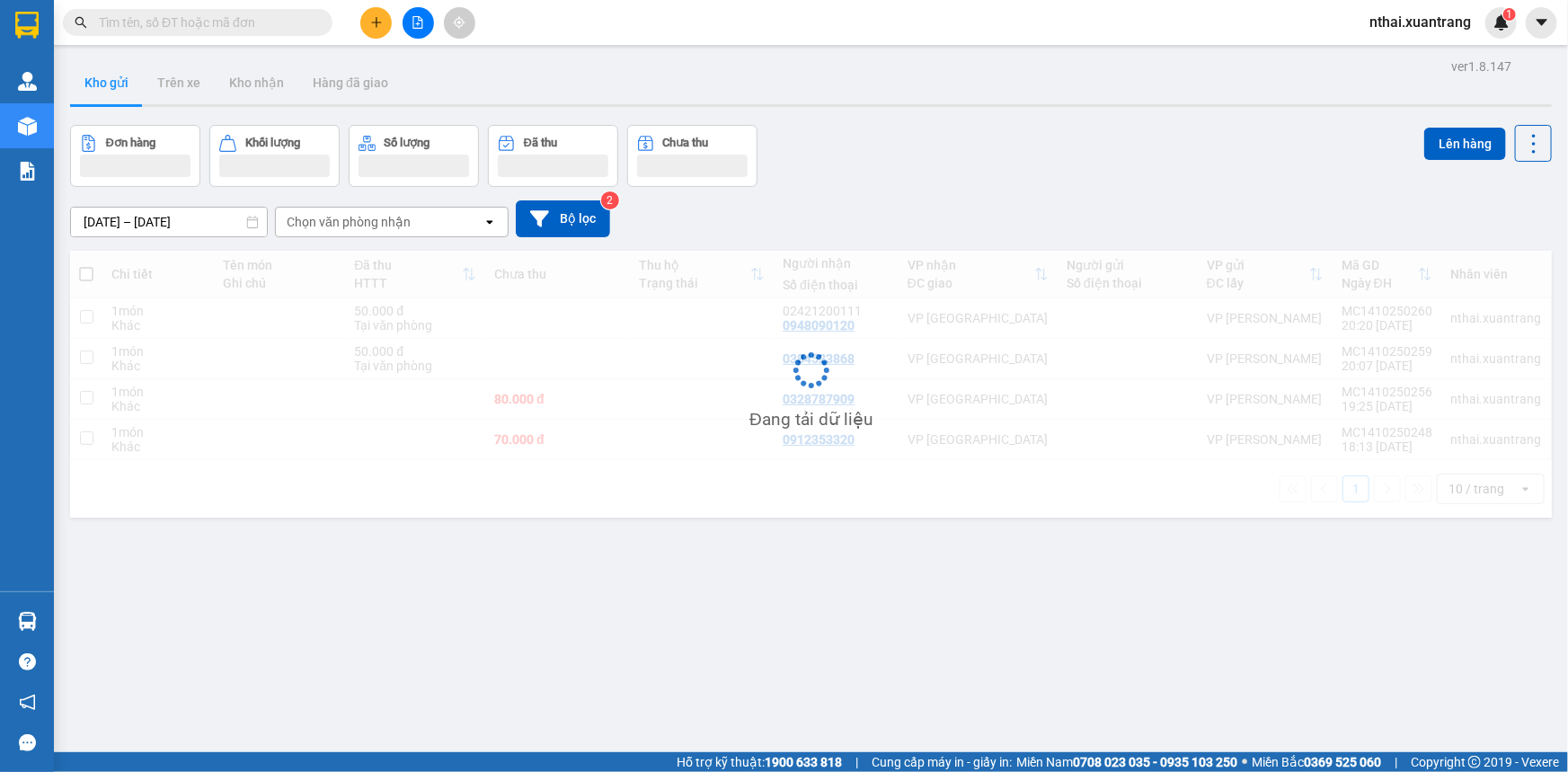
click at [645, 443] on div "Đang tải dữ liệu" at bounding box center [811, 384] width 1482 height 267
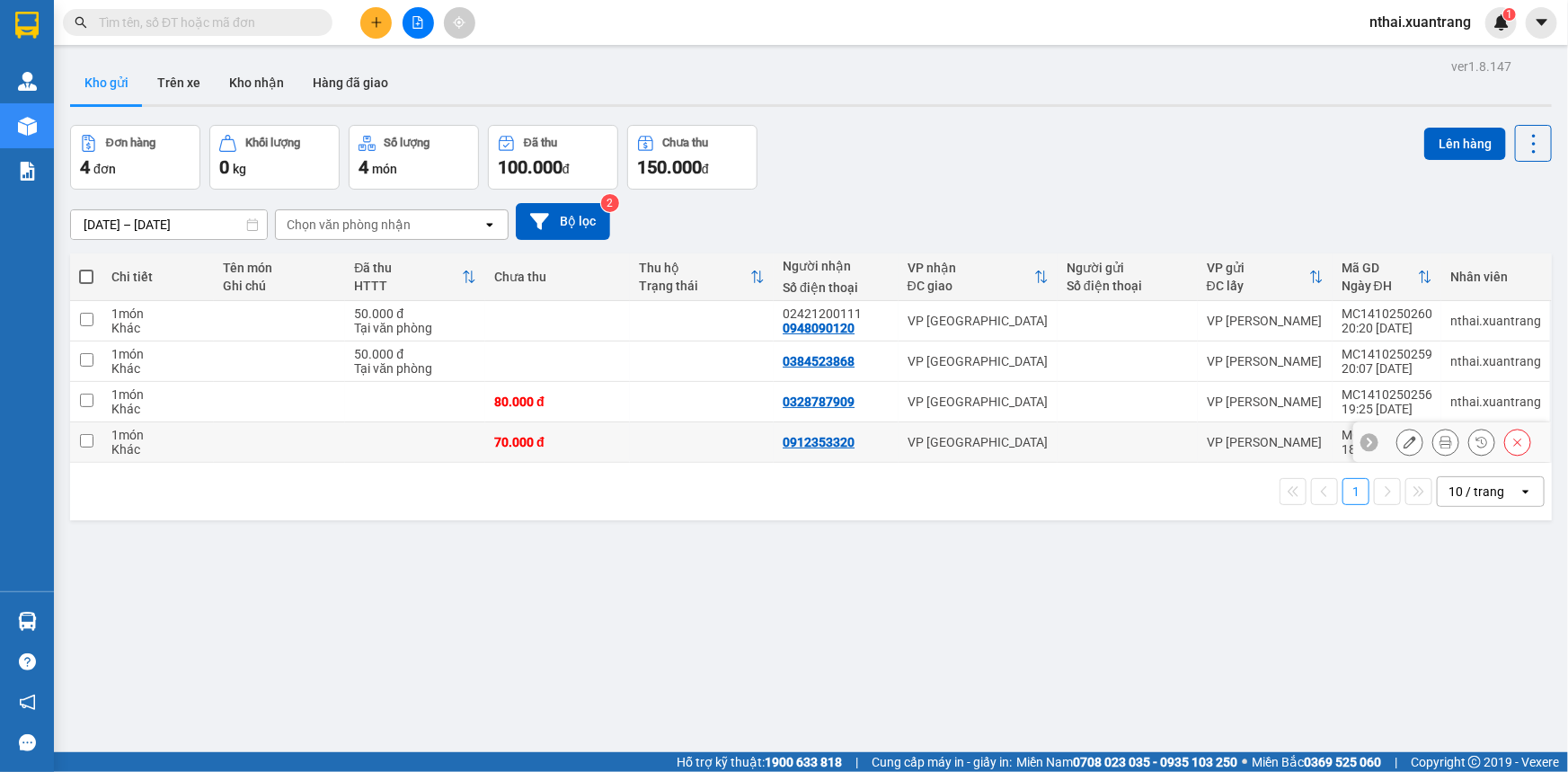
click at [639, 443] on td at bounding box center [702, 443] width 145 height 41
checkbox input "true"
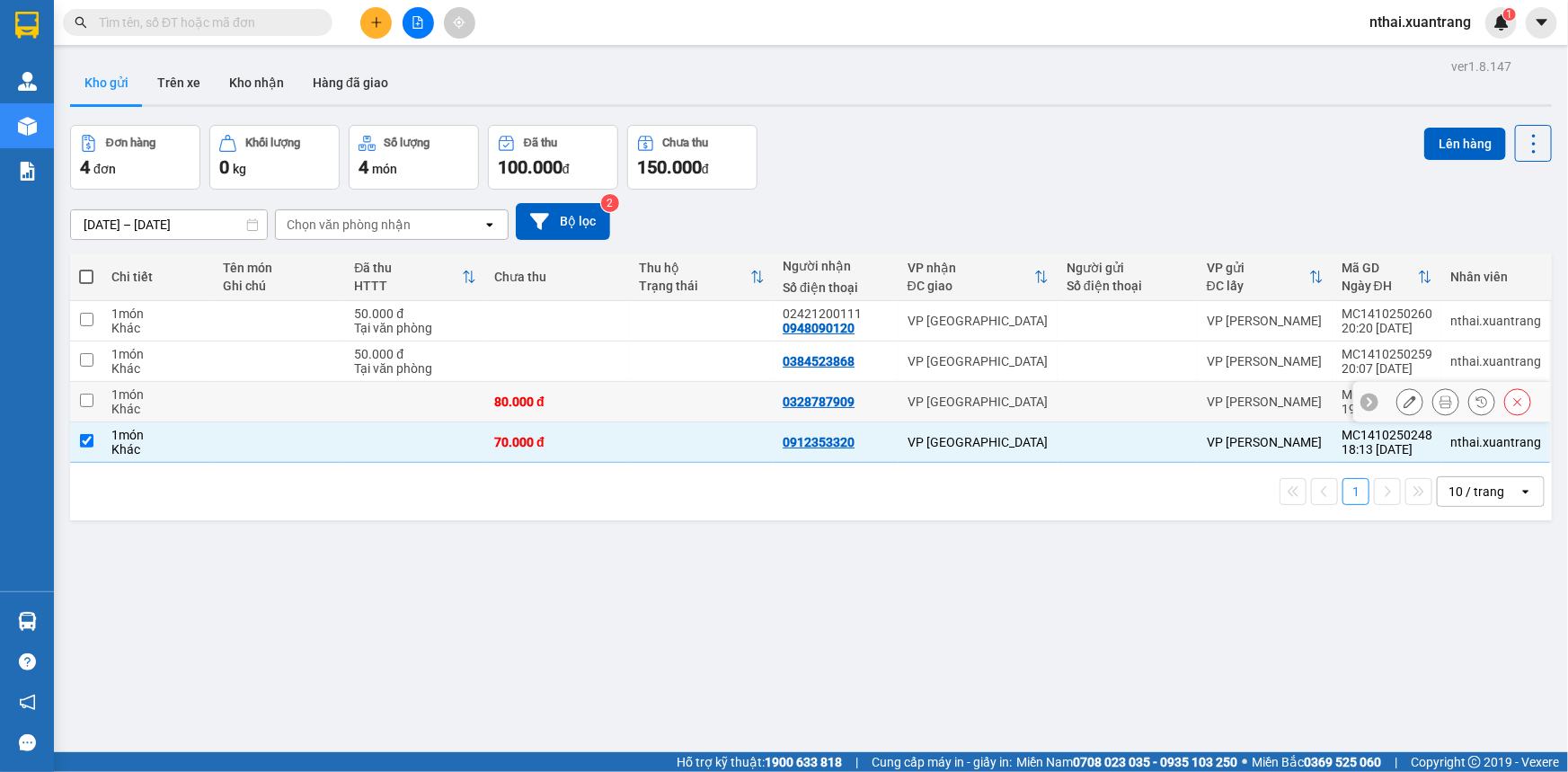
click at [624, 401] on td "80.000 đ" at bounding box center [558, 403] width 145 height 41
checkbox input "true"
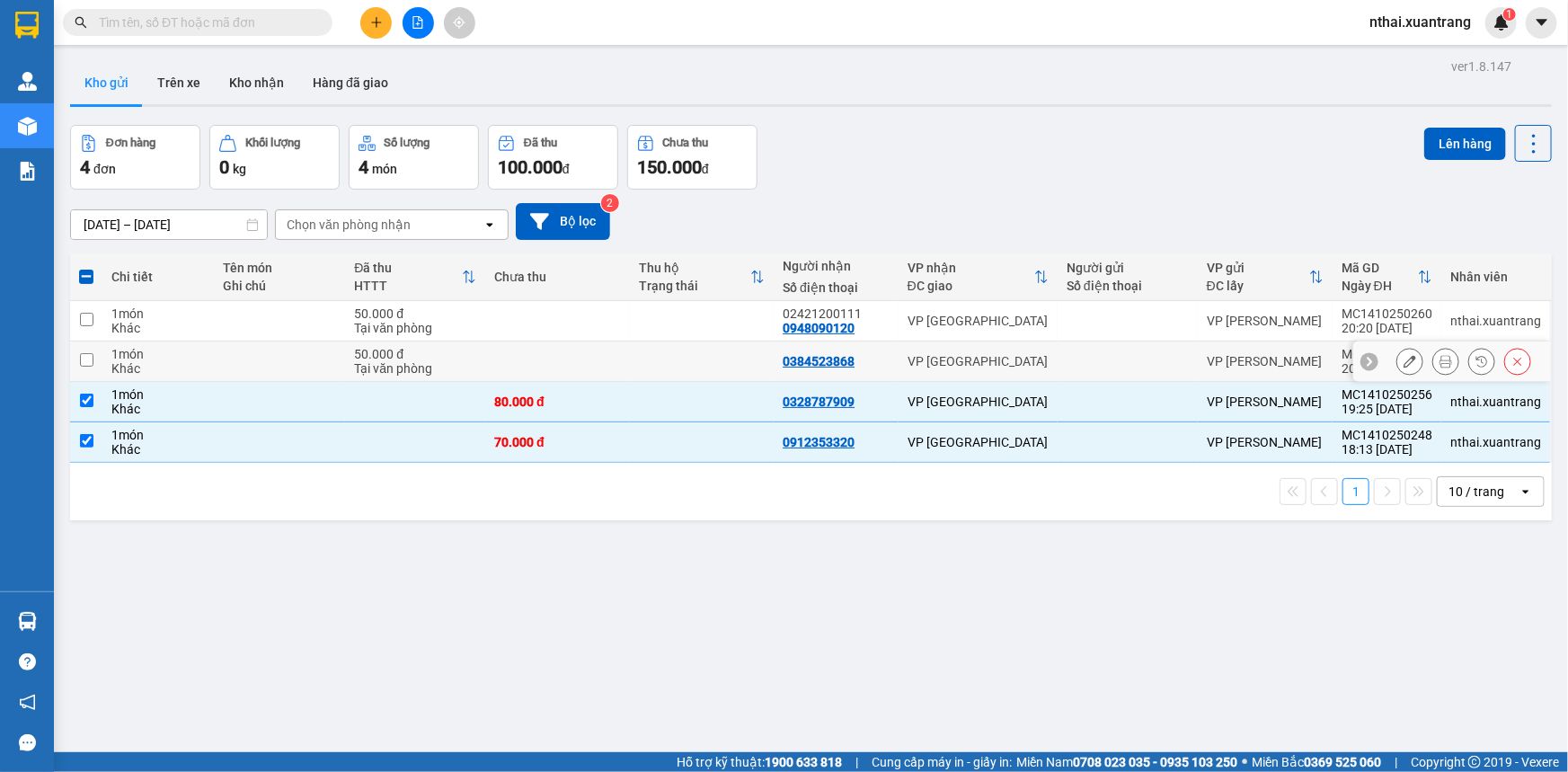
drag, startPoint x: 624, startPoint y: 351, endPoint x: 624, endPoint y: 324, distance: 27.0
click at [624, 349] on td at bounding box center [558, 362] width 145 height 41
checkbox input "true"
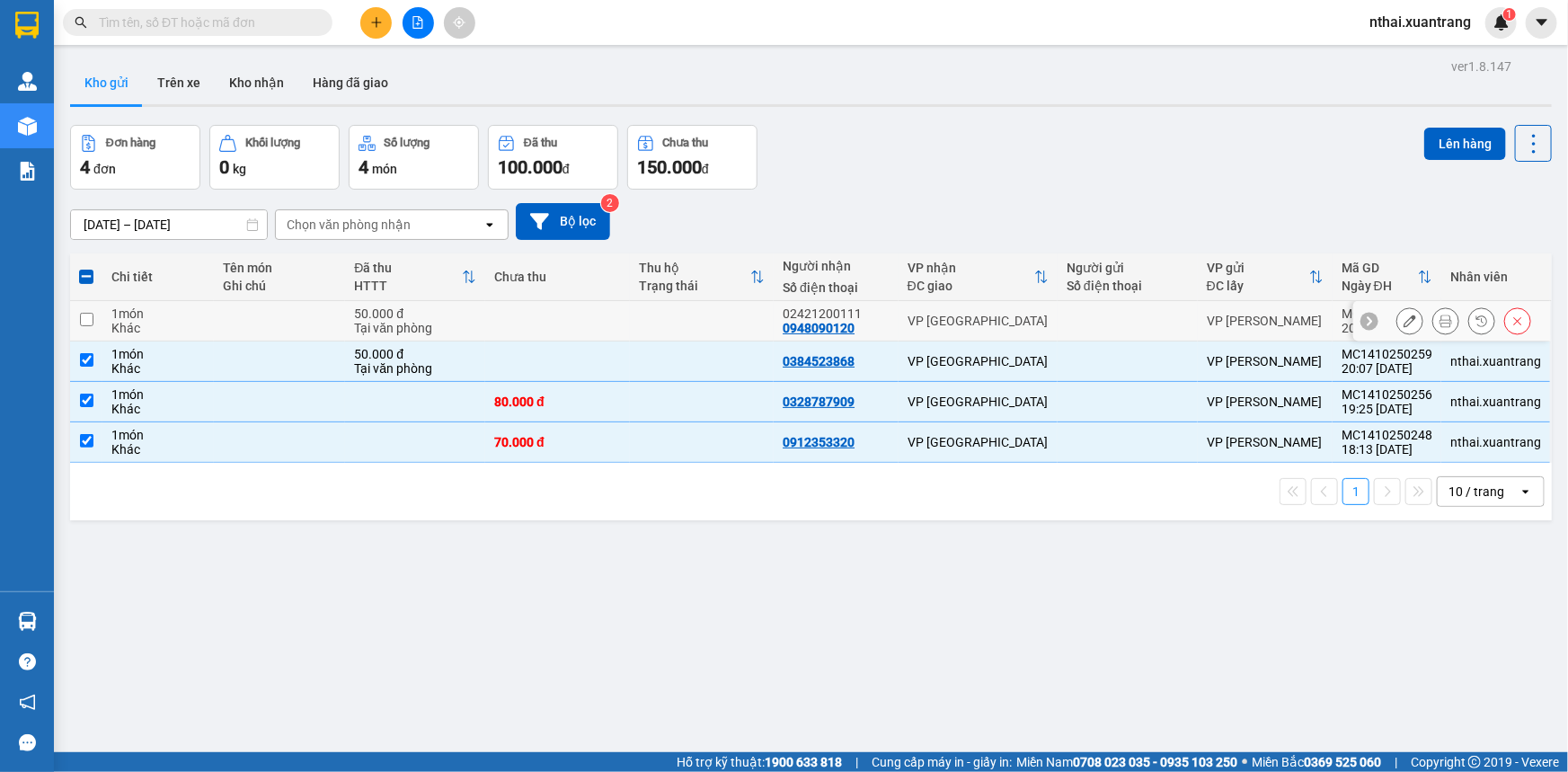
click at [624, 315] on td at bounding box center [558, 321] width 145 height 41
checkbox input "true"
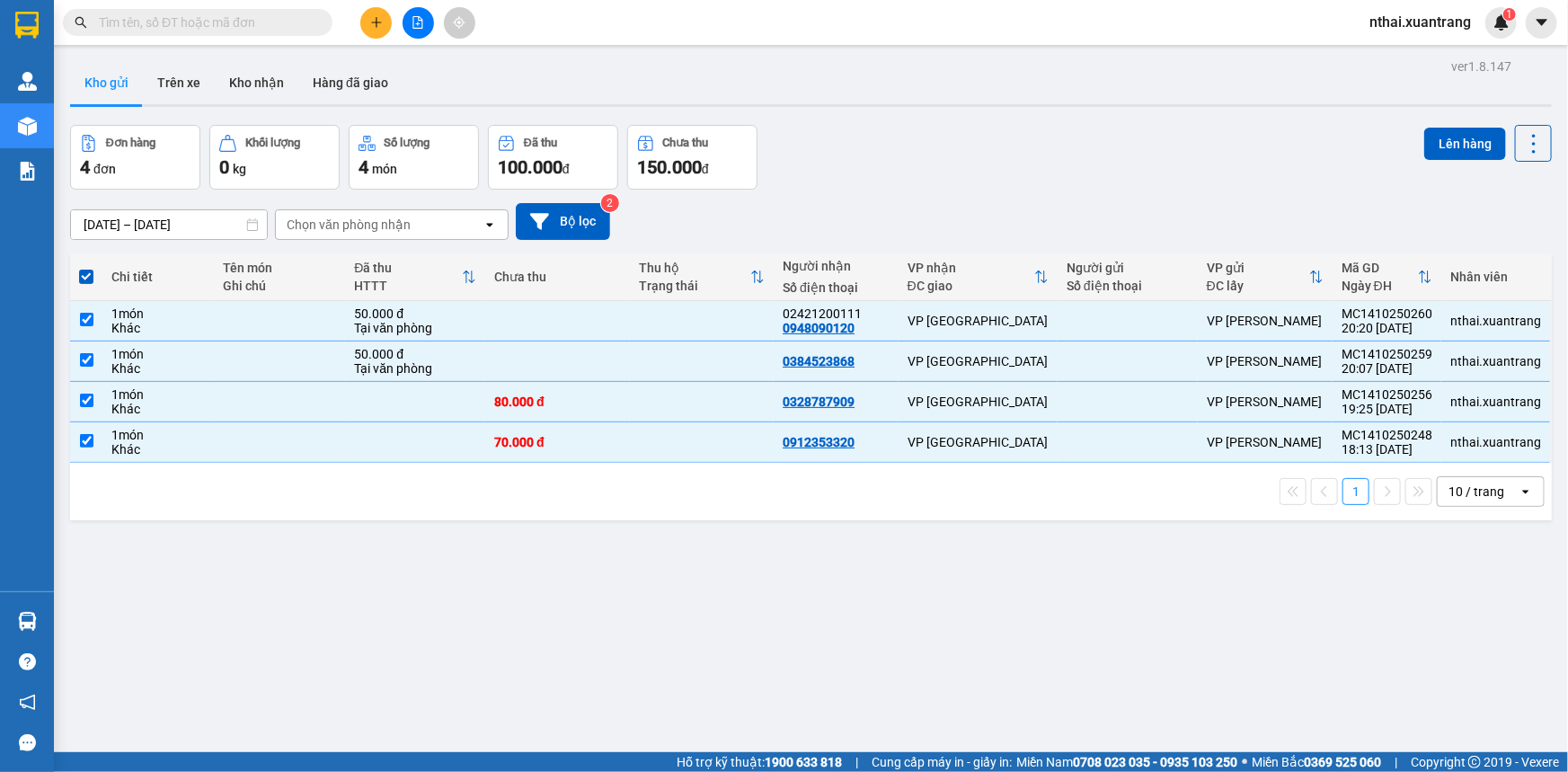
click at [1463, 123] on div "ver 1.8.147 Kho gửi Trên xe Kho nhận Hàng đã giao Đơn hàng 4 đơn Khối lượng 0 k…" at bounding box center [811, 440] width 1497 height 772
click at [1424, 148] on button "Lên hàng" at bounding box center [1465, 144] width 82 height 32
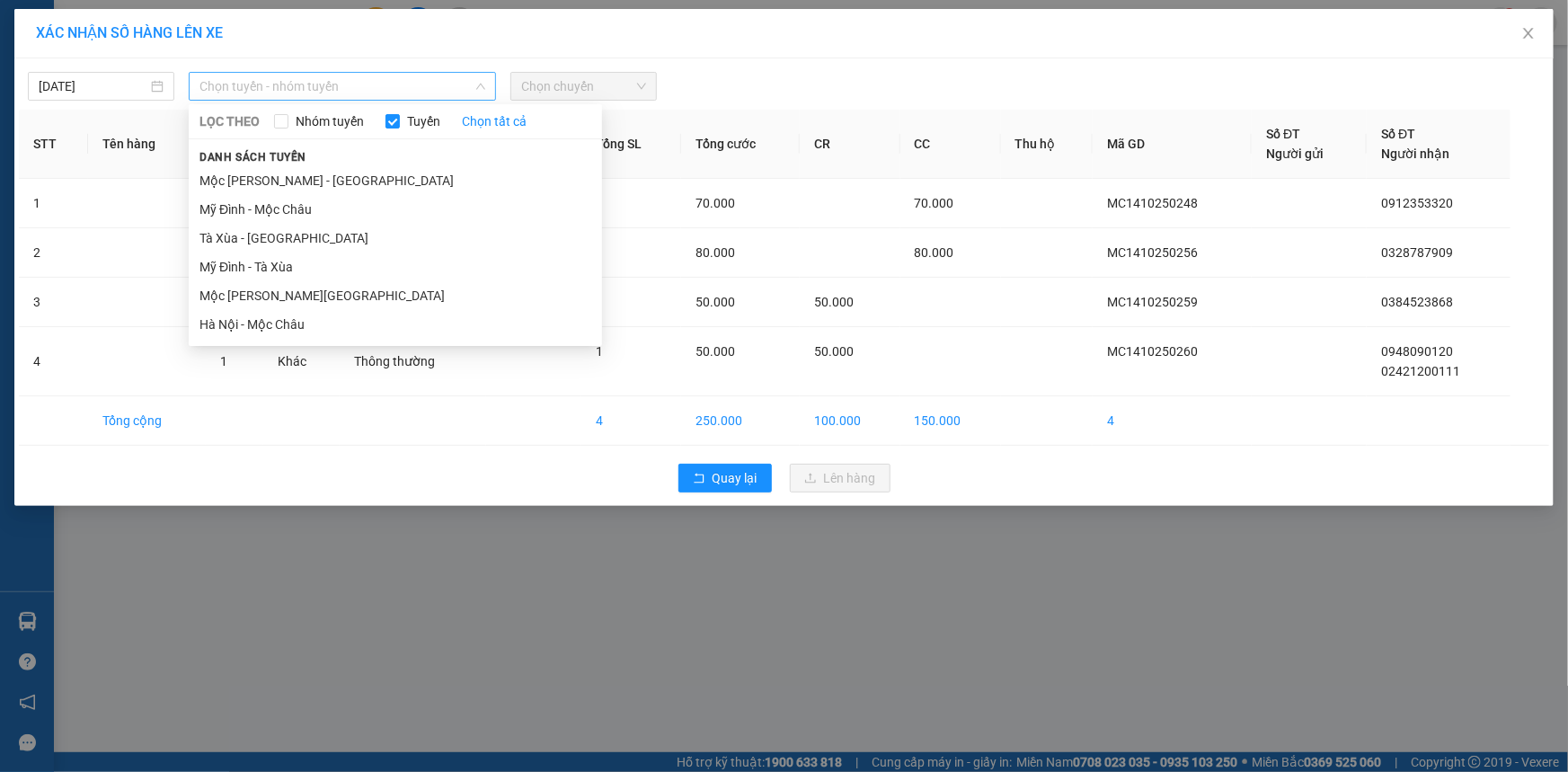
click at [265, 86] on span "Chọn tuyến - nhóm tuyến" at bounding box center [342, 85] width 286 height 27
click at [251, 302] on li "Mộc Châu - [GEOGRAPHIC_DATA]" at bounding box center [395, 295] width 414 height 29
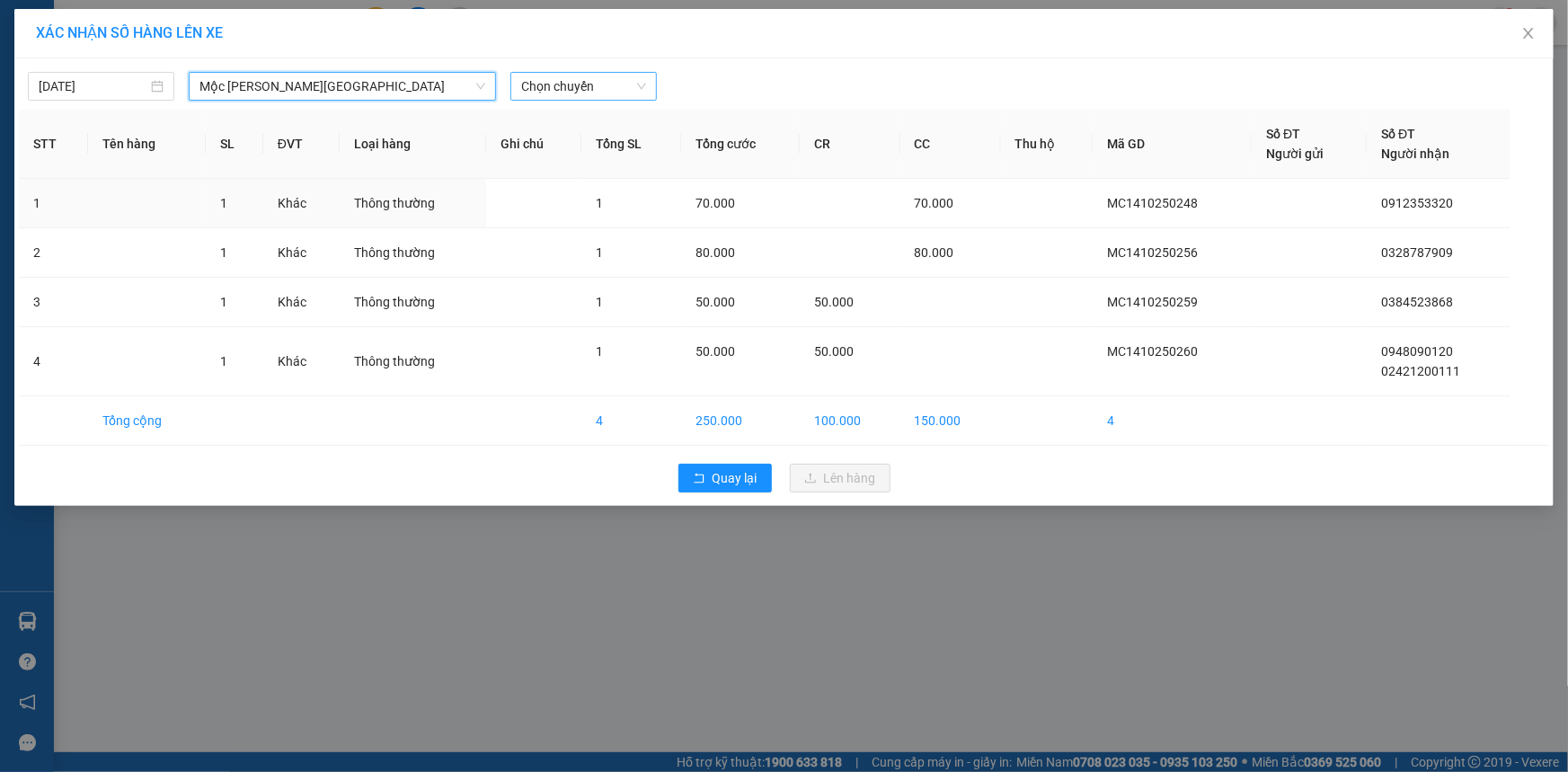
click at [536, 84] on span "Chọn chuyến" at bounding box center [584, 85] width 125 height 27
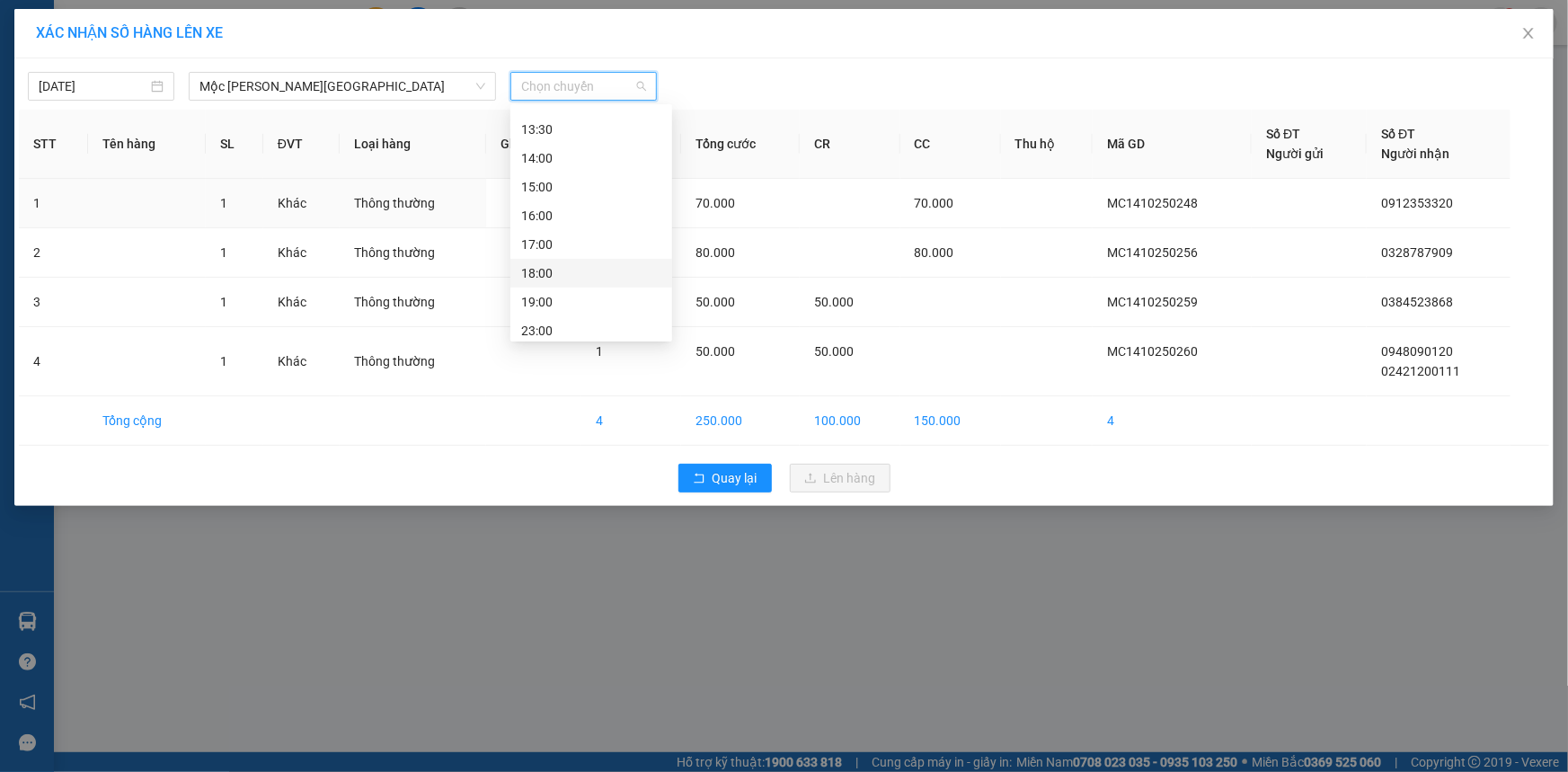
scroll to position [258, 0]
click at [544, 323] on div "23:00" at bounding box center [591, 324] width 140 height 19
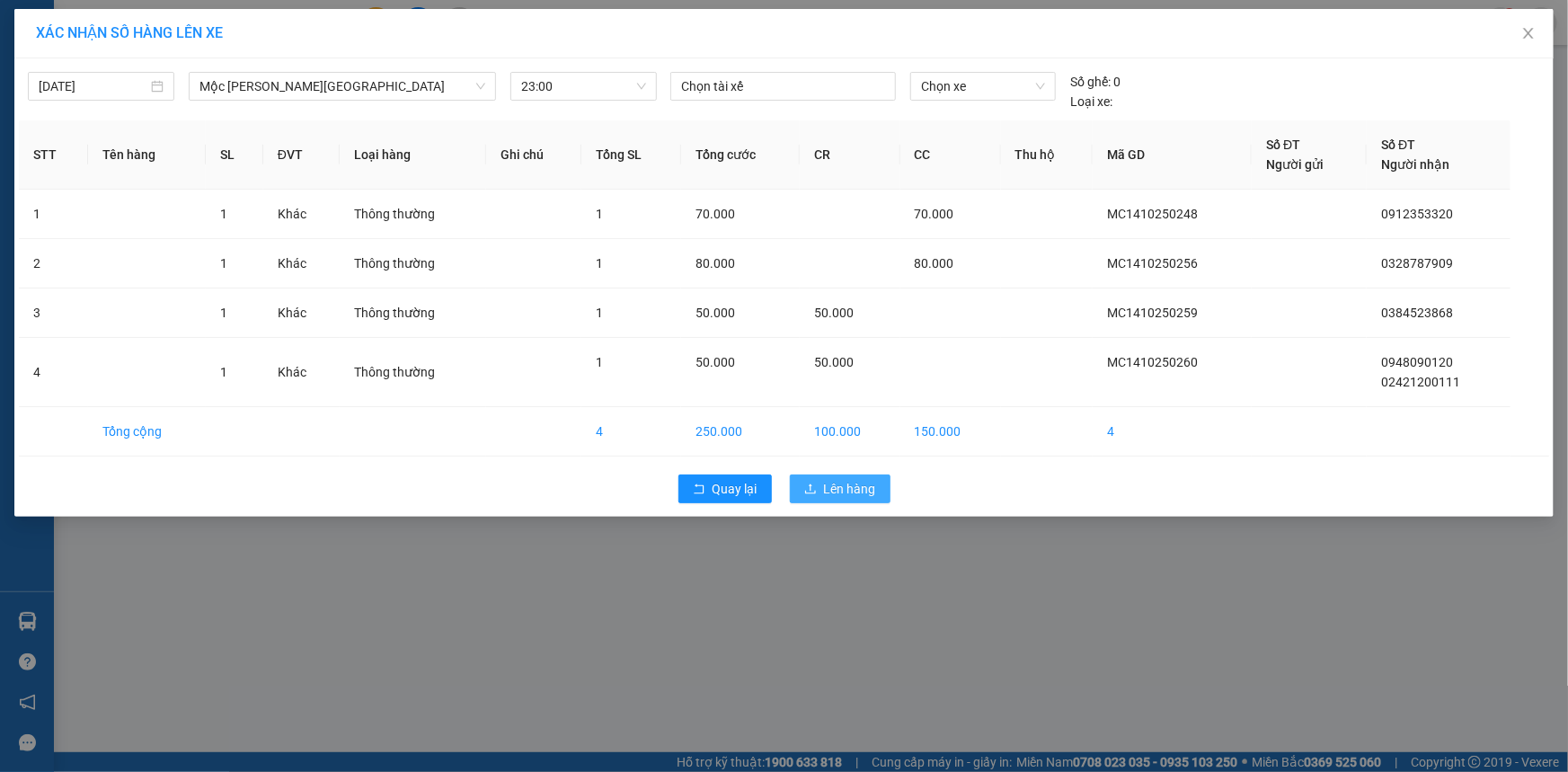
click at [835, 492] on span "Lên hàng" at bounding box center [850, 488] width 52 height 19
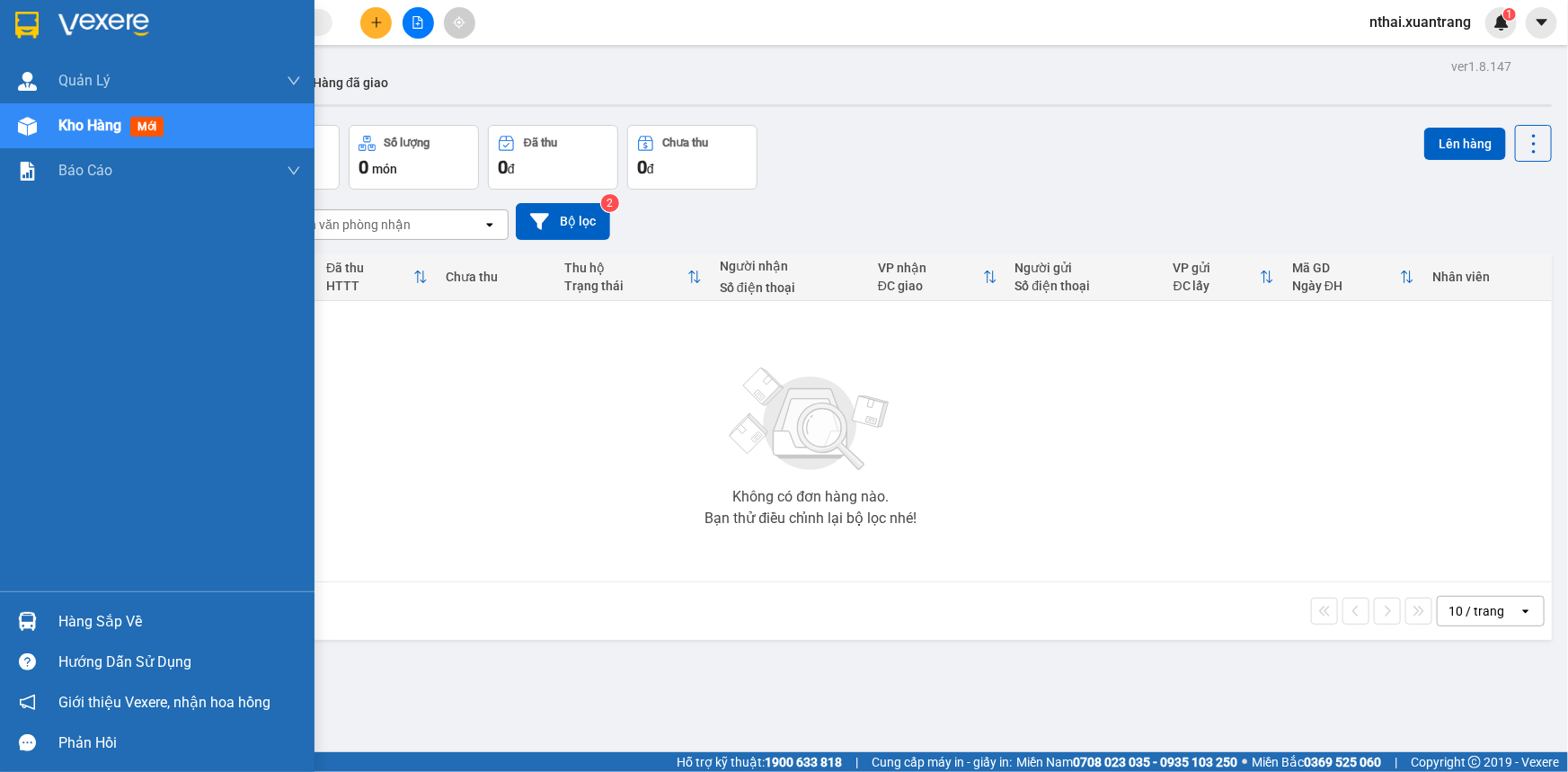
click at [25, 26] on img at bounding box center [26, 25] width 23 height 27
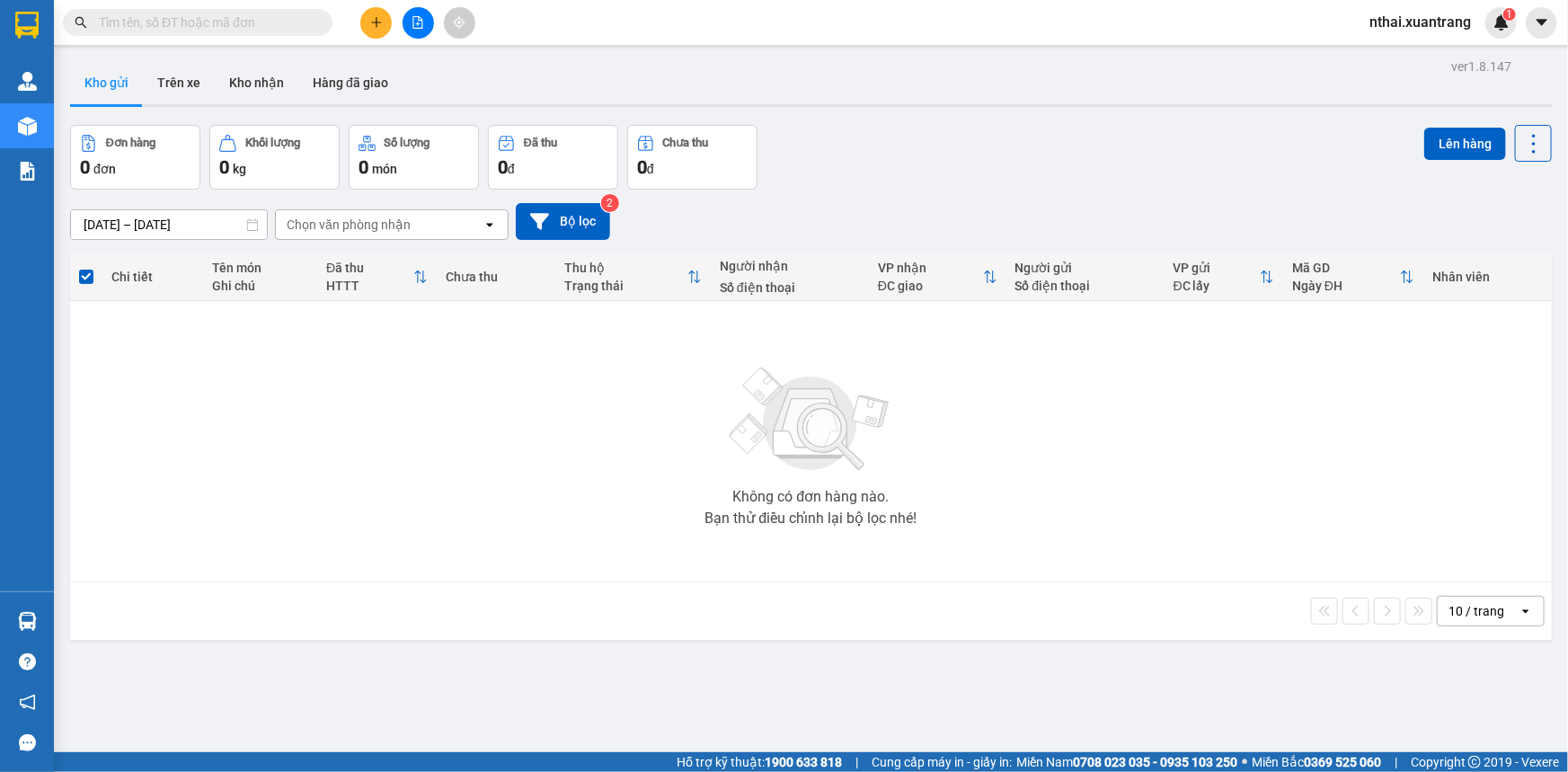
click at [251, 26] on input "text" at bounding box center [205, 22] width 212 height 19
click at [122, 17] on input "text" at bounding box center [205, 22] width 212 height 19
paste input "0917536687"
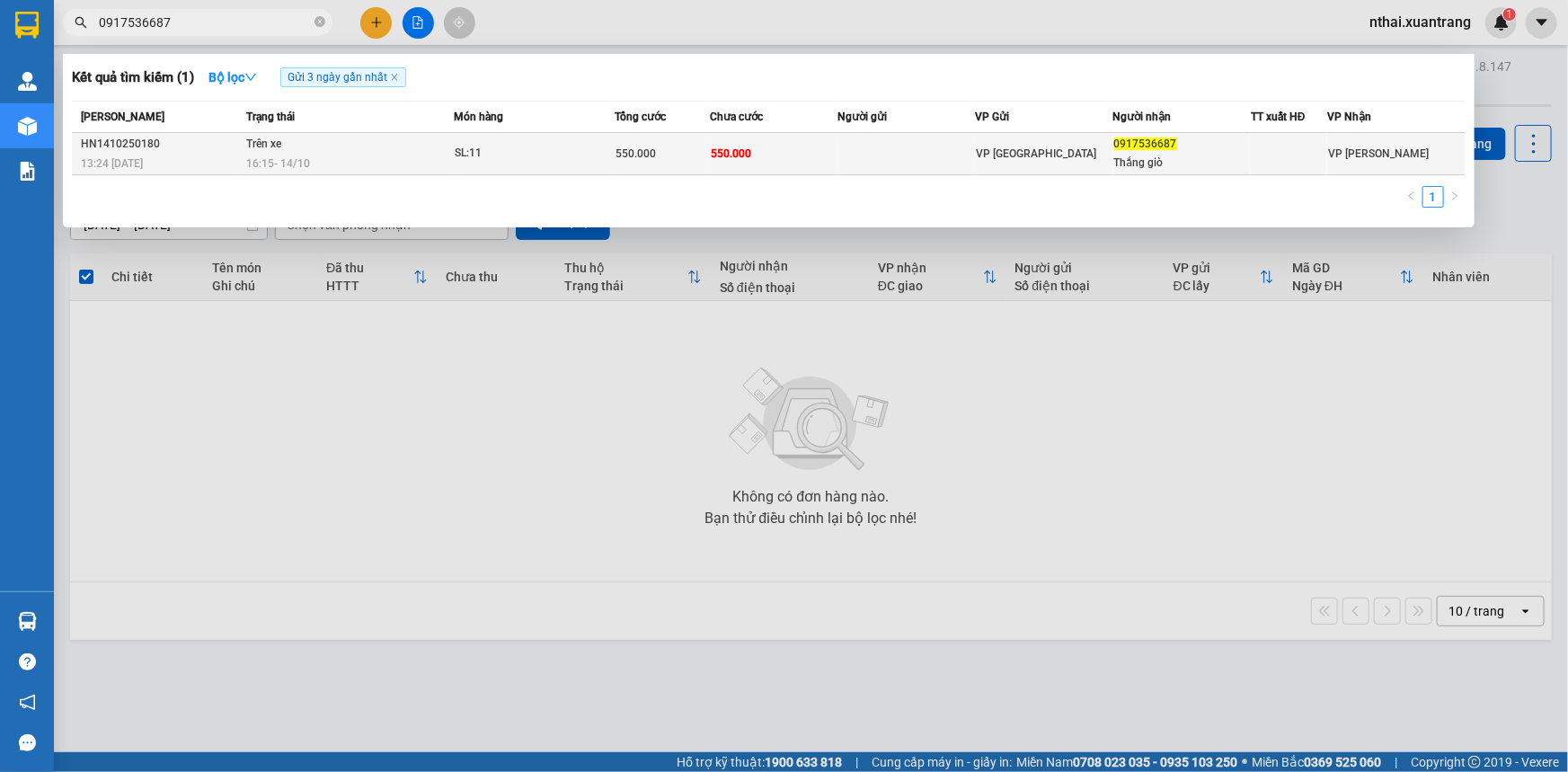
type input "0917536687"
click at [798, 161] on td "550.000" at bounding box center [774, 154] width 128 height 43
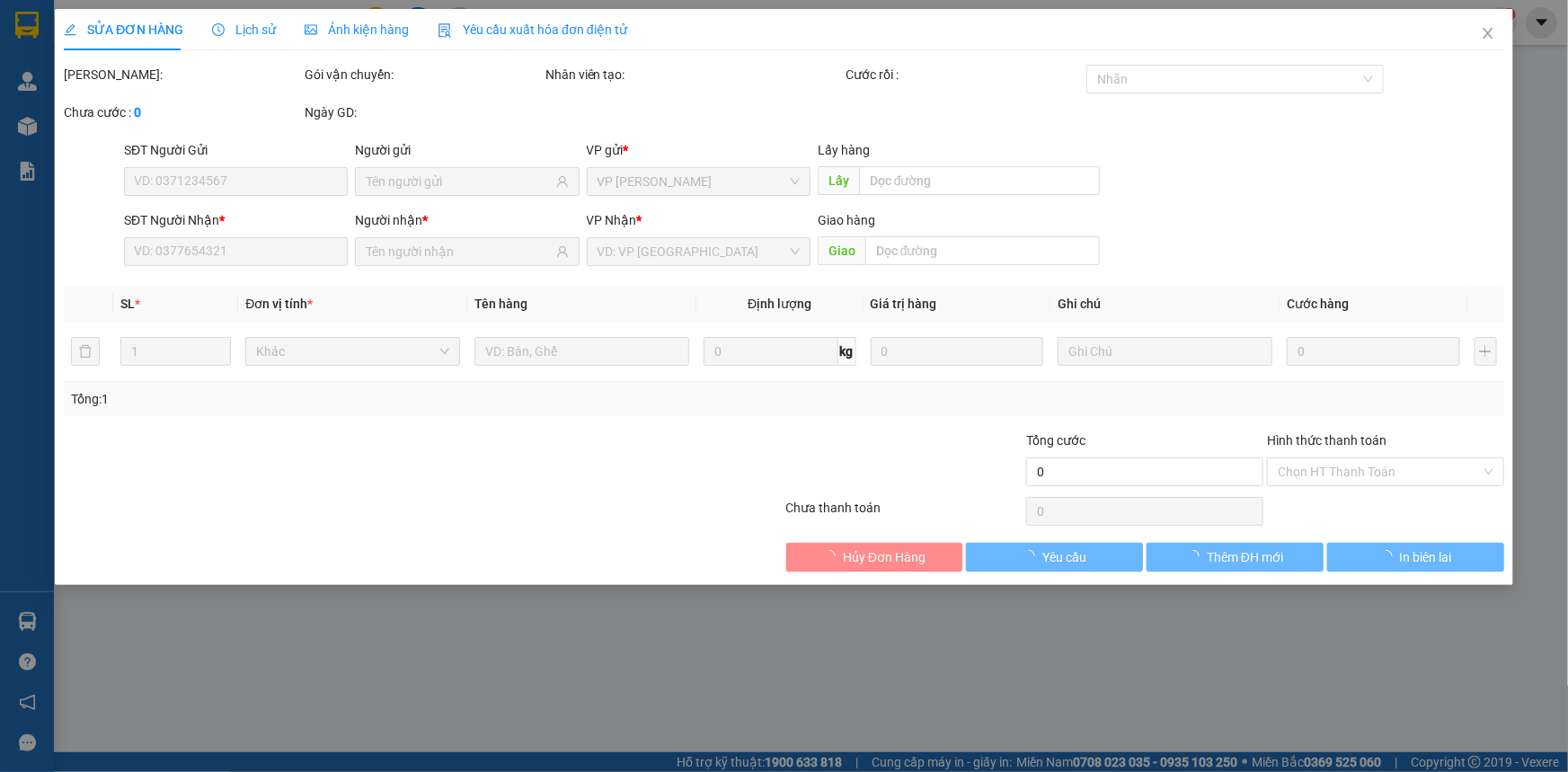
type input "0917536687"
type input "Thắng giò"
type input "550.000"
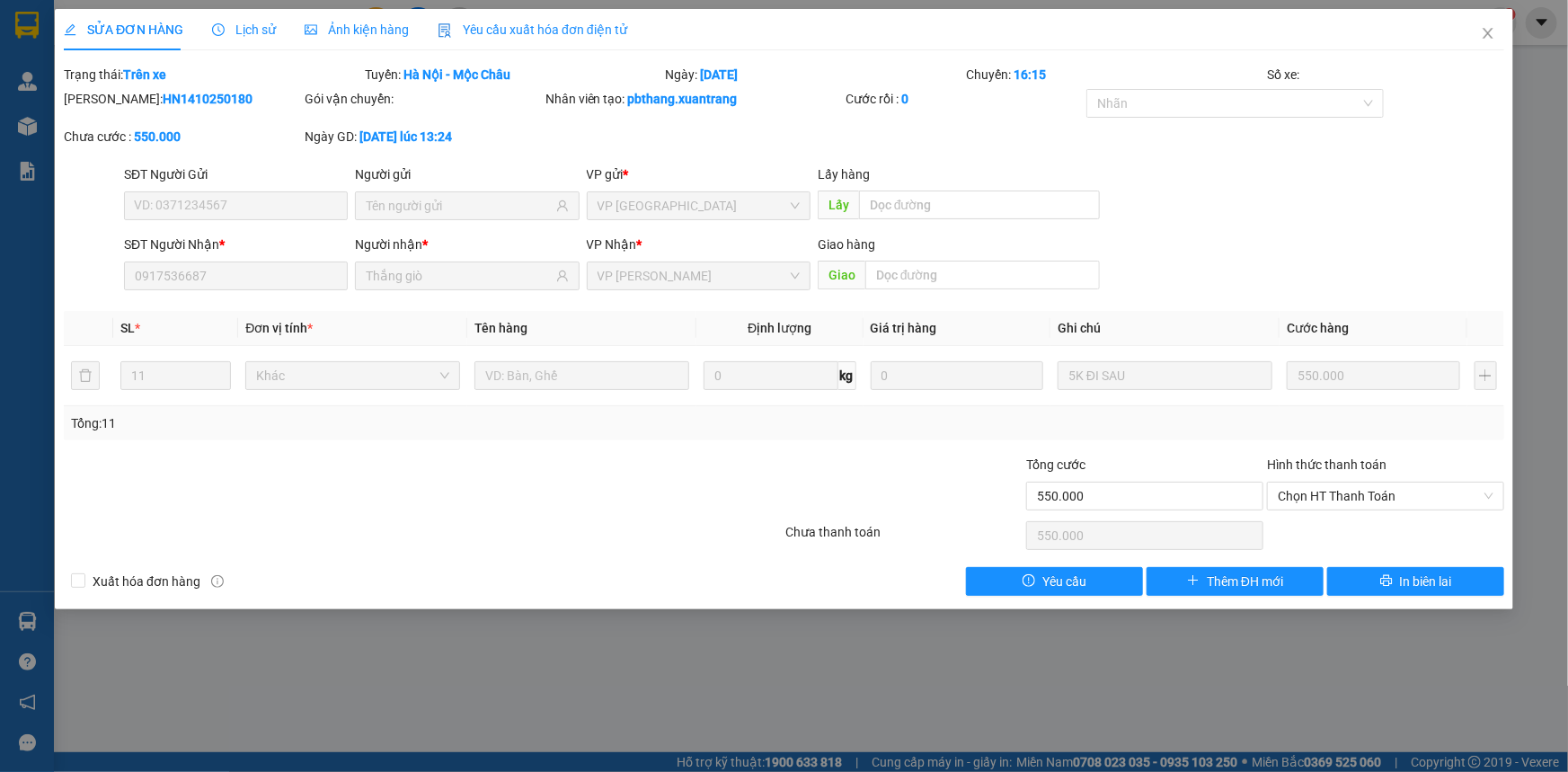
click at [352, 36] on span "Ảnh kiện hàng" at bounding box center [356, 29] width 104 height 14
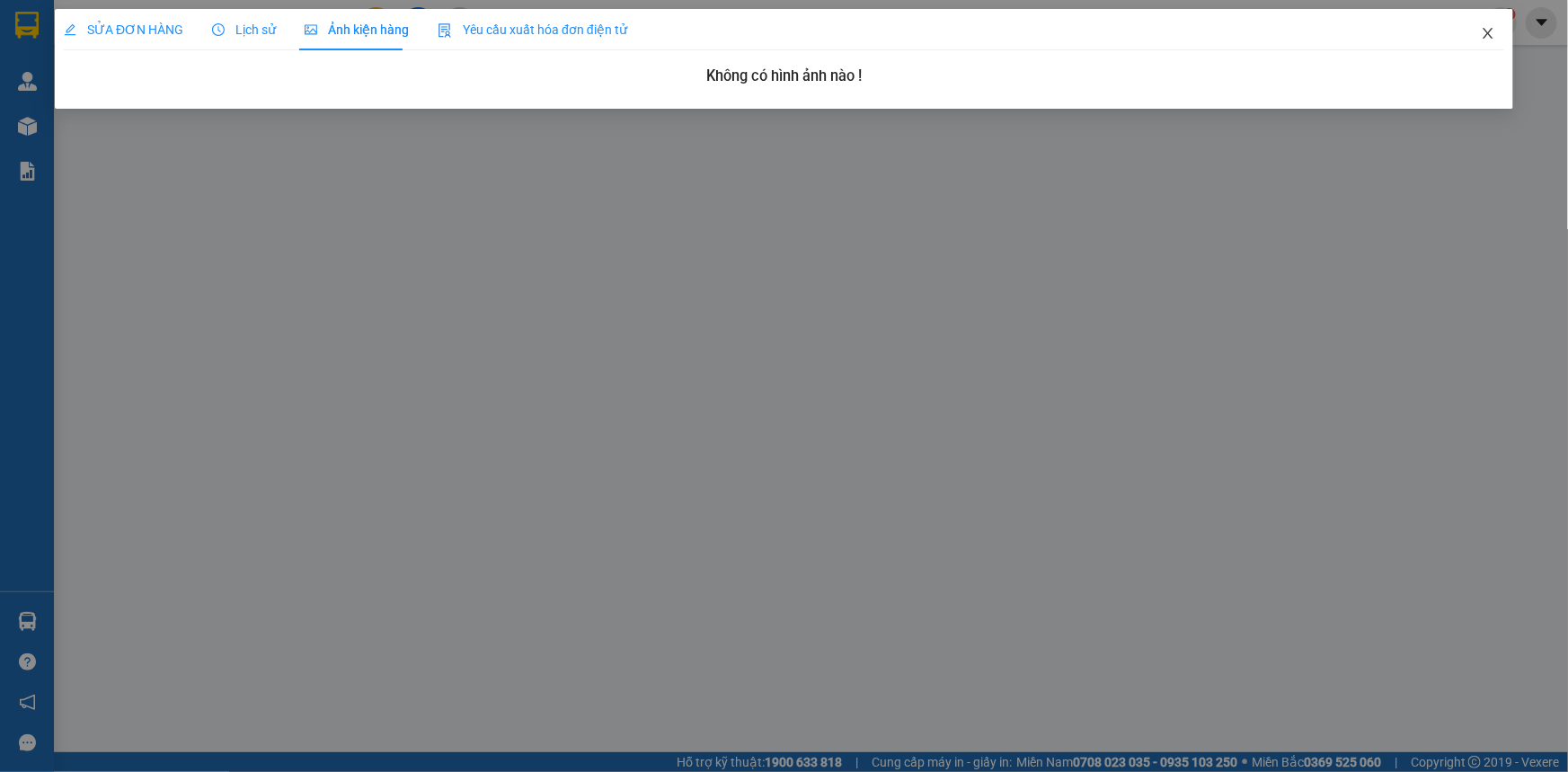
click at [1490, 38] on icon "close" at bounding box center [1487, 32] width 14 height 14
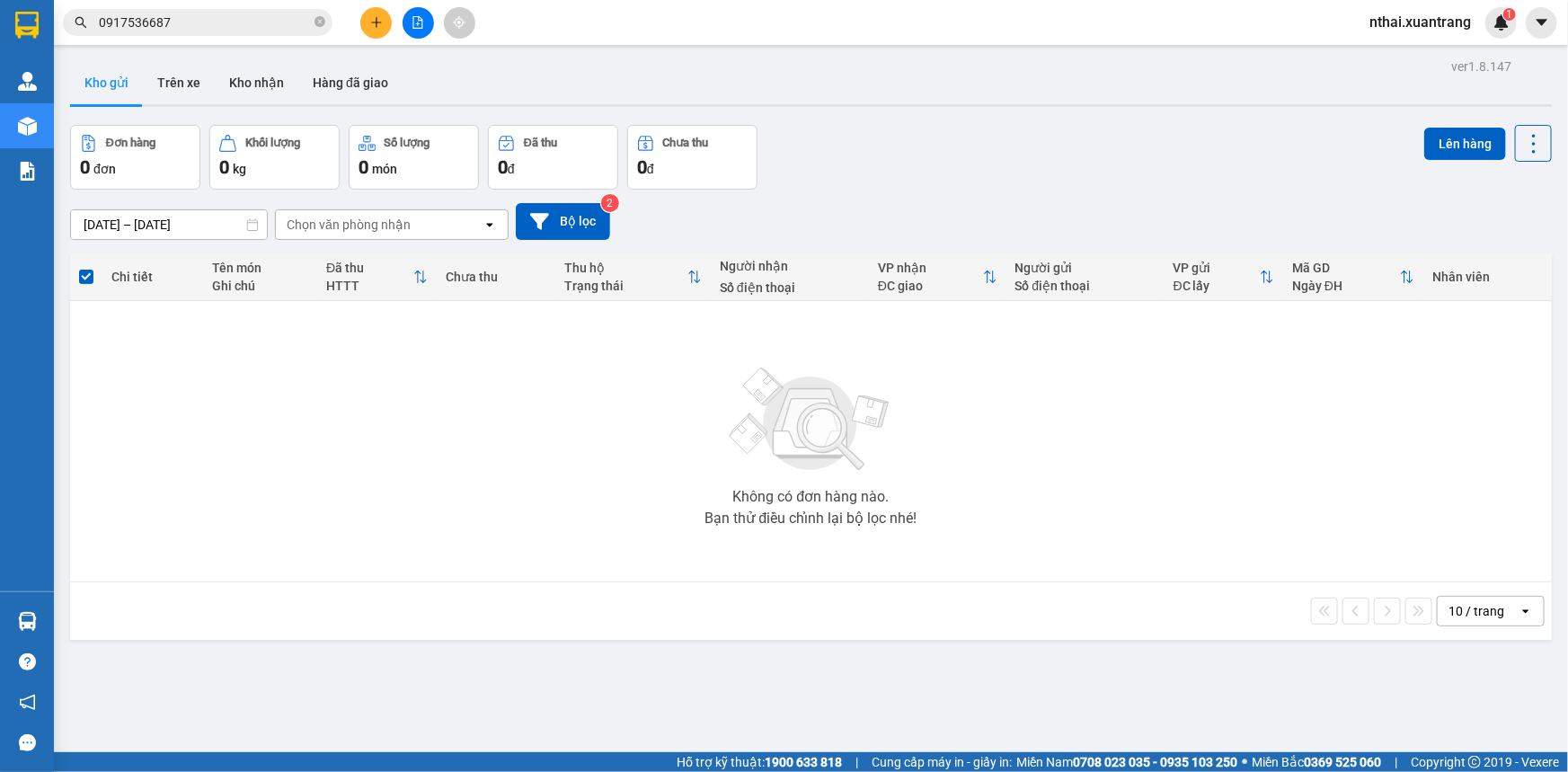
click at [186, 25] on input "0917536687" at bounding box center [205, 22] width 212 height 19
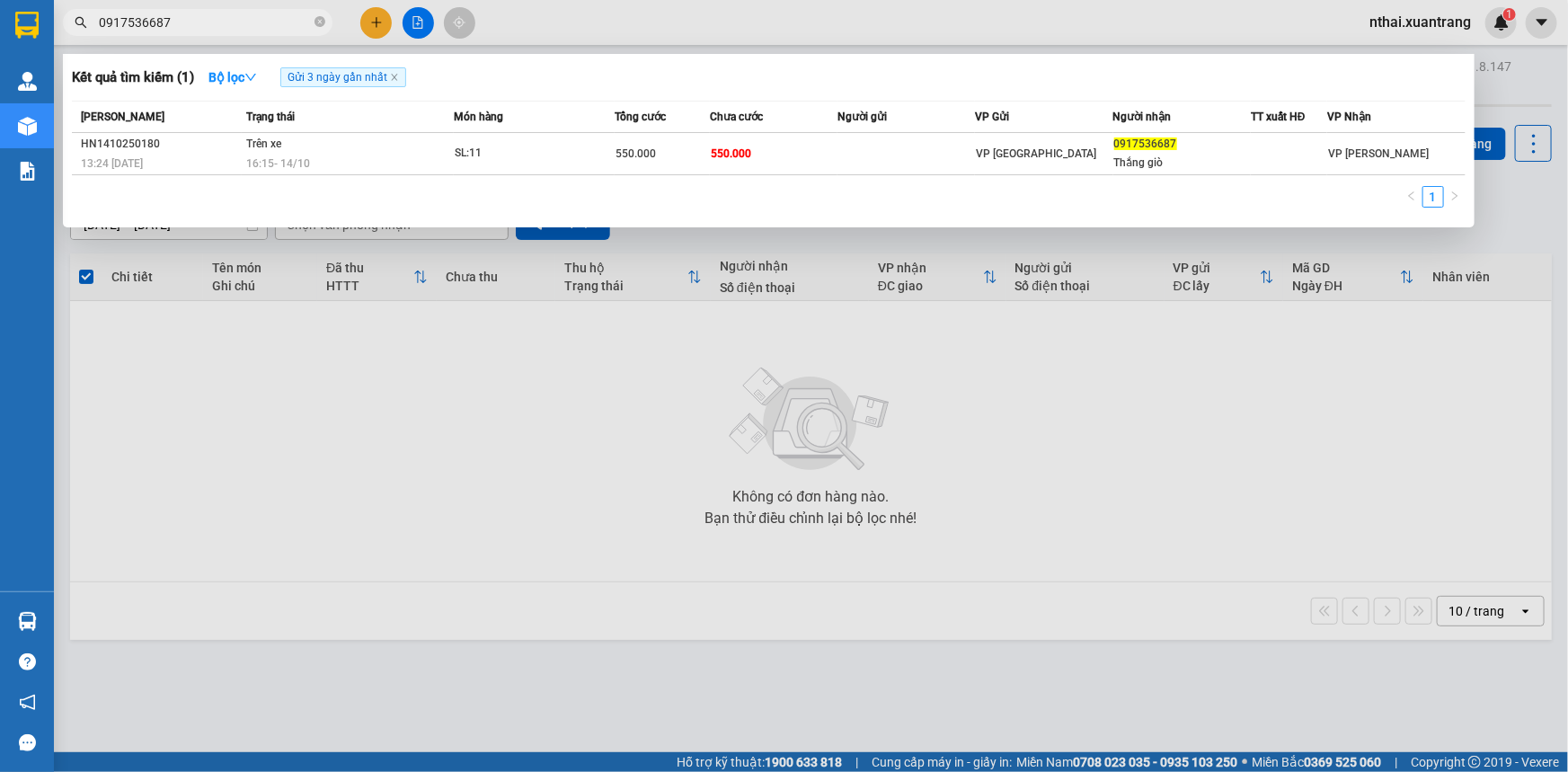
click at [186, 25] on input "0917536687" at bounding box center [205, 22] width 212 height 19
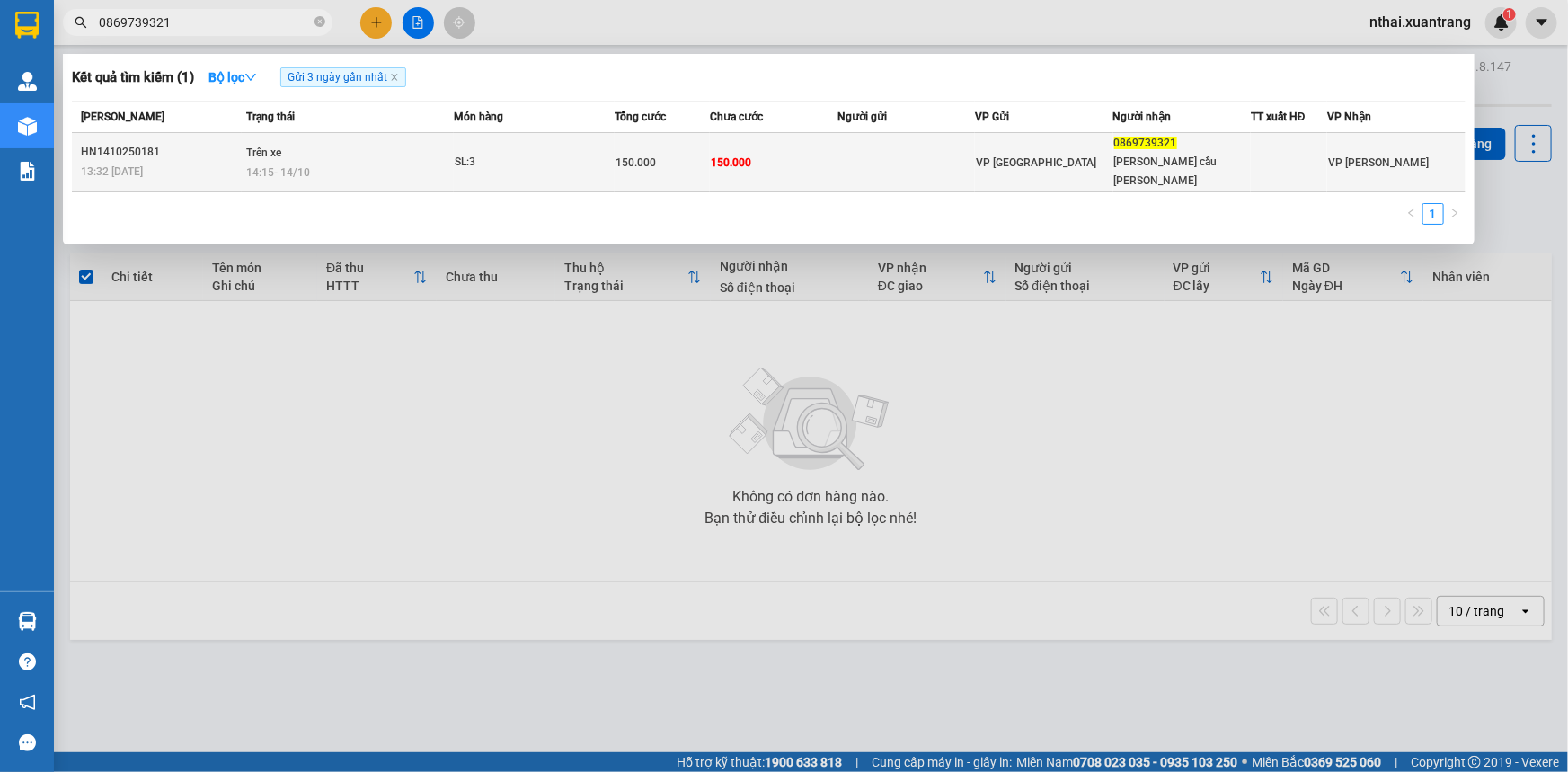
type input "0869739321"
click at [727, 144] on td "150.000" at bounding box center [774, 162] width 128 height 59
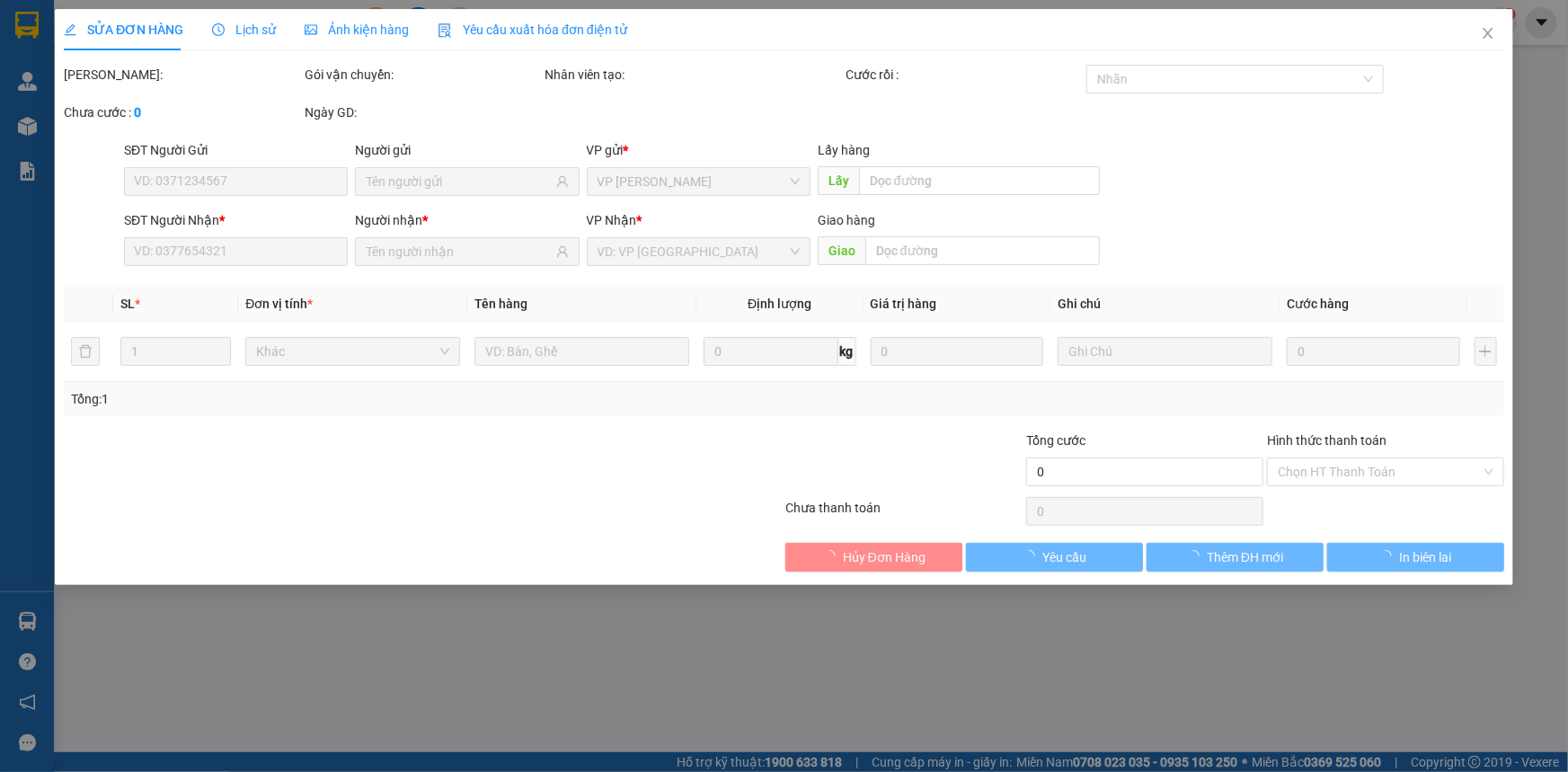
type input "0869739321"
type input "Phương Anh cầu kính"
type input "150.000"
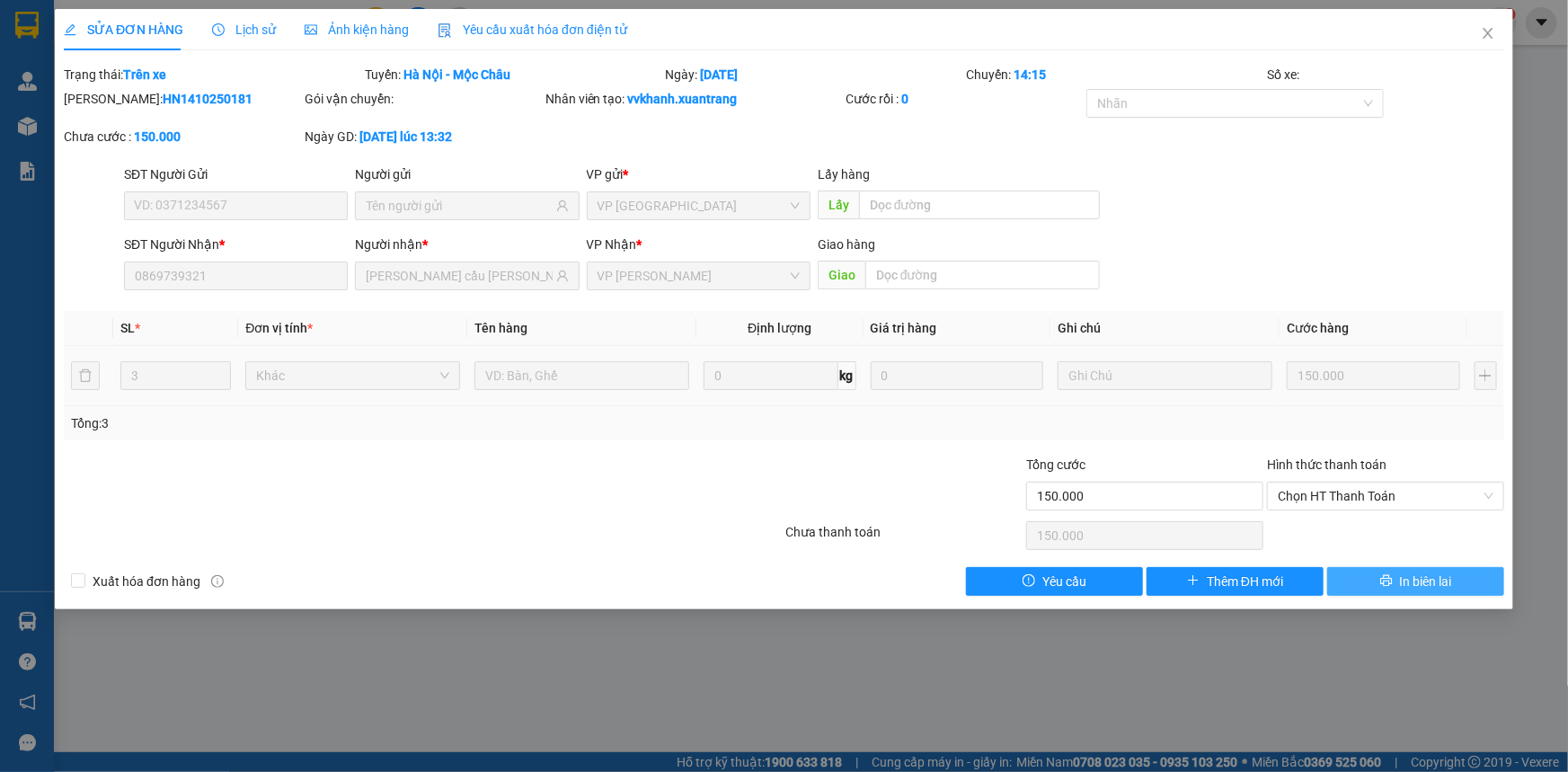
click at [1385, 587] on span "printer" at bounding box center [1387, 581] width 13 height 14
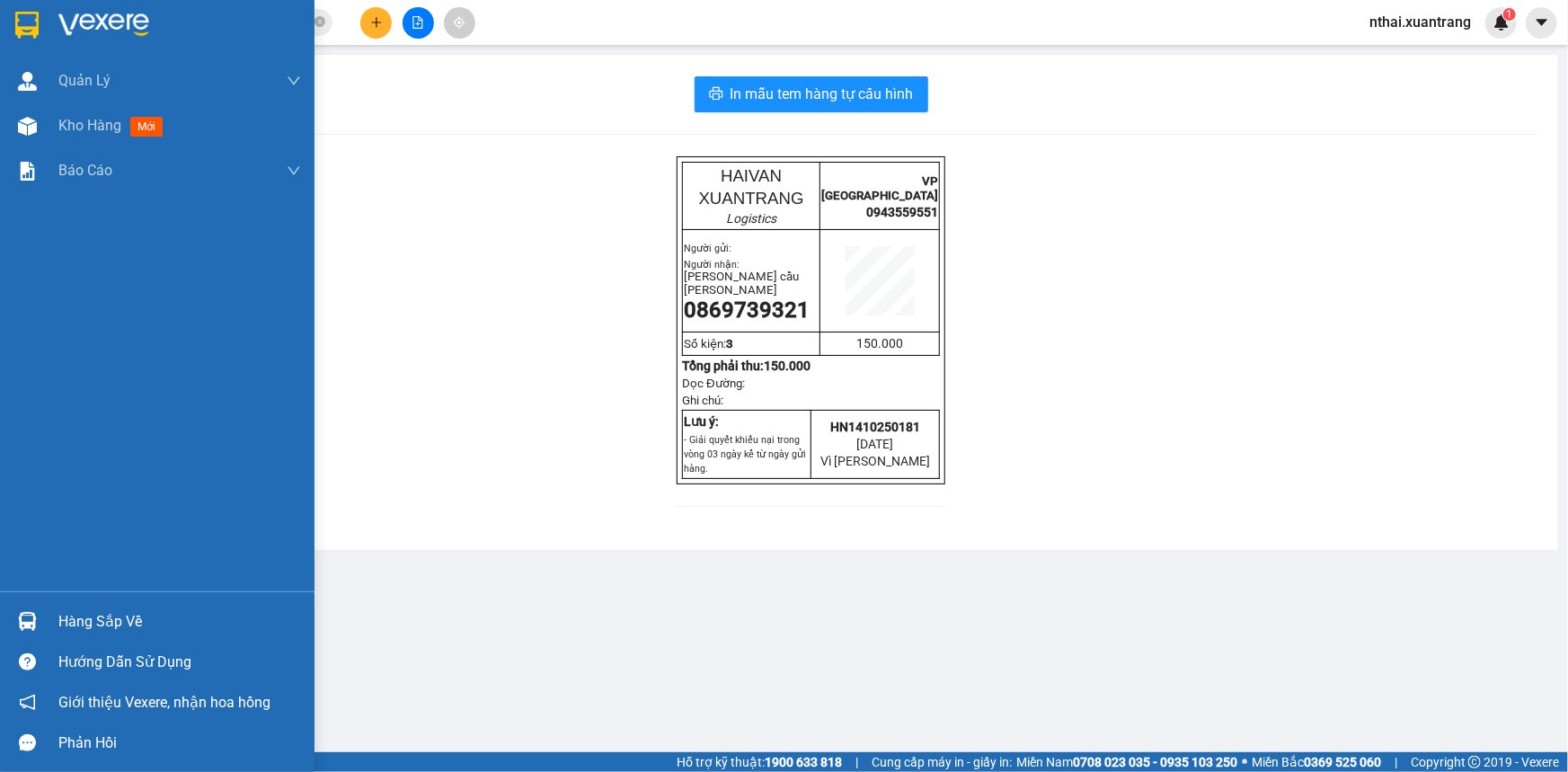
click at [36, 37] on img at bounding box center [26, 25] width 23 height 27
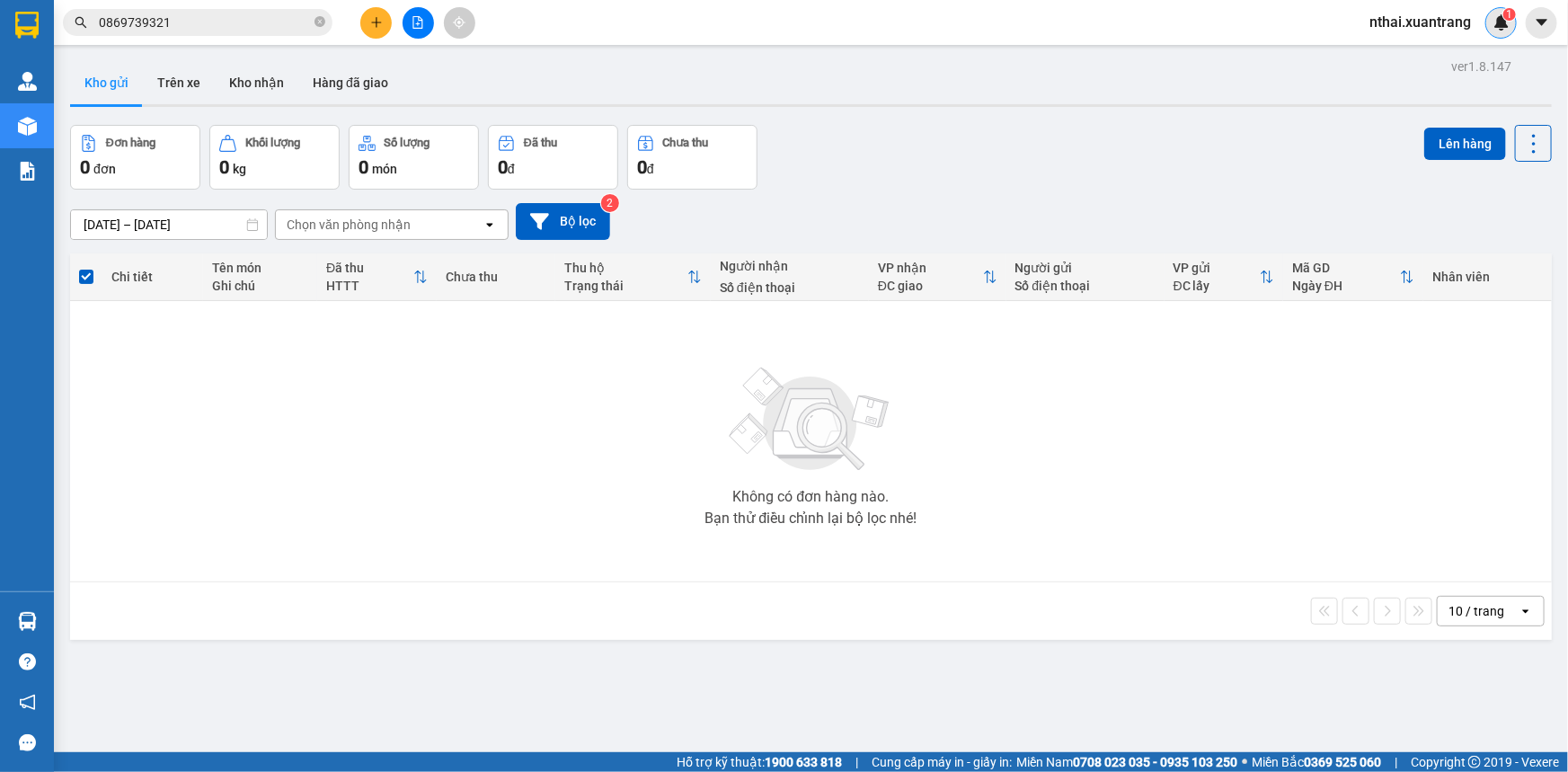
click at [1499, 35] on div "1" at bounding box center [1501, 23] width 32 height 32
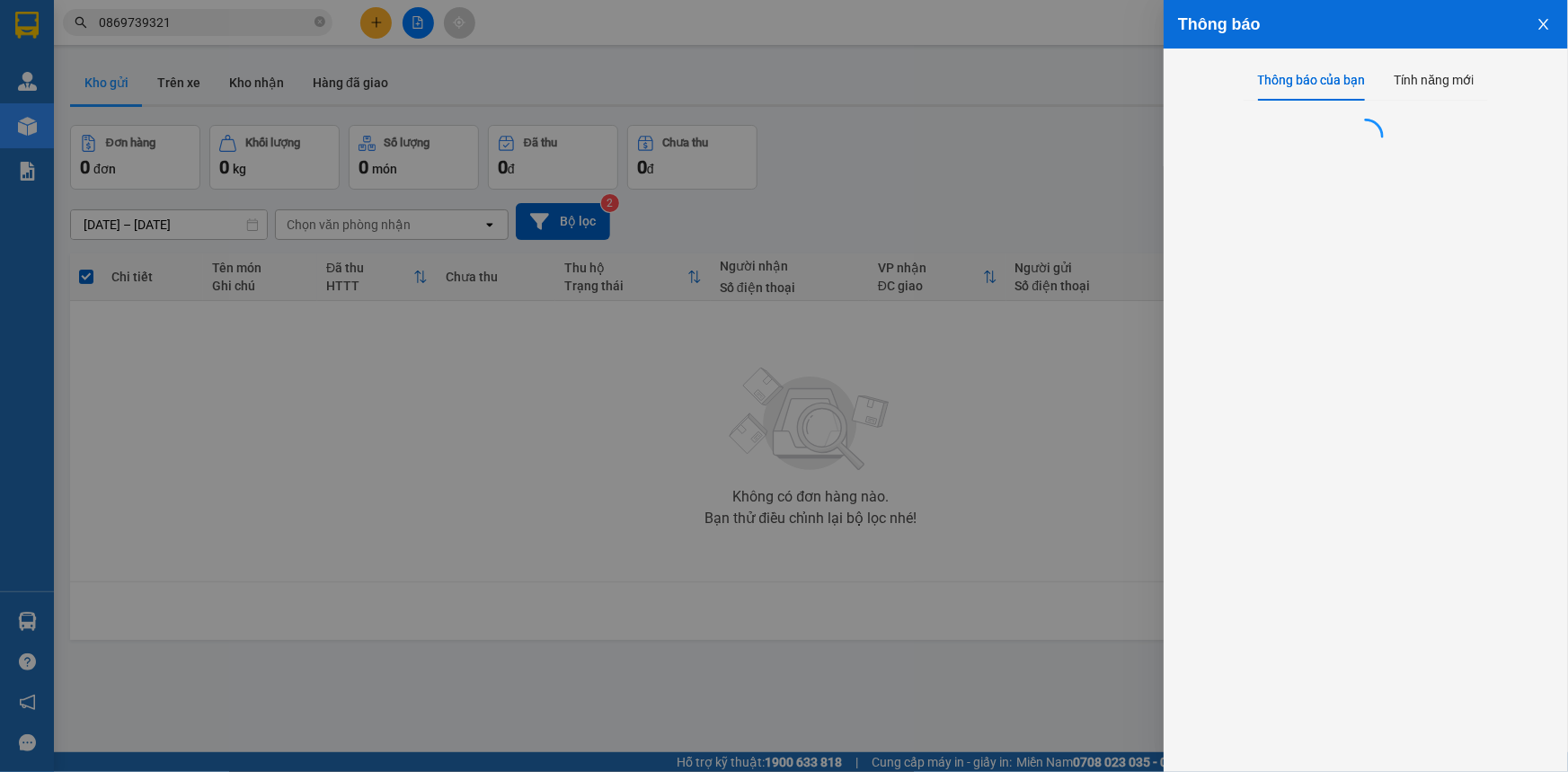
click at [1499, 34] on div "Thông báo" at bounding box center [1366, 24] width 405 height 48
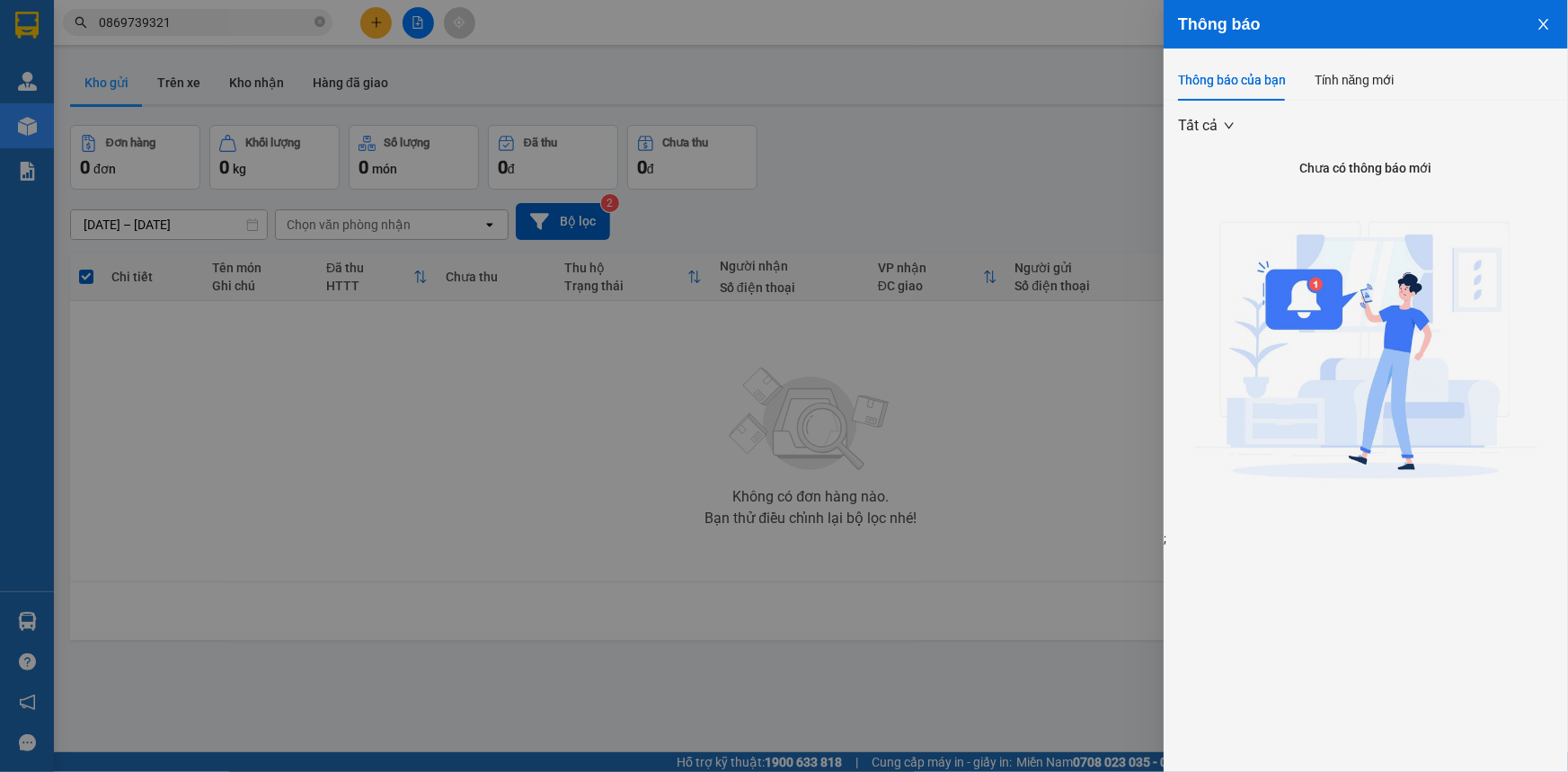
click at [881, 37] on div at bounding box center [784, 386] width 1568 height 772
